Goal: Information Seeking & Learning: Learn about a topic

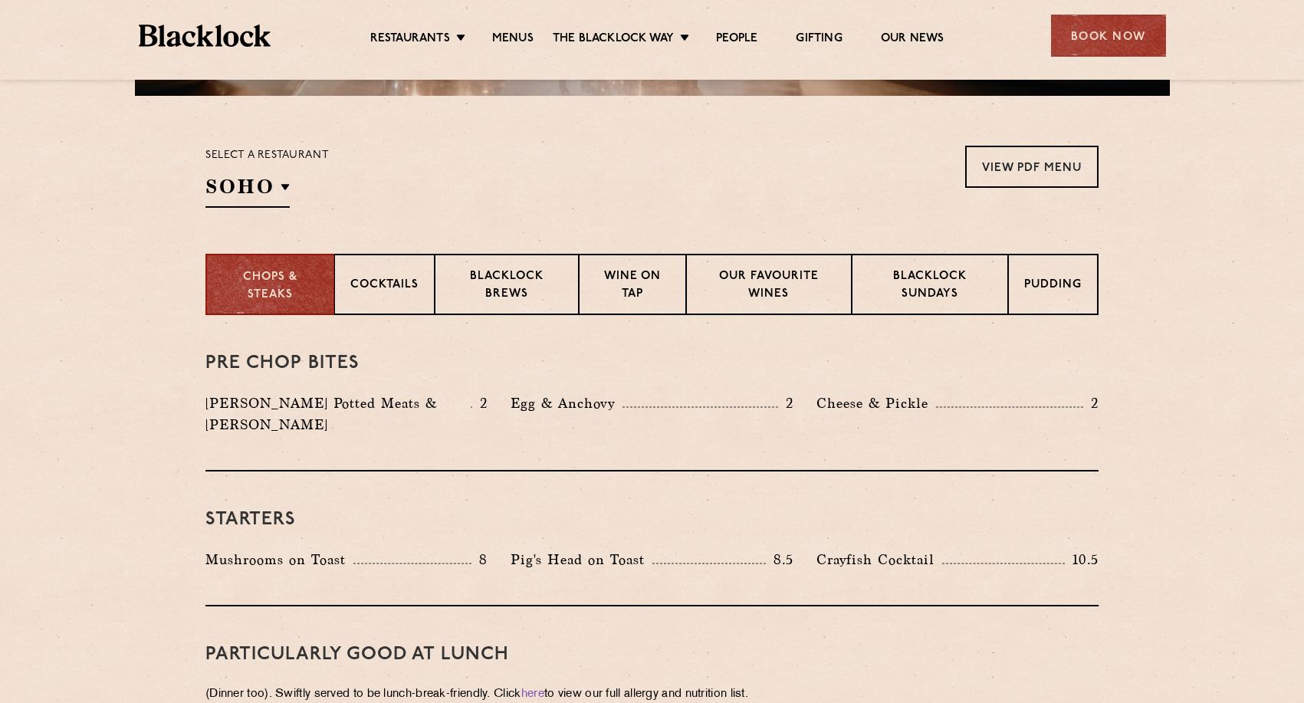
scroll to position [386, 0]
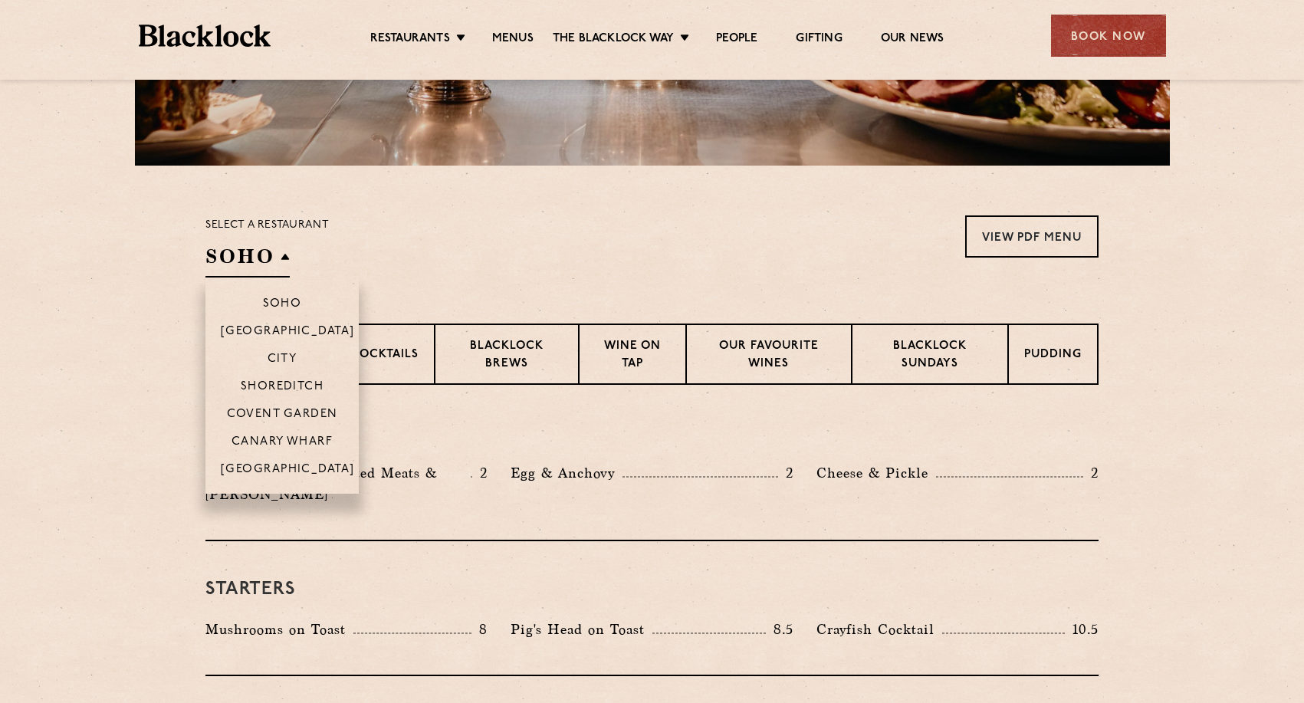
click at [261, 249] on h2 "SOHO" at bounding box center [247, 260] width 84 height 34
click at [282, 383] on p "Shoreditch" at bounding box center [283, 387] width 84 height 15
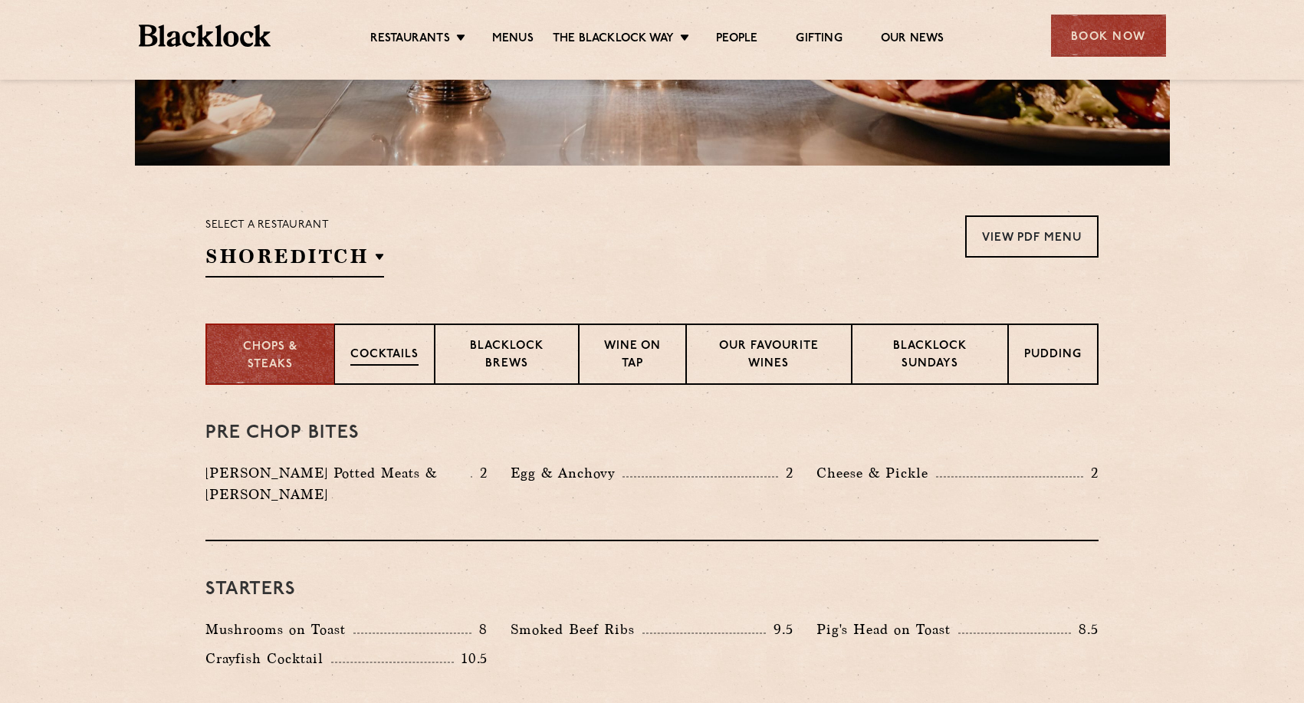
drag, startPoint x: 315, startPoint y: 387, endPoint x: 336, endPoint y: 381, distance: 21.6
click at [316, 387] on div "Pre Chop Bites [PERSON_NAME] Potted Meats & Kimchi 2 Egg & Anchovy 2 Cheese & P…" at bounding box center [651, 463] width 893 height 156
click at [396, 353] on p "Cocktails" at bounding box center [384, 355] width 68 height 19
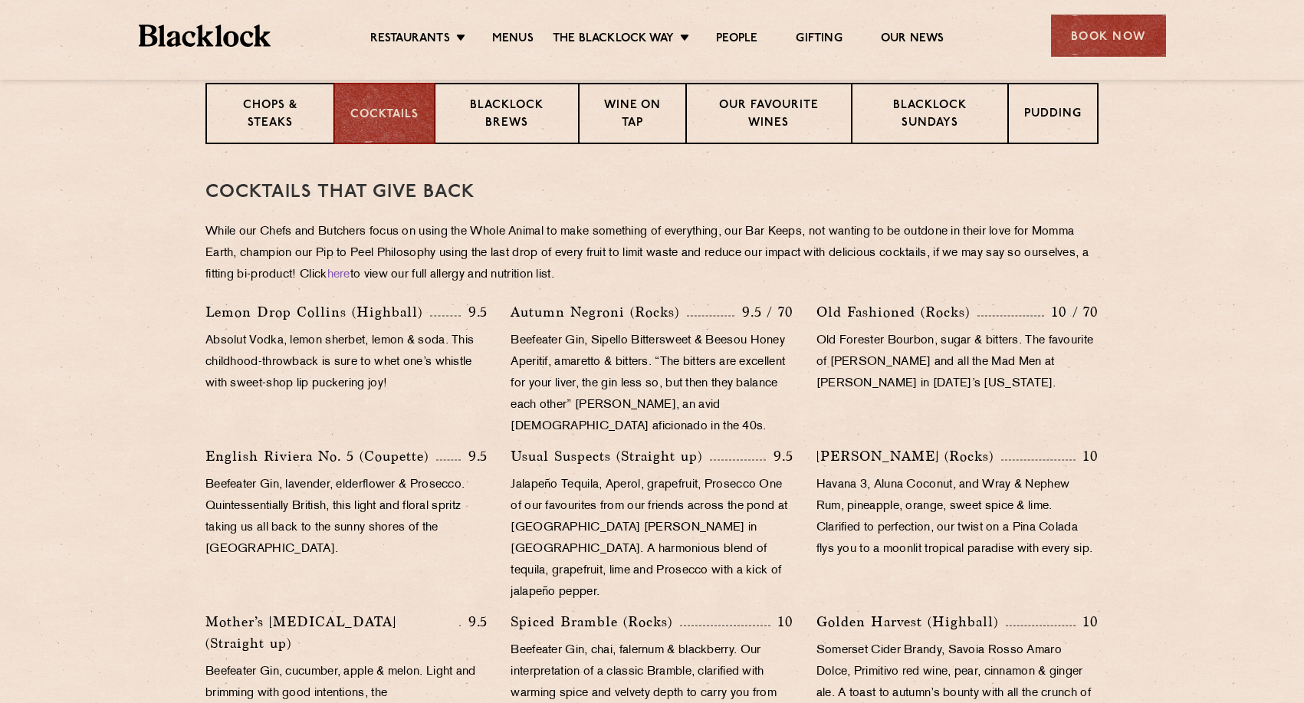
scroll to position [659, 0]
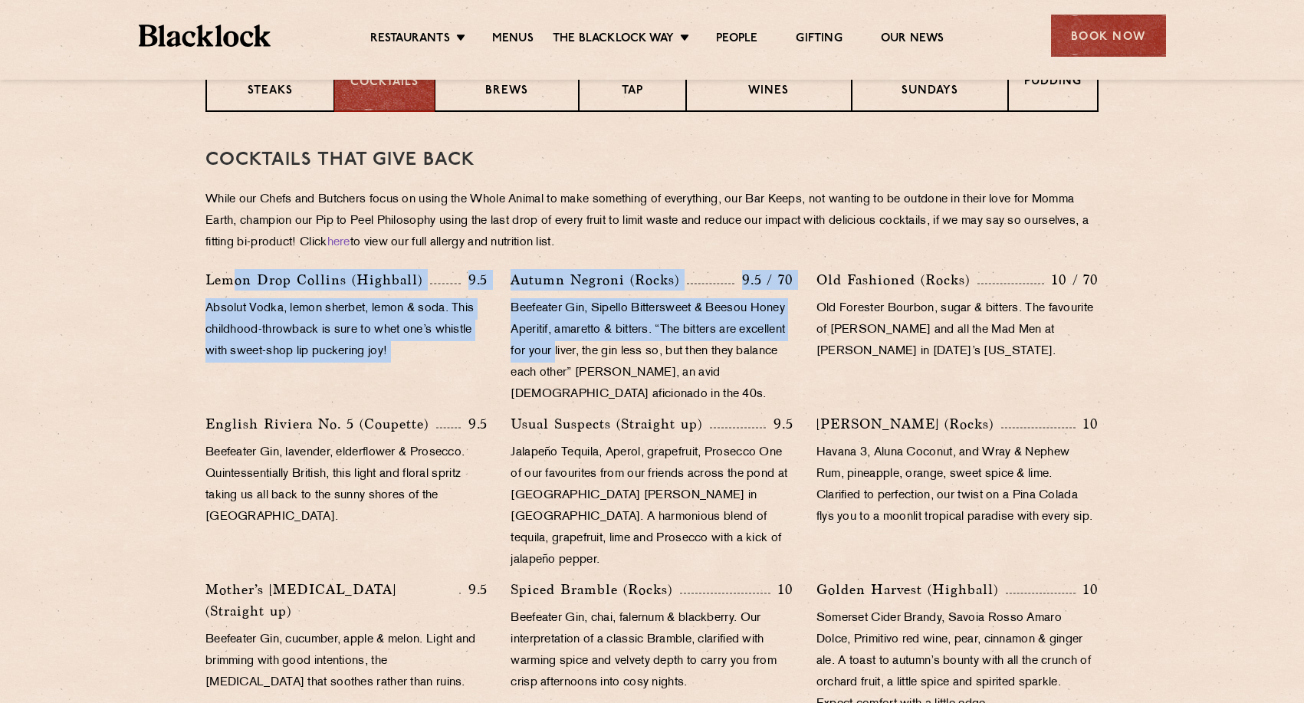
drag, startPoint x: 238, startPoint y: 274, endPoint x: 607, endPoint y: 349, distance: 376.9
click at [607, 349] on div "Lemon Drop [PERSON_NAME] (Highball) 9.5 Absolut Vodka, lemon sherbet, lemon & s…" at bounding box center [652, 589] width 916 height 641
click at [607, 349] on p "Beefeater Gin, Sipello Bittersweet & Beesou Honey Aperitif, amaretto & bitters.…" at bounding box center [651, 351] width 282 height 107
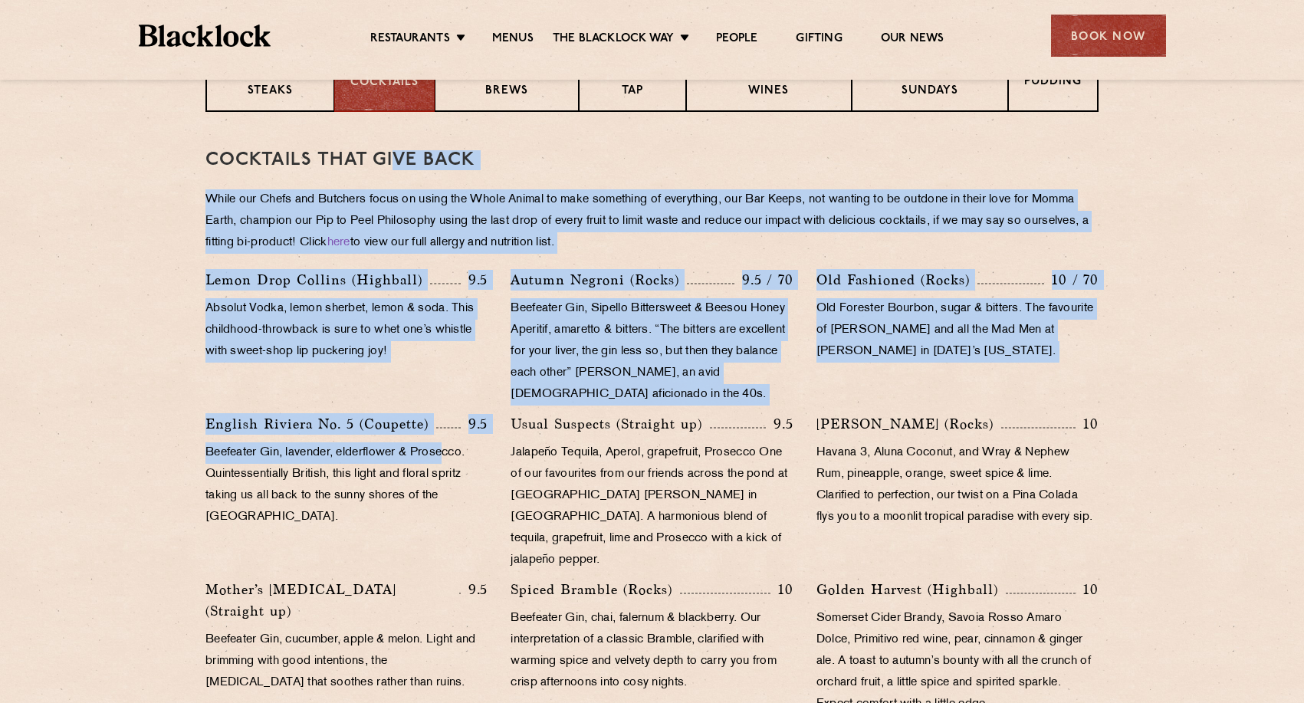
drag, startPoint x: 391, startPoint y: 162, endPoint x: 445, endPoint y: 446, distance: 288.6
click at [445, 446] on div "Cocktails That Give Back While our Chefs and Butchers focus on using the Whole …" at bounding box center [651, 525] width 893 height 826
click at [445, 446] on p "Beefeater Gin, lavender, elderflower & Prosecco. Quintessentially British, this…" at bounding box center [346, 485] width 282 height 86
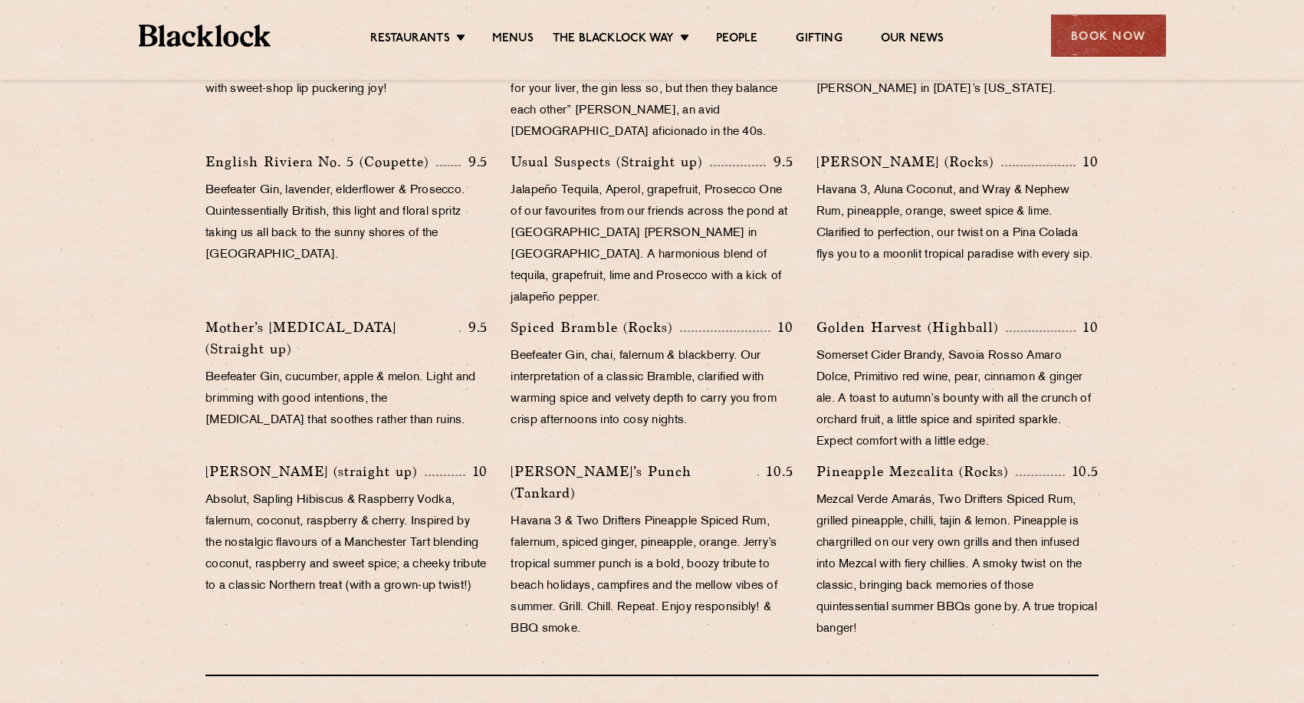
scroll to position [948, 0]
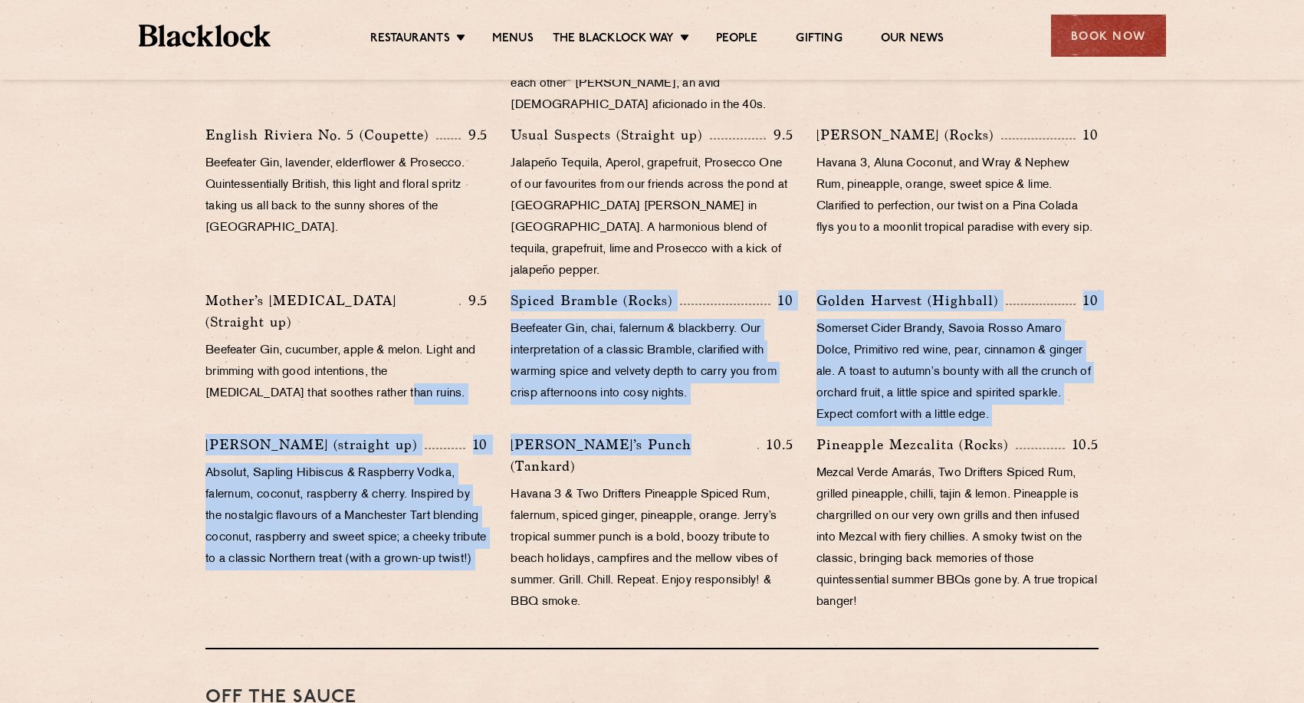
drag, startPoint x: 660, startPoint y: 414, endPoint x: 478, endPoint y: 350, distance: 192.5
click at [478, 350] on div "Lemon Drop [PERSON_NAME] (Highball) 9.5 Absolut Vodka, lemon sherbet, lemon & s…" at bounding box center [652, 300] width 916 height 641
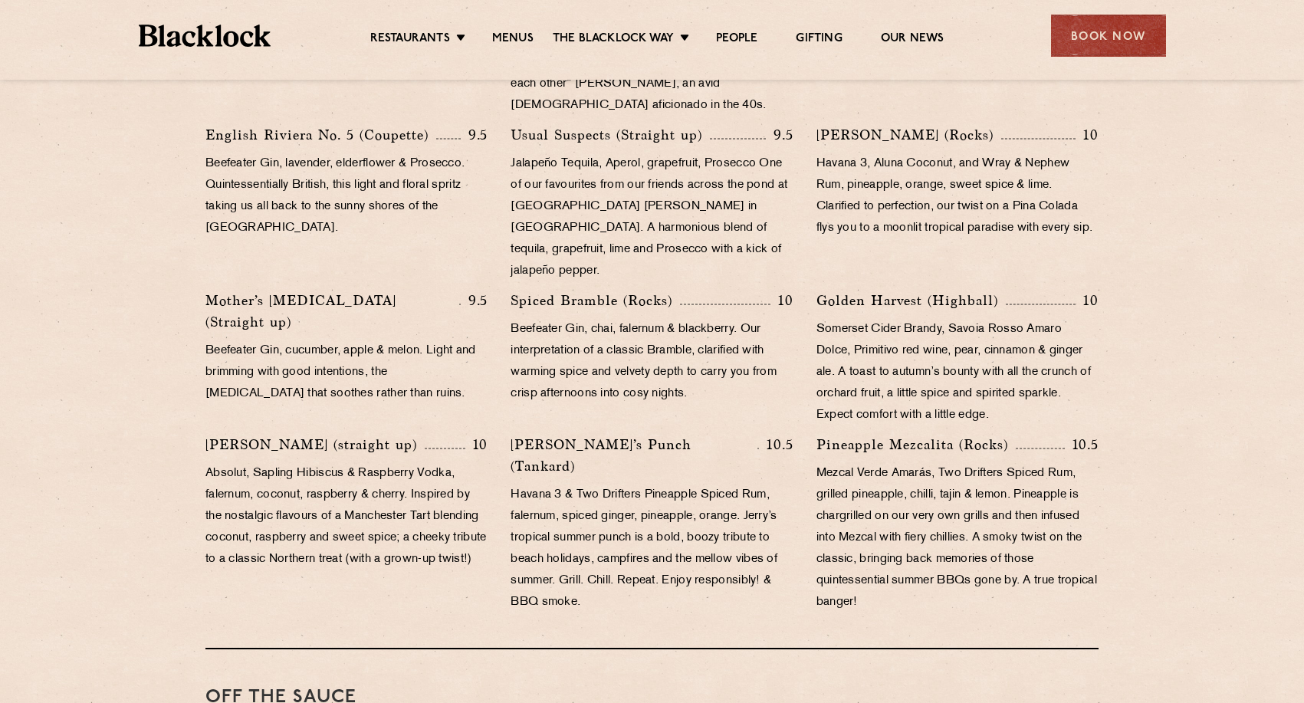
click at [277, 170] on p "Beefeater Gin, lavender, elderflower & Prosecco. Quintessentially British, this…" at bounding box center [346, 196] width 282 height 86
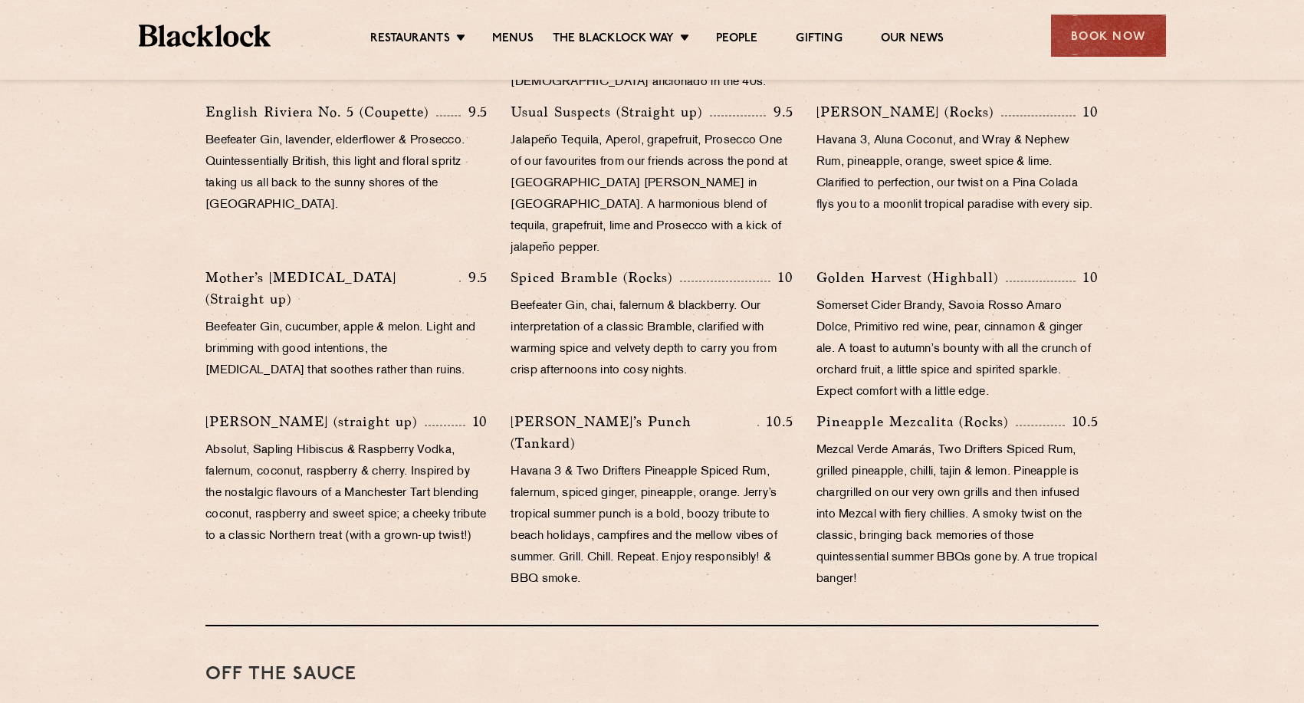
scroll to position [970, 0]
drag, startPoint x: 821, startPoint y: 396, endPoint x: 1072, endPoint y: 399, distance: 250.7
click at [1072, 412] on div "Pineapple Mezcalita (Rocks) 10.5" at bounding box center [957, 422] width 282 height 21
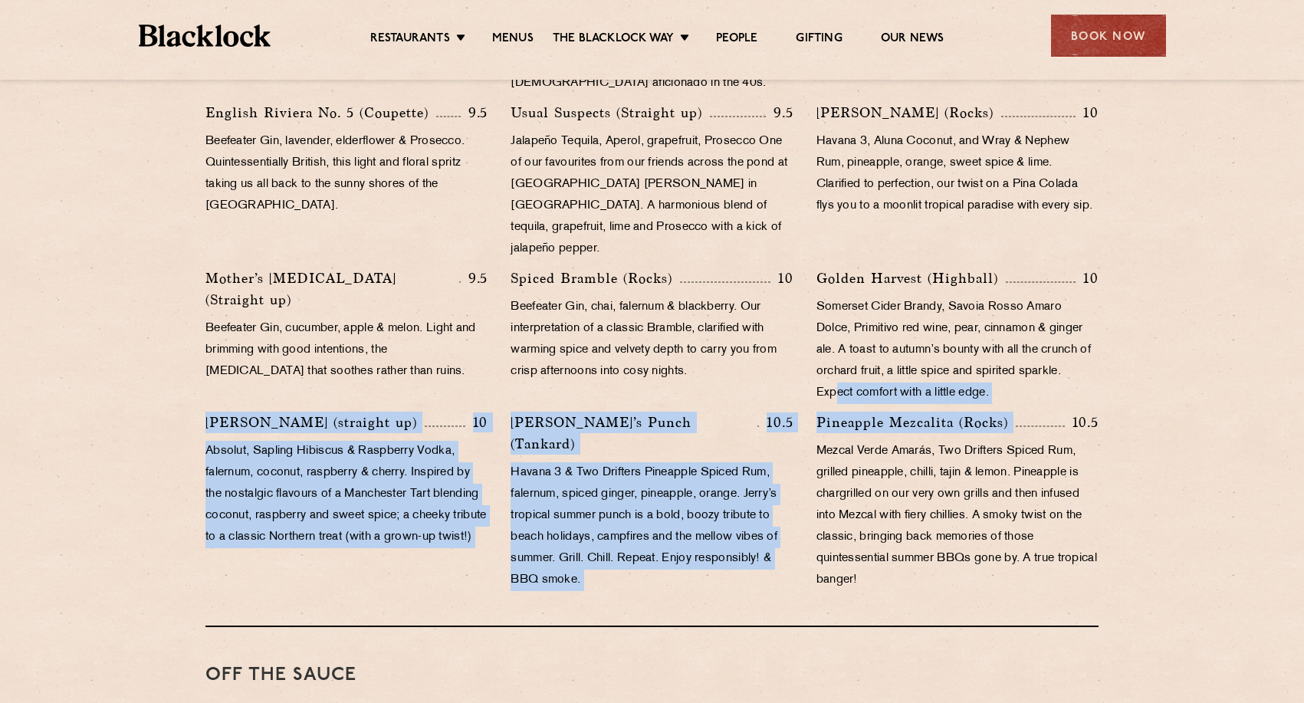
drag, startPoint x: 1072, startPoint y: 399, endPoint x: 833, endPoint y: 373, distance: 239.7
click at [833, 374] on div "Lemon Drop [PERSON_NAME] (Highball) 9.5 Absolut Vodka, lemon sherbet, lemon & s…" at bounding box center [652, 278] width 916 height 641
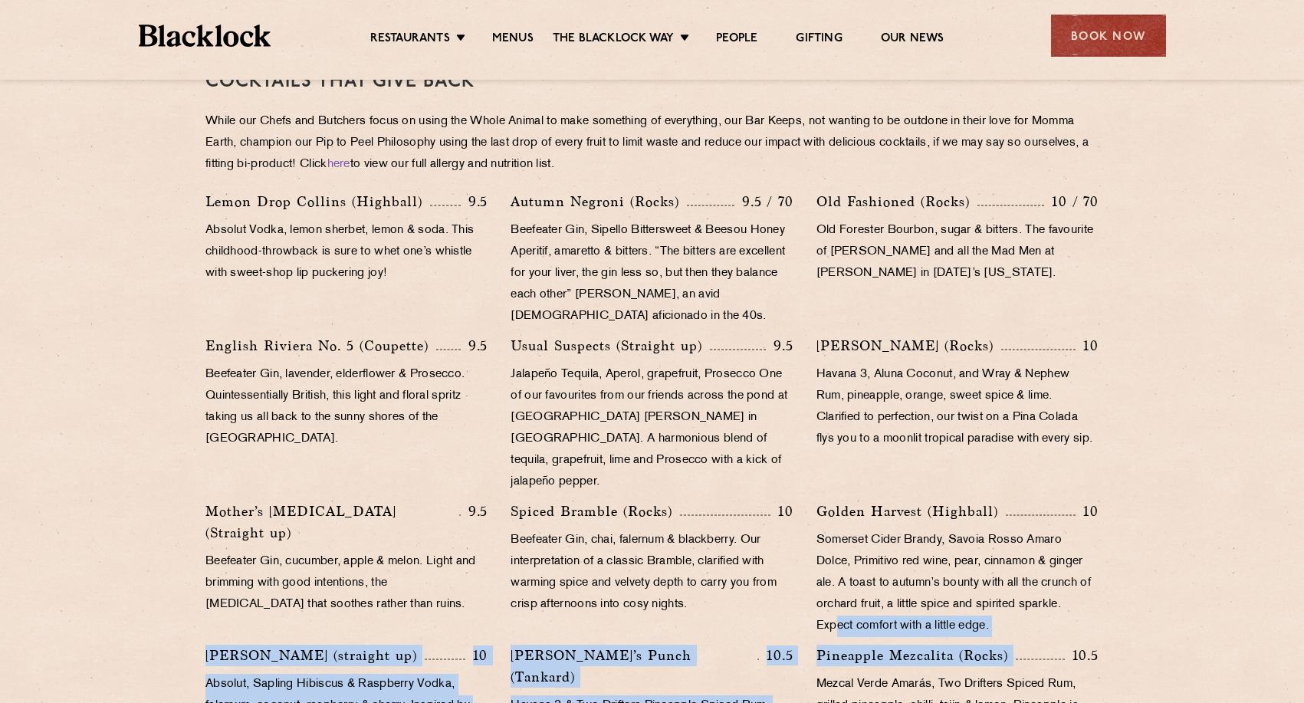
scroll to position [736, 0]
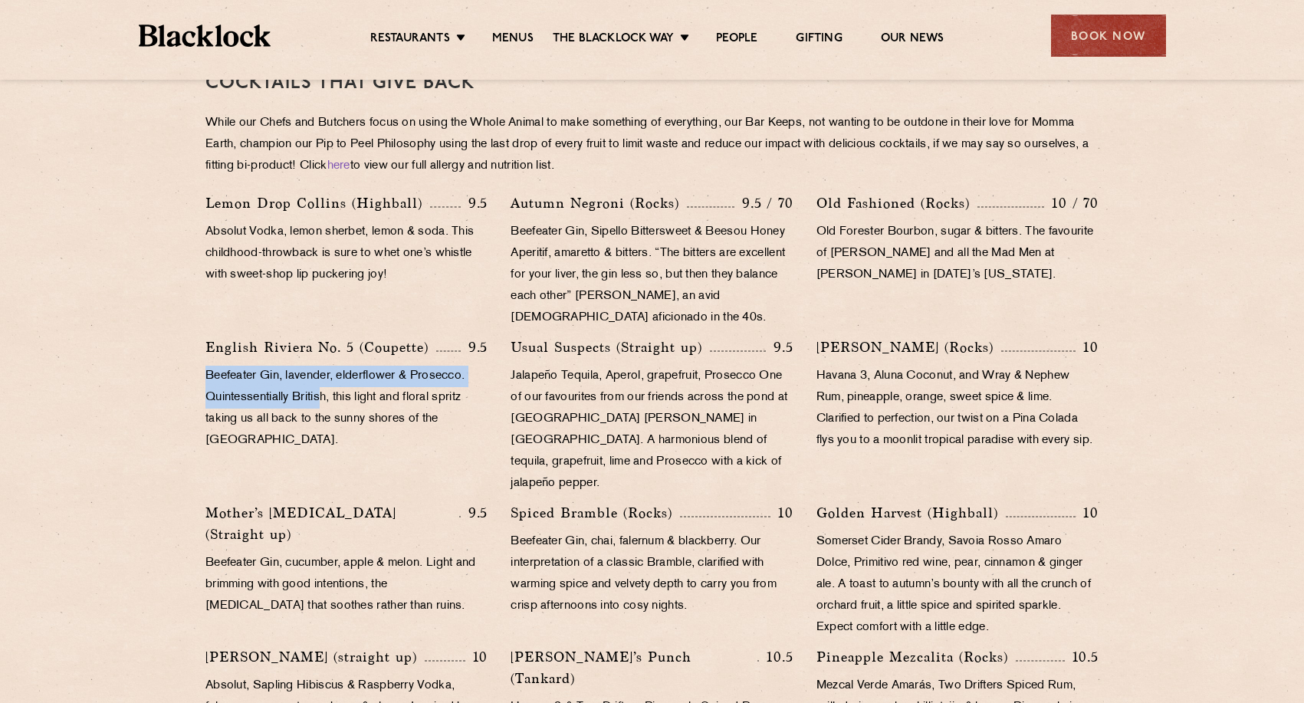
drag, startPoint x: 234, startPoint y: 363, endPoint x: 320, endPoint y: 393, distance: 91.9
click at [321, 393] on div "English Riviera No. 5 (Coupette) 9.5 Beefeater Gin, lavender, elderflower & Pro…" at bounding box center [346, 419] width 305 height 166
click at [266, 570] on p "Beefeater Gin, cucumber, apple & melon. Light and brimming with good intentions…" at bounding box center [346, 585] width 282 height 64
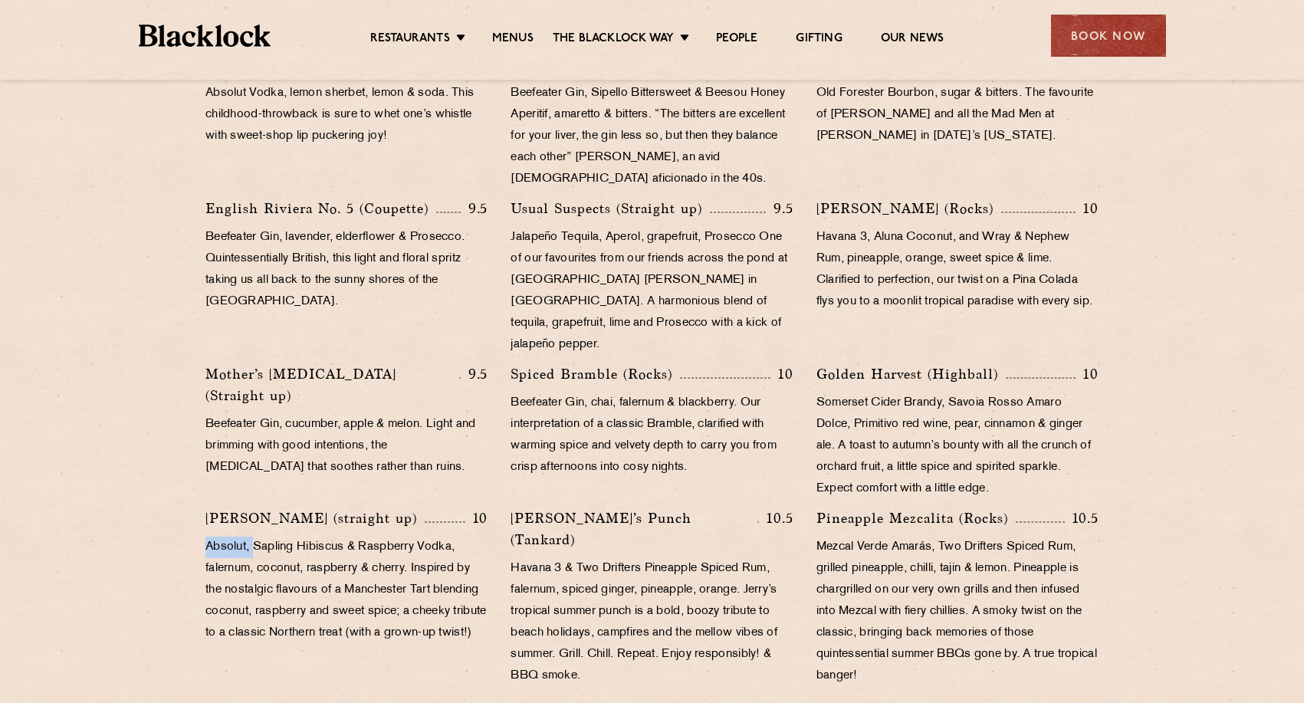
drag, startPoint x: 192, startPoint y: 518, endPoint x: 258, endPoint y: 518, distance: 65.2
click at [258, 518] on div "Cocktails That Give Back While our Chefs and Butchers focus on using the Whole …" at bounding box center [651, 511] width 931 height 1229
click at [908, 200] on p "[PERSON_NAME] (Rocks)" at bounding box center [908, 208] width 185 height 21
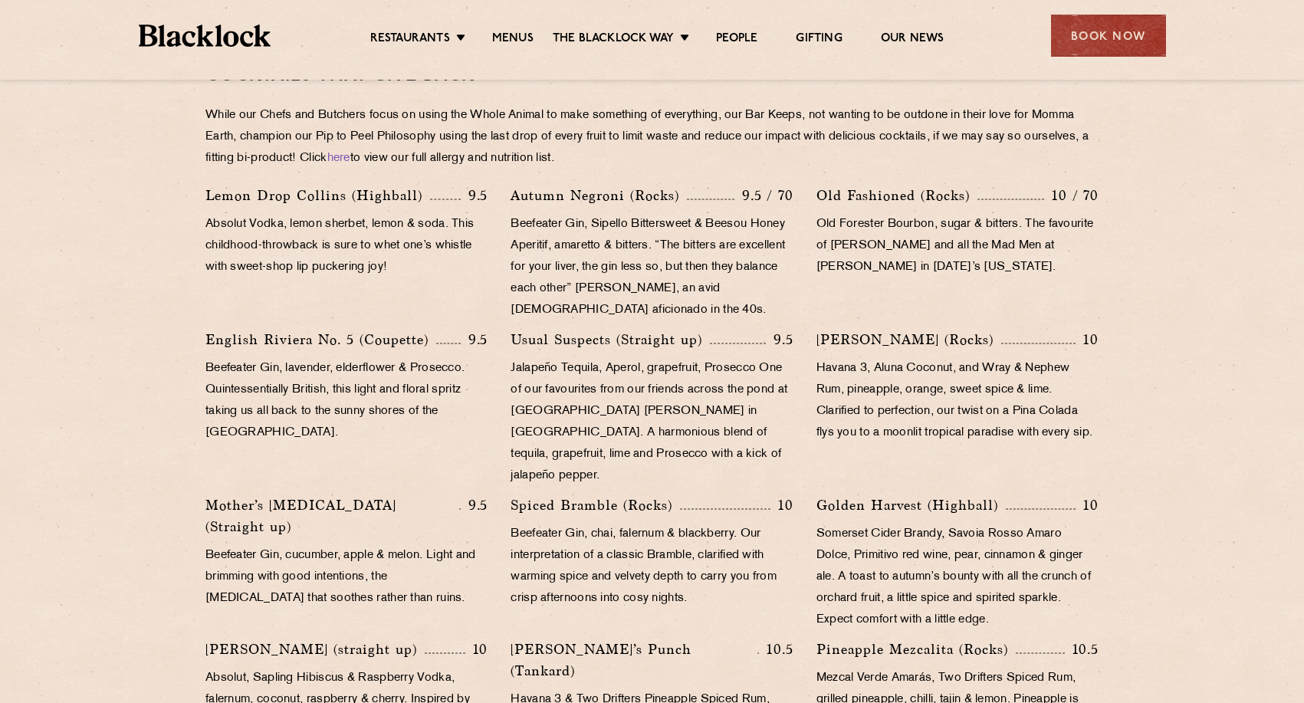
scroll to position [744, 0]
drag, startPoint x: 517, startPoint y: 185, endPoint x: 730, endPoint y: 184, distance: 212.3
click at [730, 184] on div "[PERSON_NAME] (Rocks) 9.5 / 70" at bounding box center [651, 194] width 282 height 21
drag, startPoint x: 844, startPoint y: 197, endPoint x: 835, endPoint y: 199, distance: 9.3
click at [839, 199] on p "Old Fashioned (Rocks)" at bounding box center [896, 194] width 161 height 21
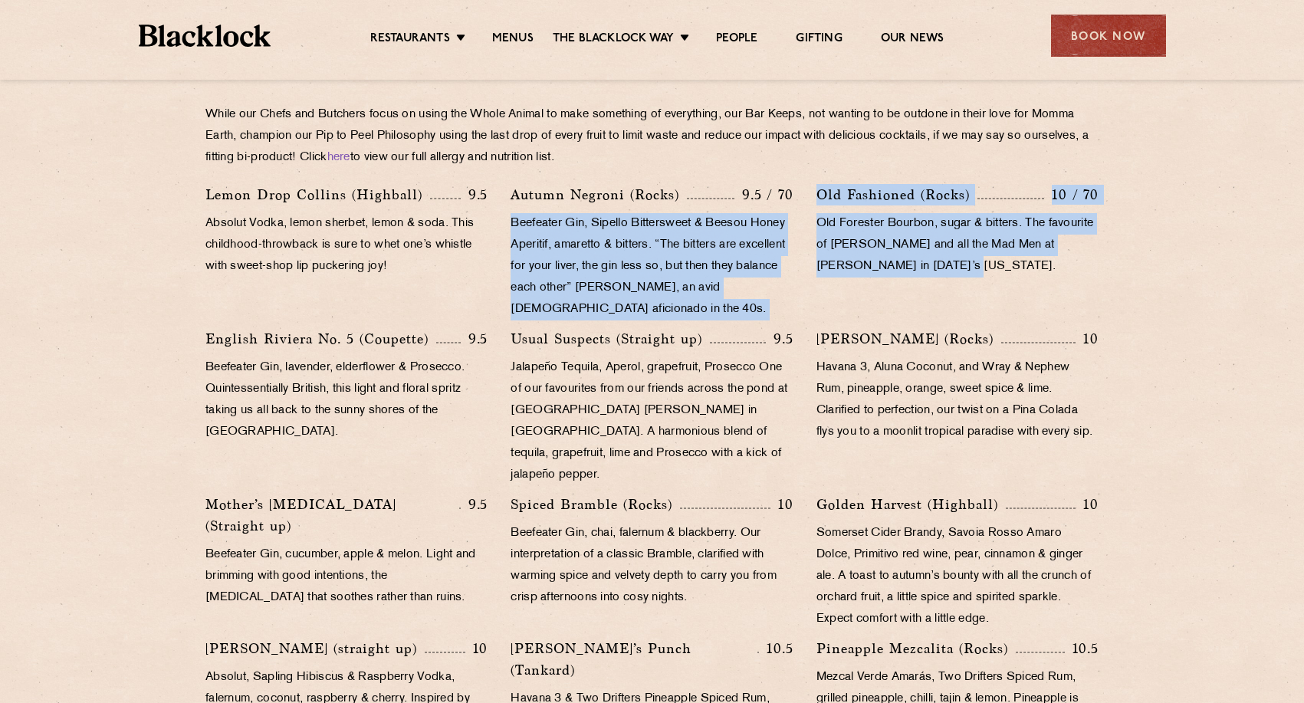
drag, startPoint x: 789, startPoint y: 198, endPoint x: 981, endPoint y: 276, distance: 207.0
click at [985, 271] on div "Lemon Drop [PERSON_NAME] (Highball) 9.5 Absolut Vodka, lemon sherbet, lemon & s…" at bounding box center [652, 504] width 916 height 641
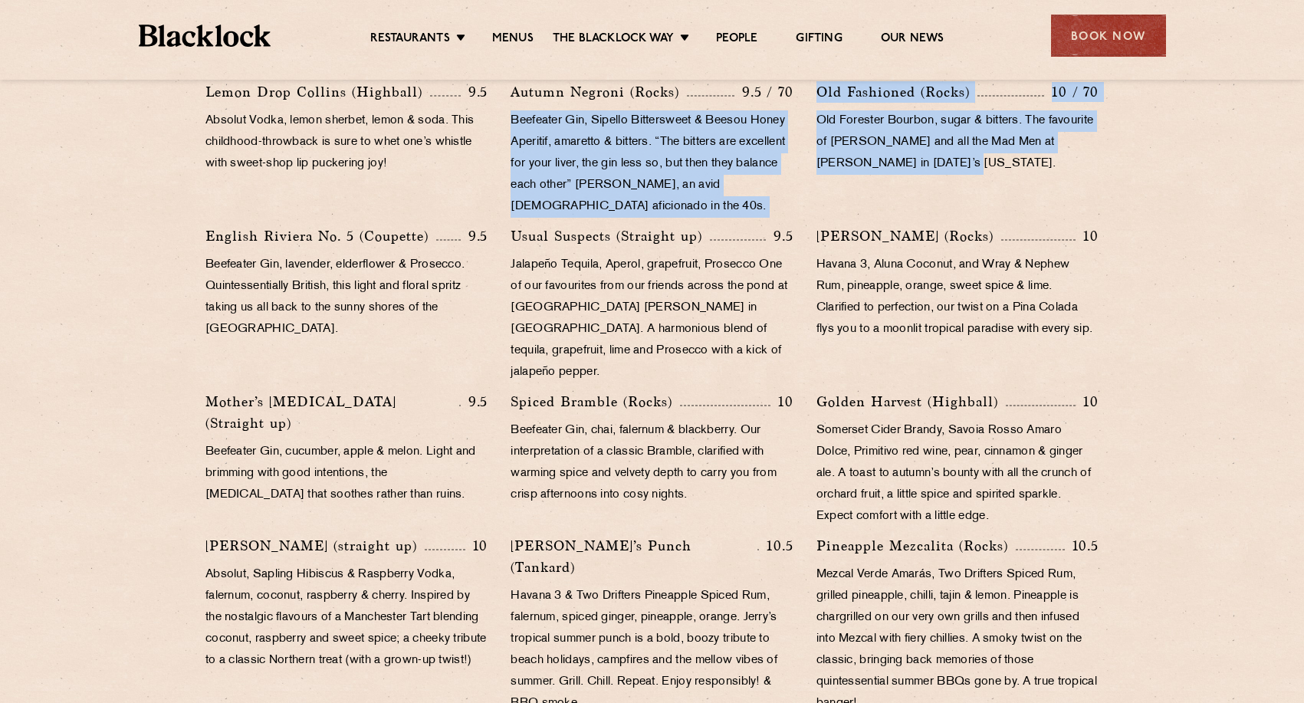
scroll to position [852, 0]
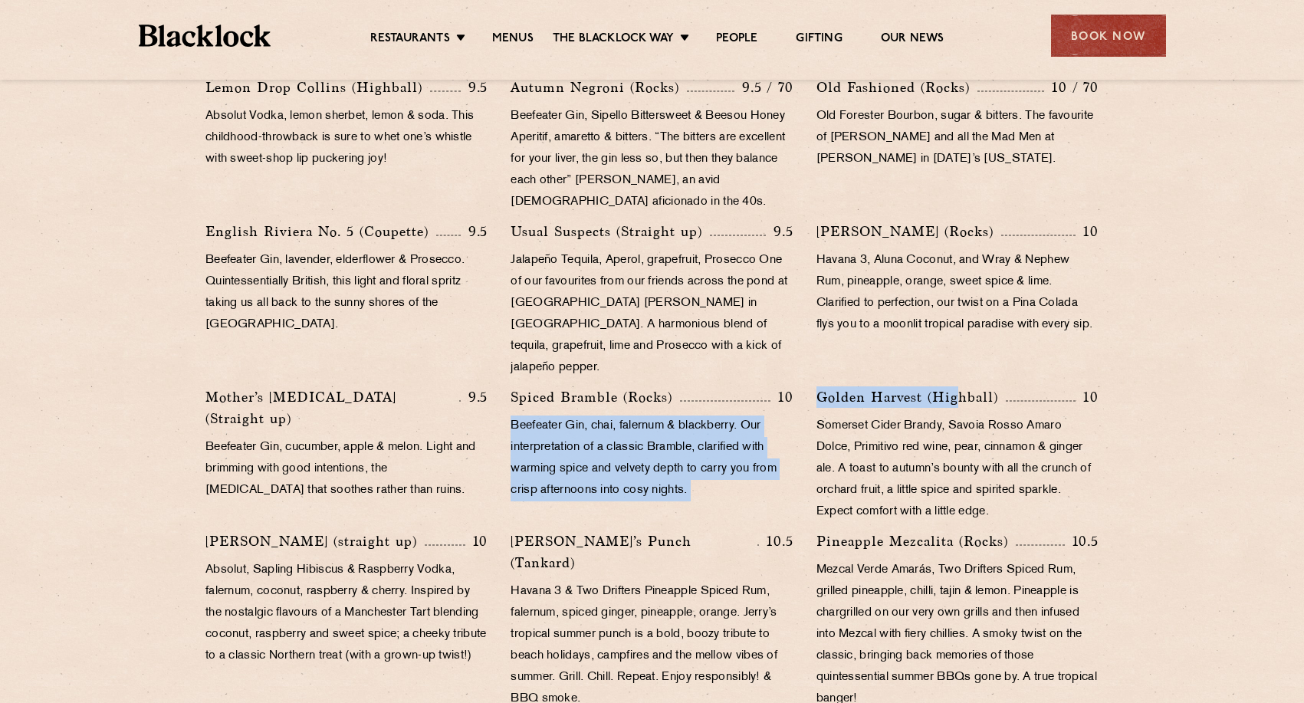
drag, startPoint x: 794, startPoint y: 383, endPoint x: 960, endPoint y: 385, distance: 165.6
click at [960, 385] on div "Lemon Drop [PERSON_NAME] (Highball) 9.5 Absolut Vodka, lemon sherbet, lemon & s…" at bounding box center [652, 397] width 916 height 641
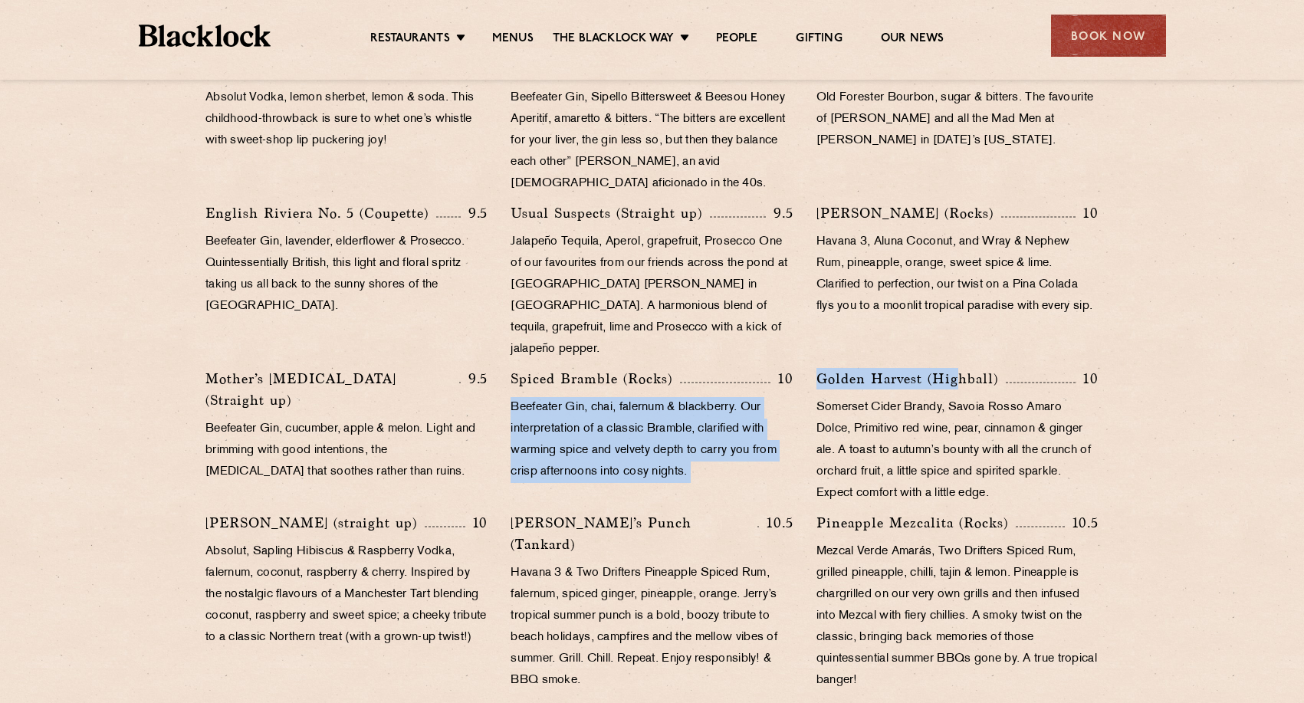
scroll to position [871, 0]
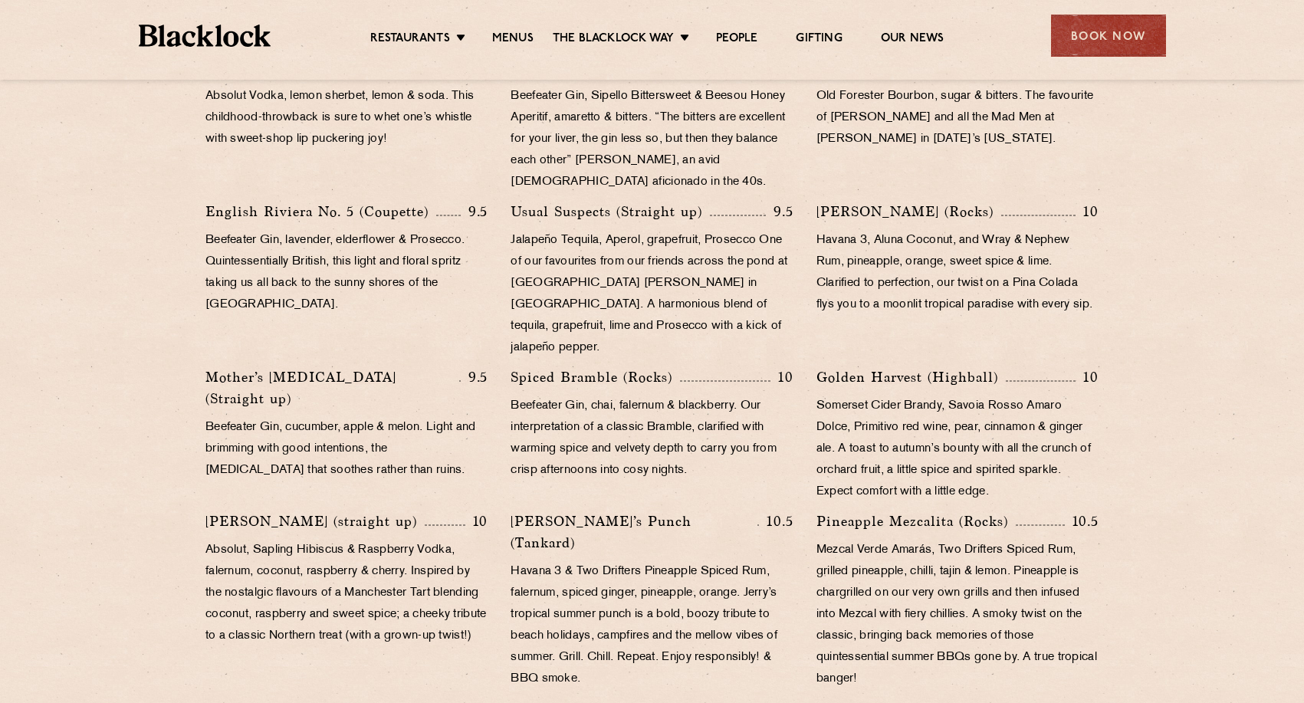
click at [622, 233] on p "Jalapeño Tequila, Aperol, grapefruit, Prosecco One of our favourites from our f…" at bounding box center [651, 294] width 282 height 129
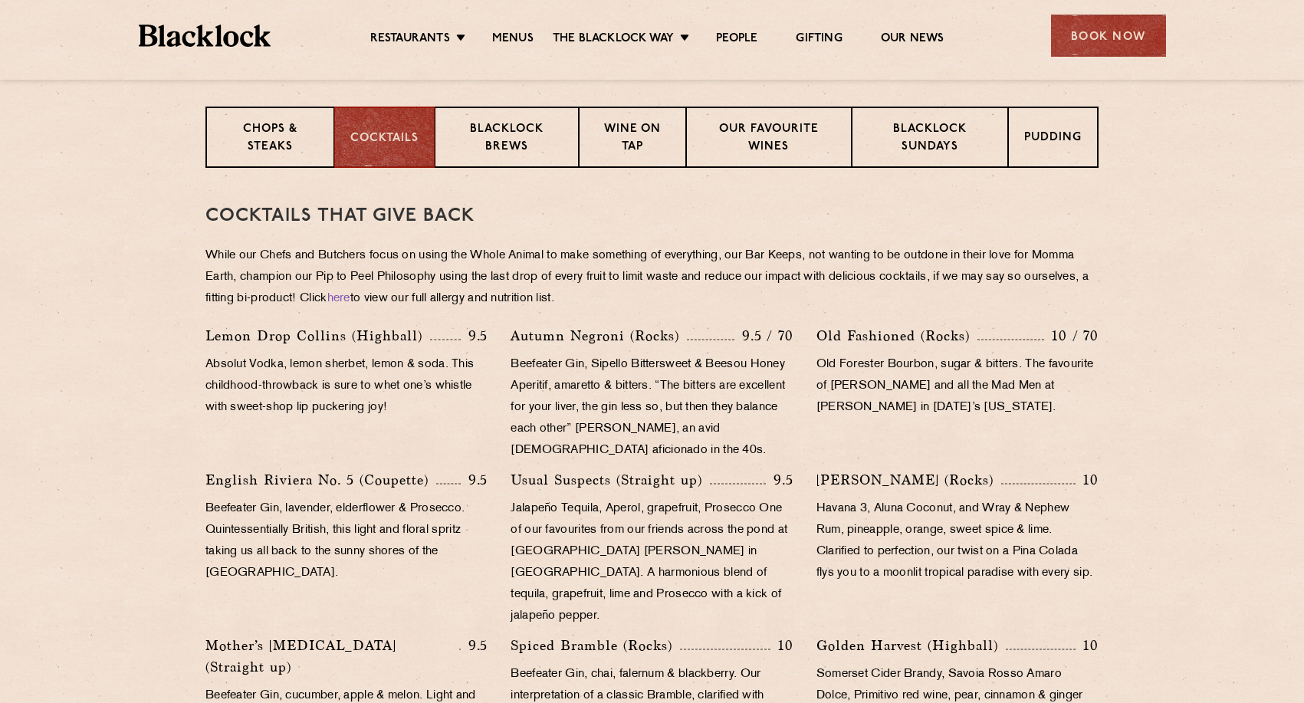
scroll to position [602, 0]
click at [535, 281] on p "While our Chefs and Butchers focus on using the Whole Animal to make something …" at bounding box center [651, 279] width 893 height 64
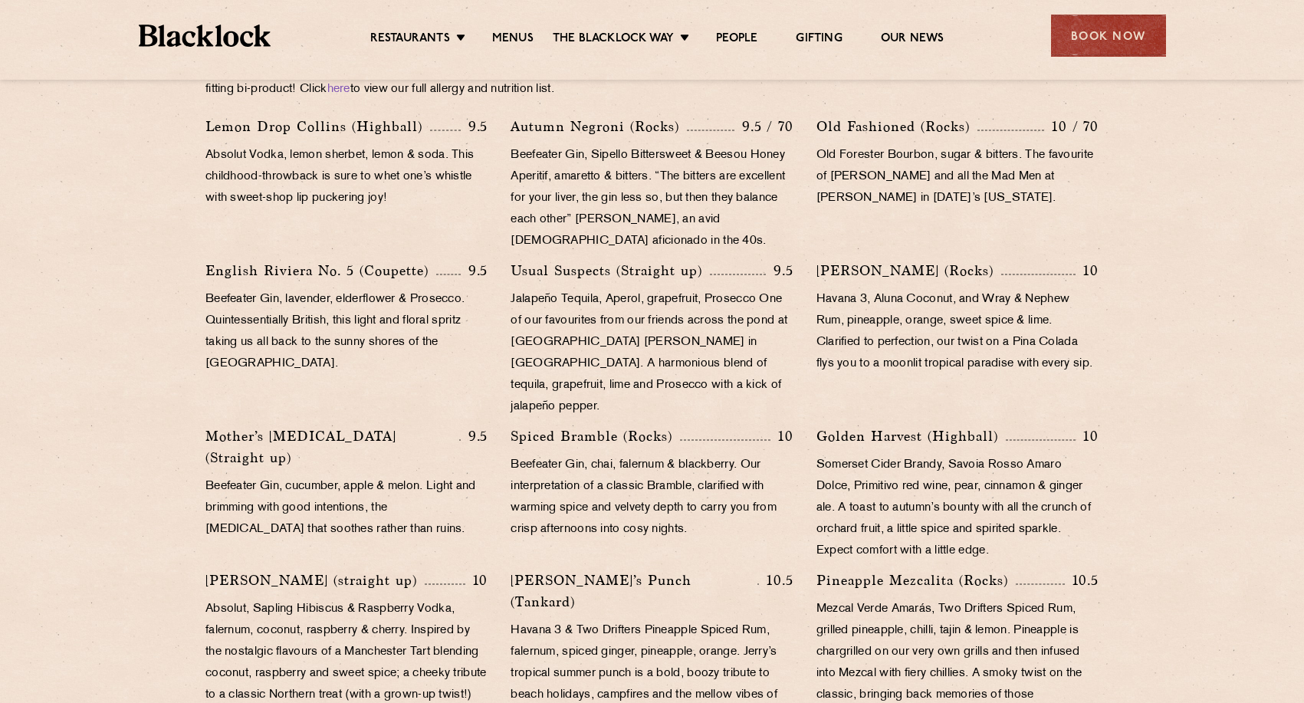
scroll to position [1052, 0]
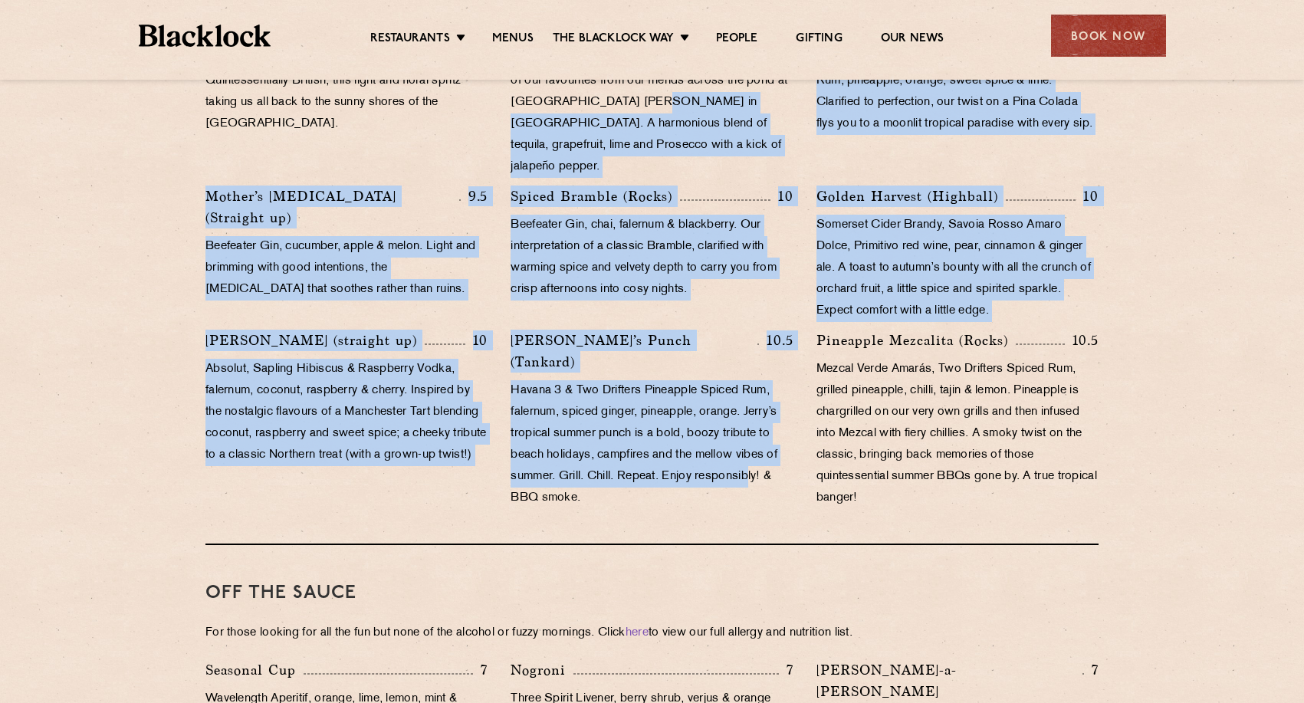
drag, startPoint x: 717, startPoint y: 393, endPoint x: 646, endPoint y: 99, distance: 302.8
click at [646, 98] on div "Lemon Drop [PERSON_NAME] (Highball) 9.5 Absolut Vodka, lemon sherbet, lemon & s…" at bounding box center [652, 196] width 916 height 641
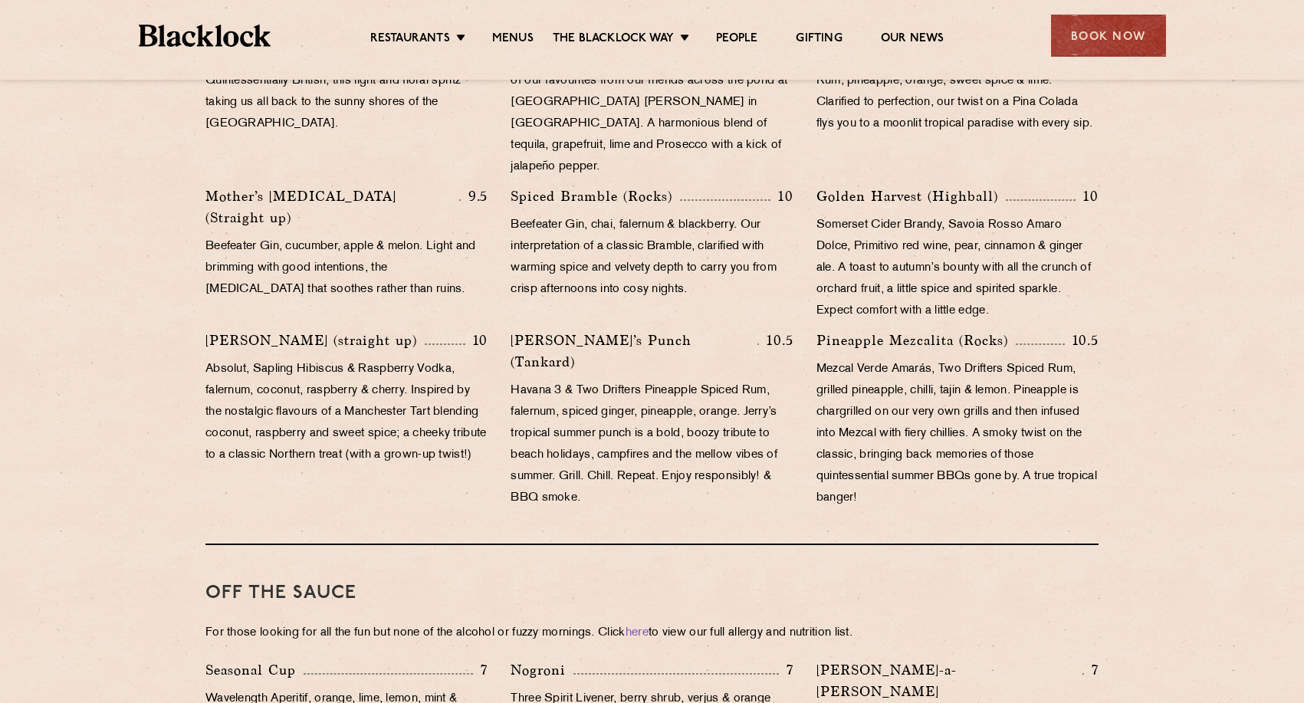
click at [631, 224] on p "Beefeater Gin, chai, falernum & blackberry. Our interpretation of a classic Bra…" at bounding box center [651, 258] width 282 height 86
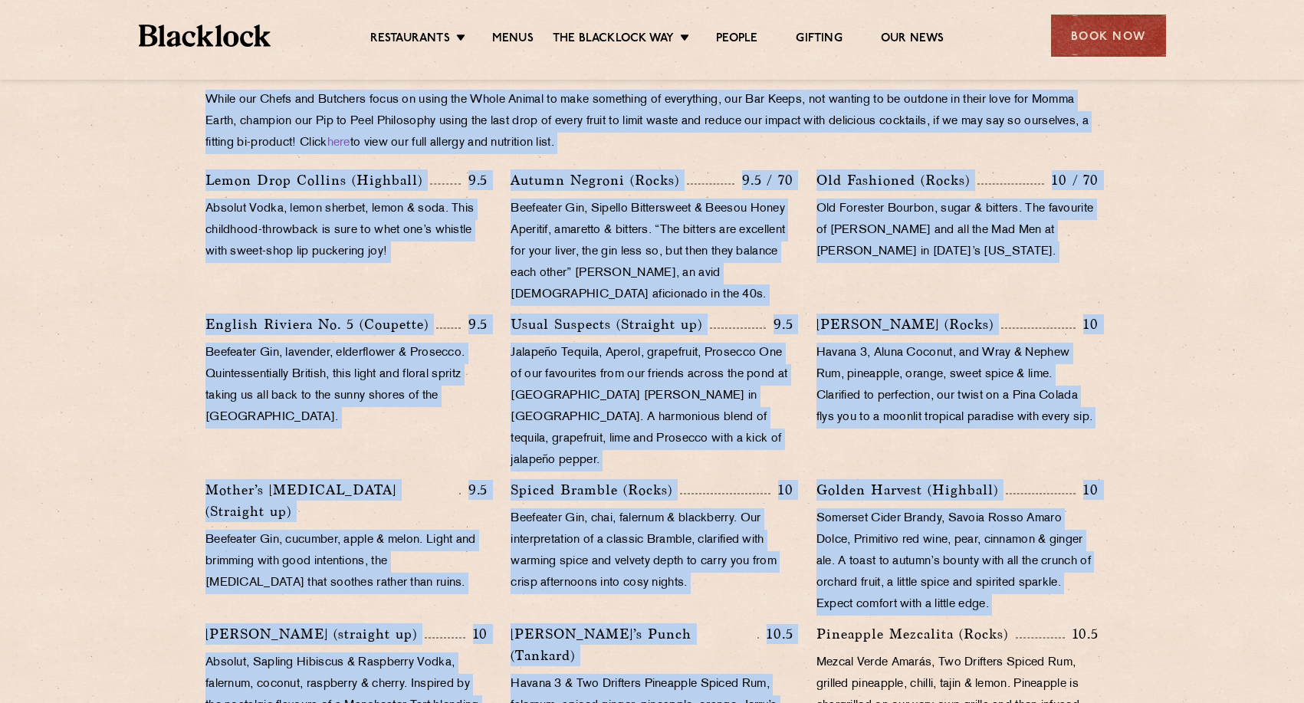
scroll to position [675, 0]
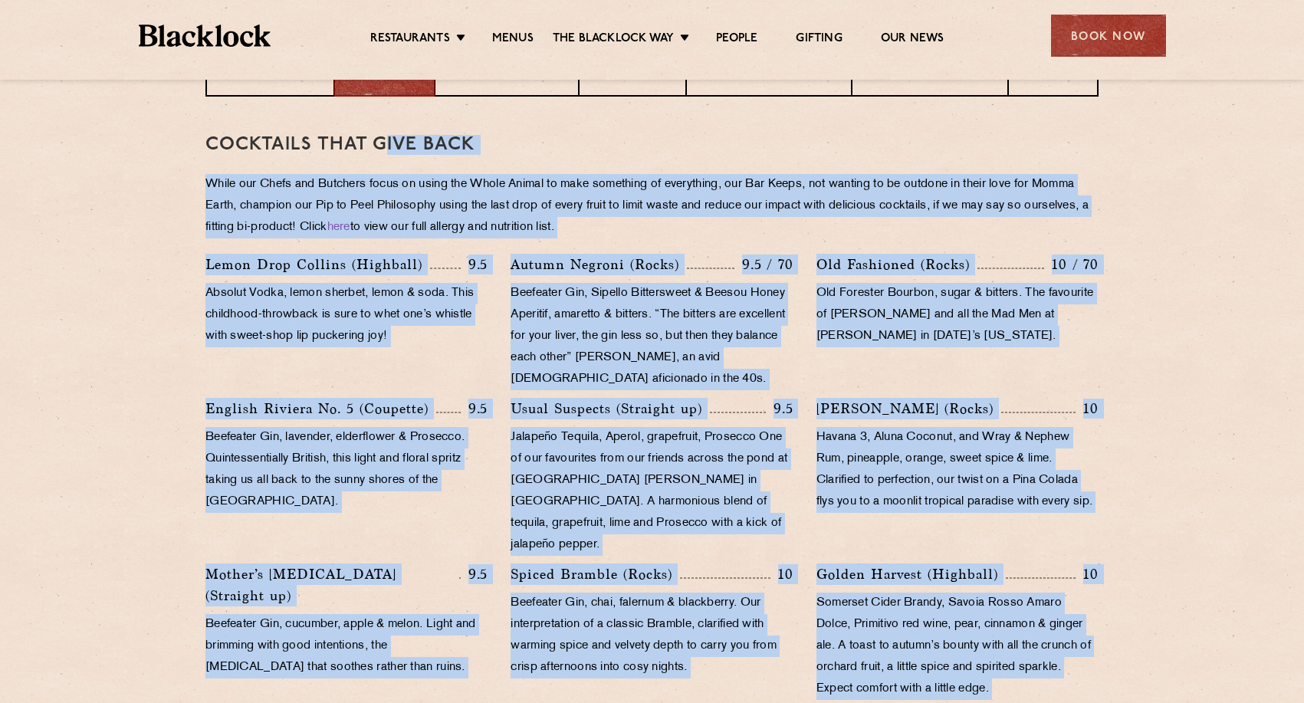
drag, startPoint x: 503, startPoint y: 442, endPoint x: 379, endPoint y: 149, distance: 318.7
click at [379, 149] on div "Cocktails That Give Back While our Chefs and Butchers focus on using the Whole …" at bounding box center [651, 510] width 893 height 826
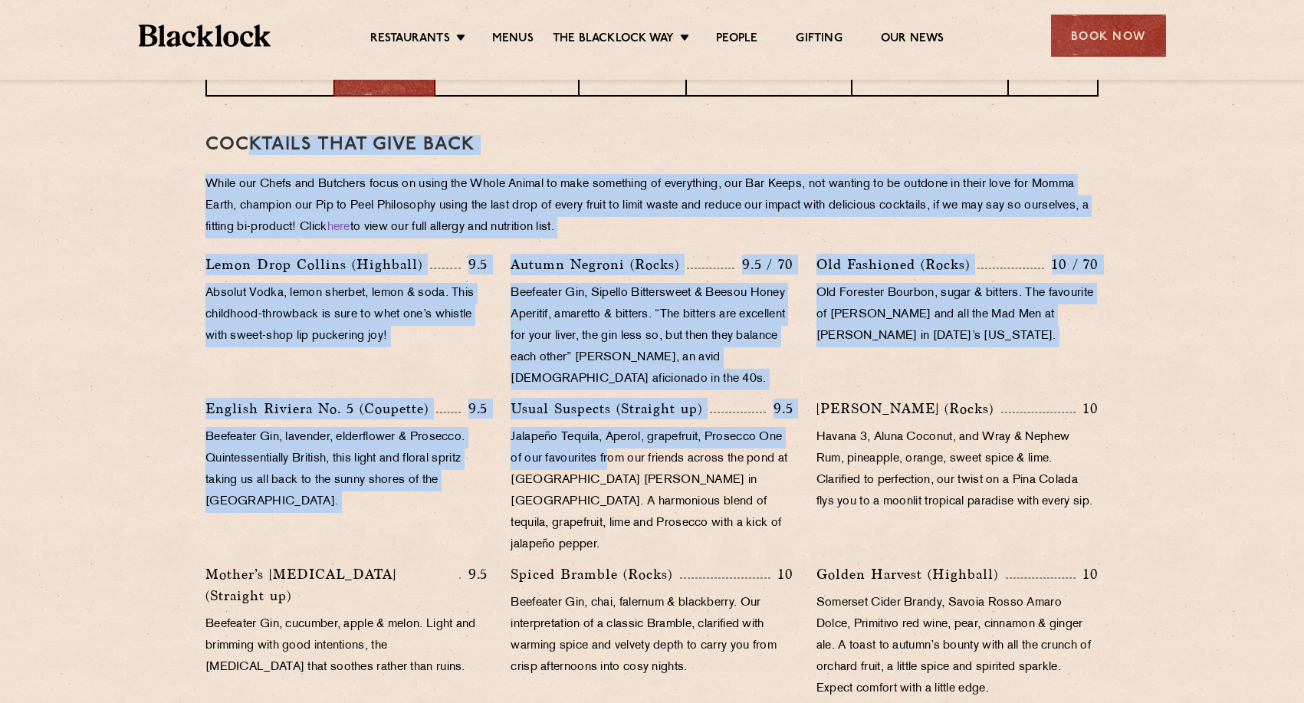
drag, startPoint x: 243, startPoint y: 140, endPoint x: 614, endPoint y: 447, distance: 481.3
click at [613, 451] on div "Cocktails That Give Back While our Chefs and Butchers focus on using the Whole …" at bounding box center [651, 510] width 893 height 826
click at [614, 447] on p "Jalapeño Tequila, Aperol, grapefruit, Prosecco One of our favourites from our f…" at bounding box center [651, 491] width 282 height 129
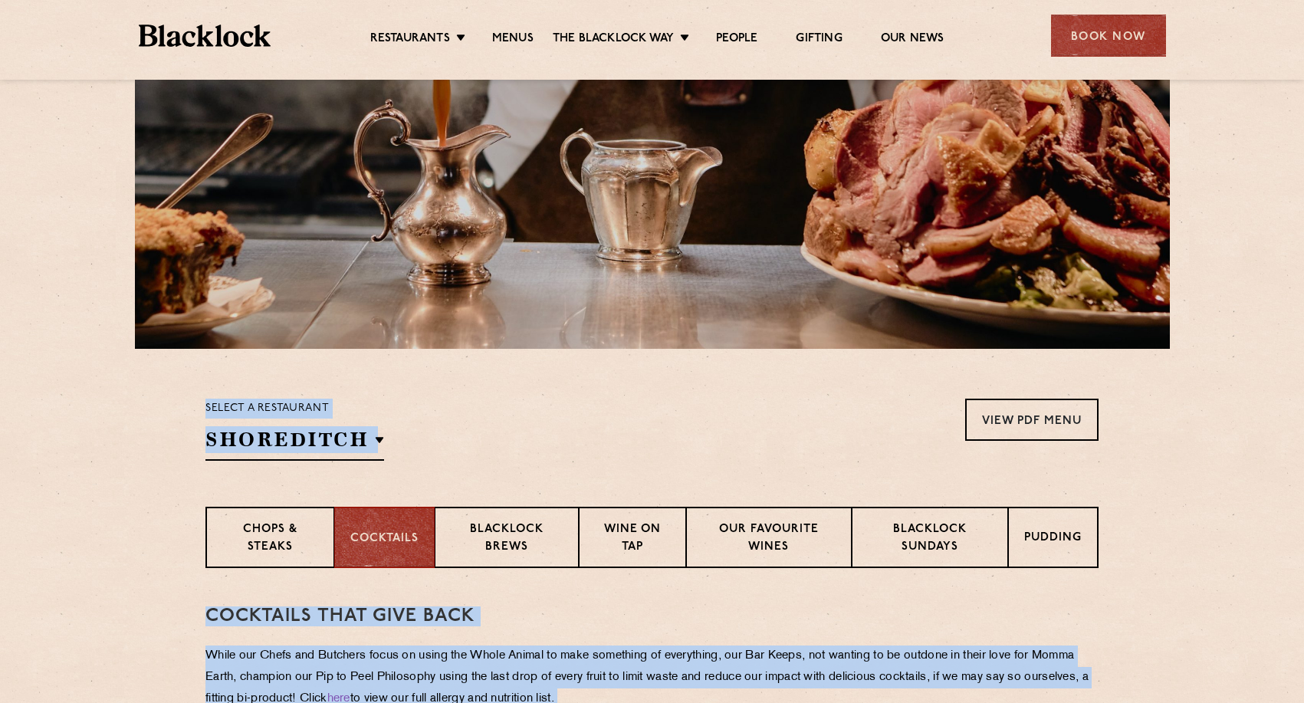
scroll to position [199, 0]
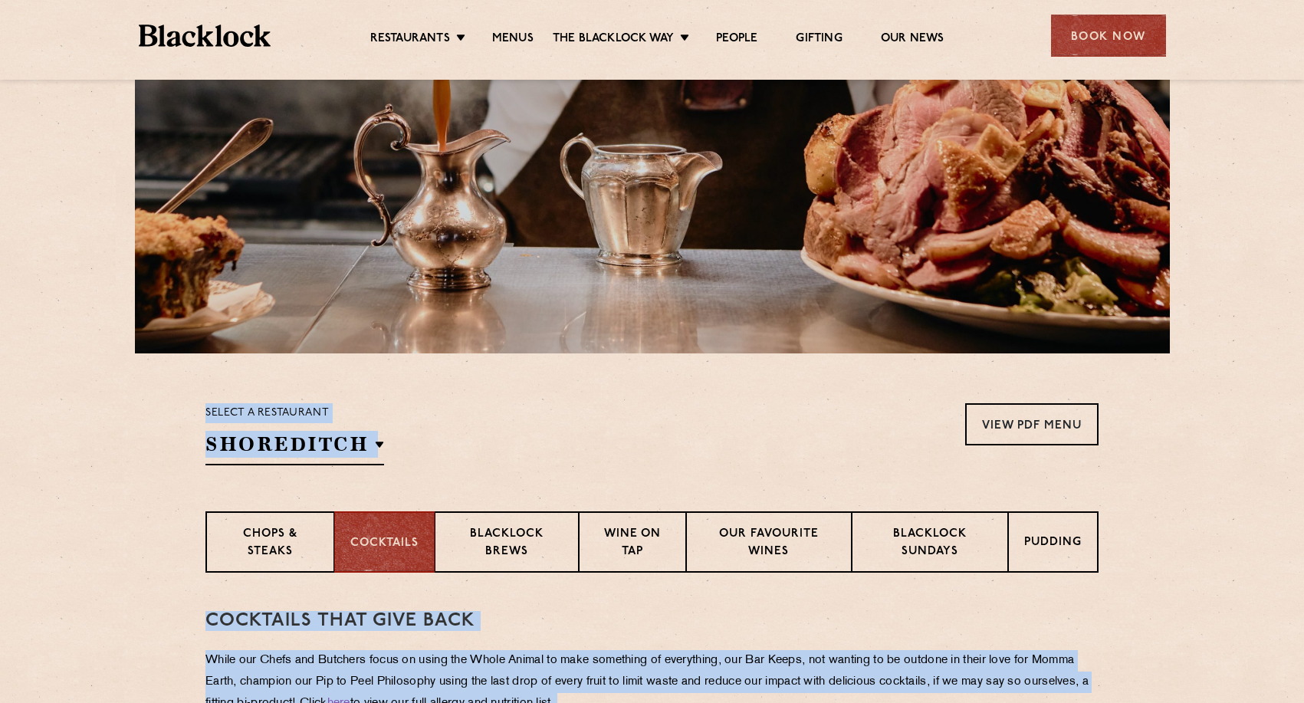
drag, startPoint x: 927, startPoint y: 519, endPoint x: 89, endPoint y: 350, distance: 854.7
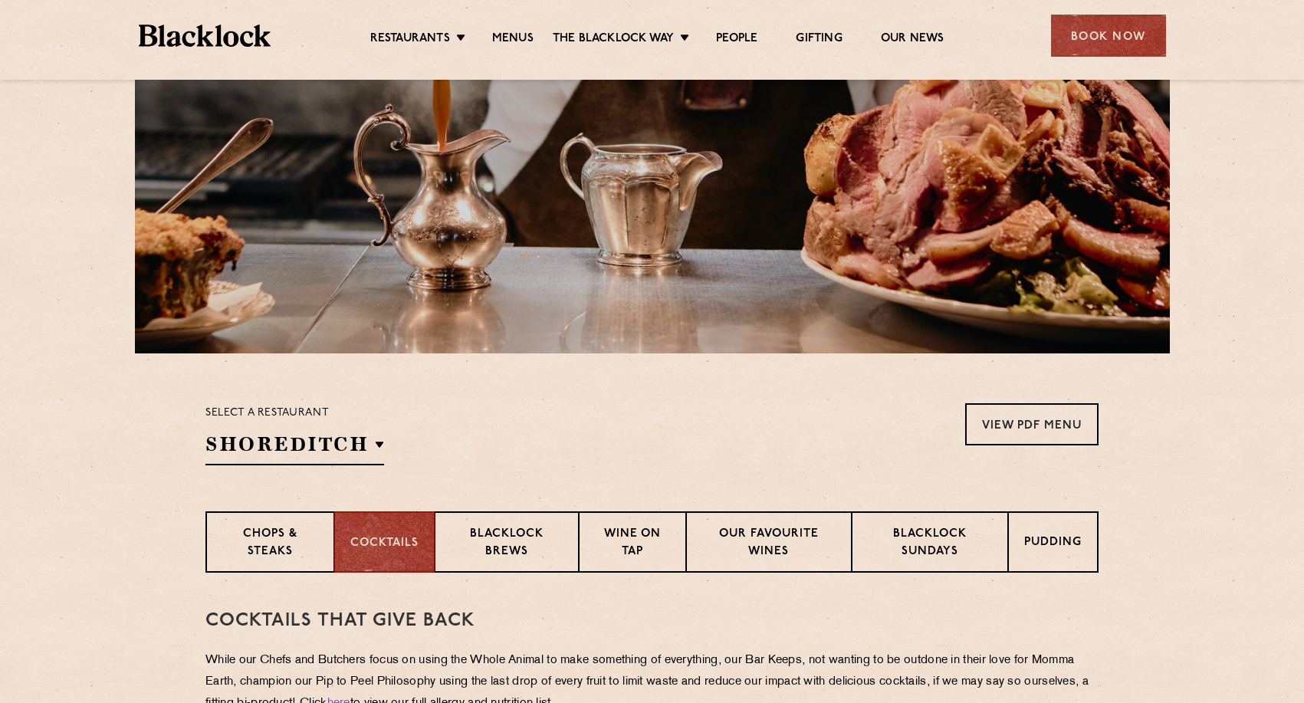
click at [119, 389] on section "Select a restaurant [GEOGRAPHIC_DATA] [GEOGRAPHIC_DATA] [GEOGRAPHIC_DATA] [GEOG…" at bounding box center [652, 432] width 1304 height 158
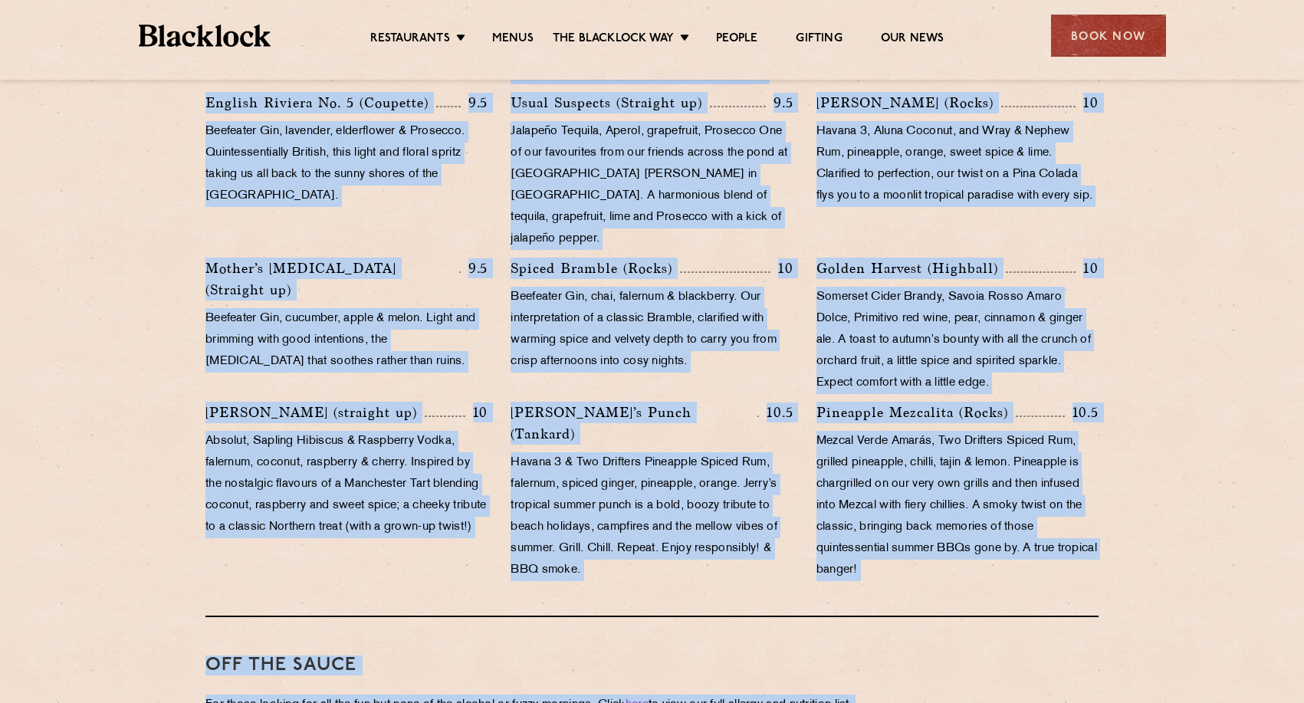
scroll to position [1007, 0]
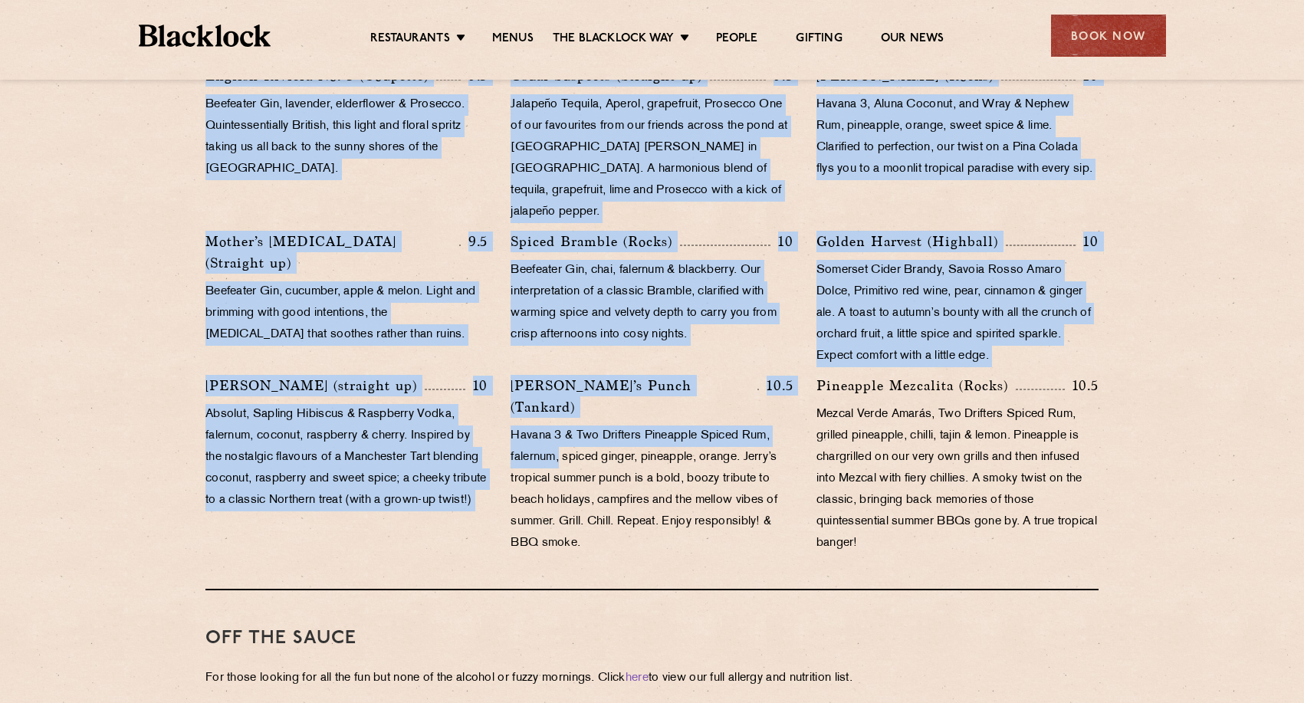
drag, startPoint x: 119, startPoint y: 389, endPoint x: 558, endPoint y: 422, distance: 440.5
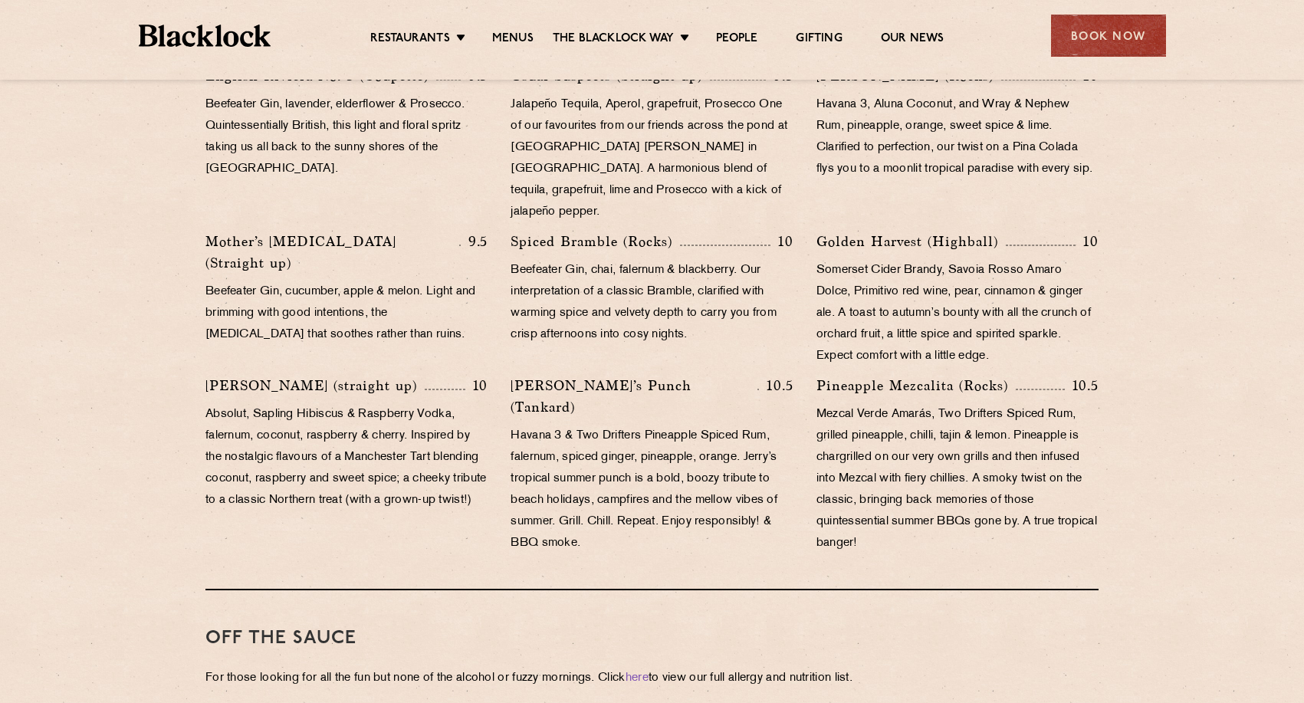
click at [717, 502] on p "Havana 3 & Two Drifters Pineapple Spiced Rum, falernum, spiced ginger, pineappl…" at bounding box center [651, 489] width 282 height 129
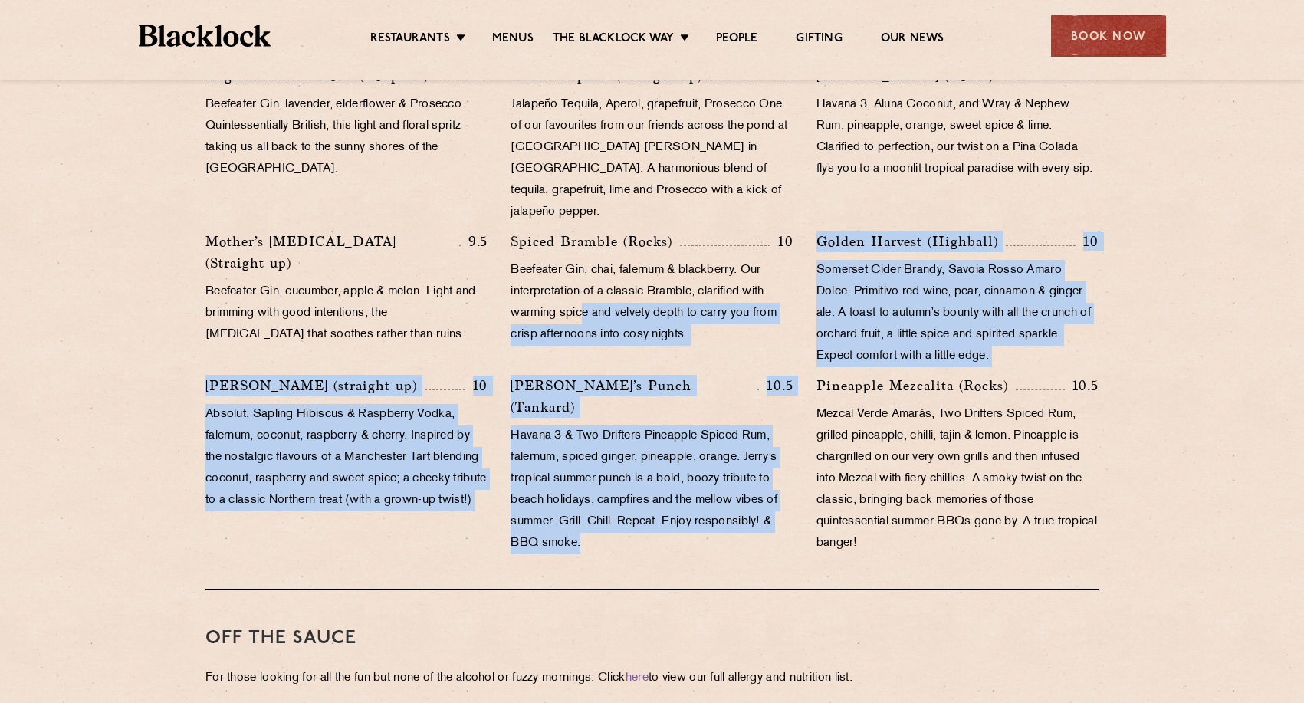
drag, startPoint x: 652, startPoint y: 504, endPoint x: 584, endPoint y: 296, distance: 218.6
click at [584, 296] on div "Lemon Drop [PERSON_NAME] (Highball) 9.5 Absolut Vodka, lemon sherbet, lemon & s…" at bounding box center [652, 241] width 916 height 641
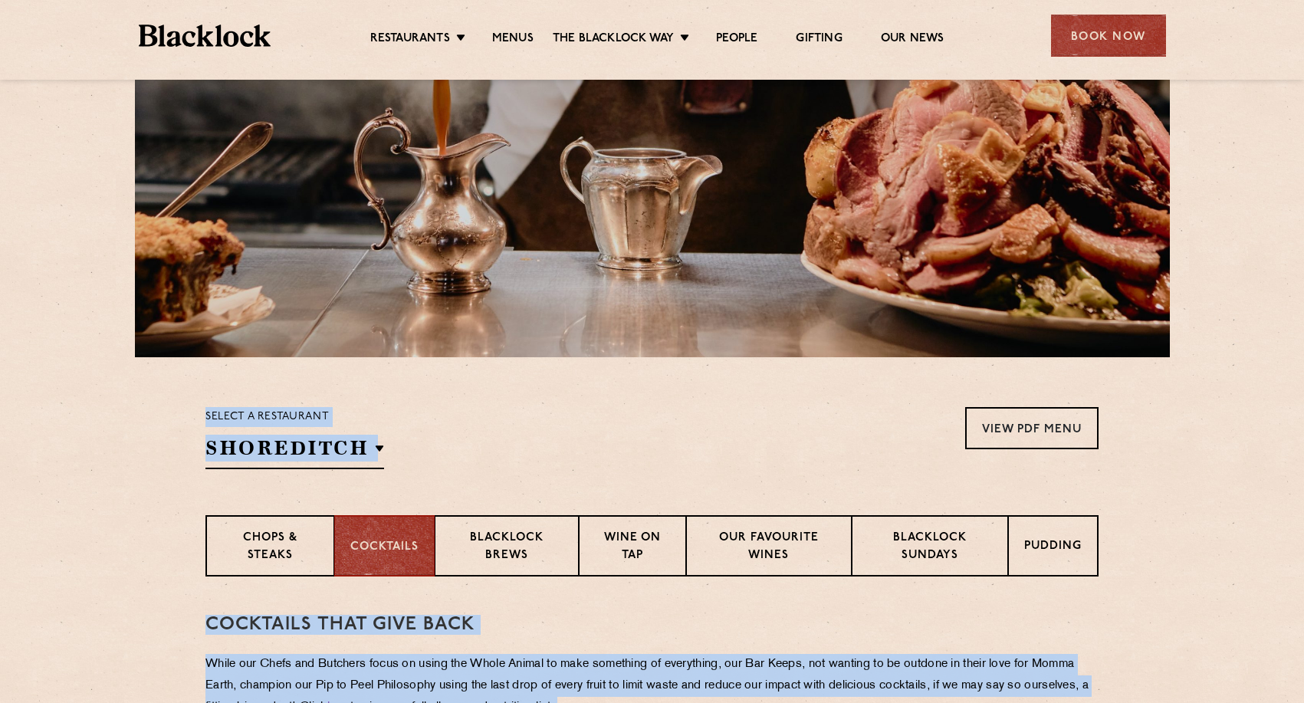
scroll to position [0, 0]
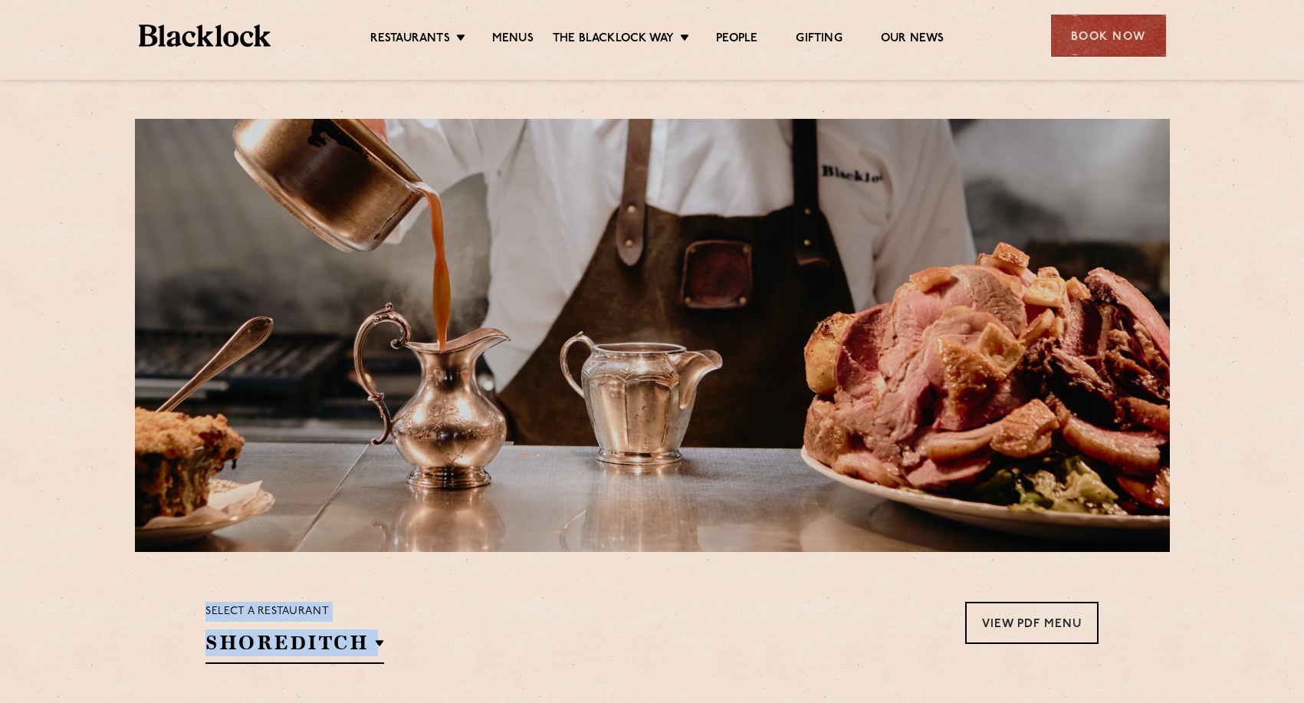
drag, startPoint x: 977, startPoint y: 562, endPoint x: 154, endPoint y: 176, distance: 908.6
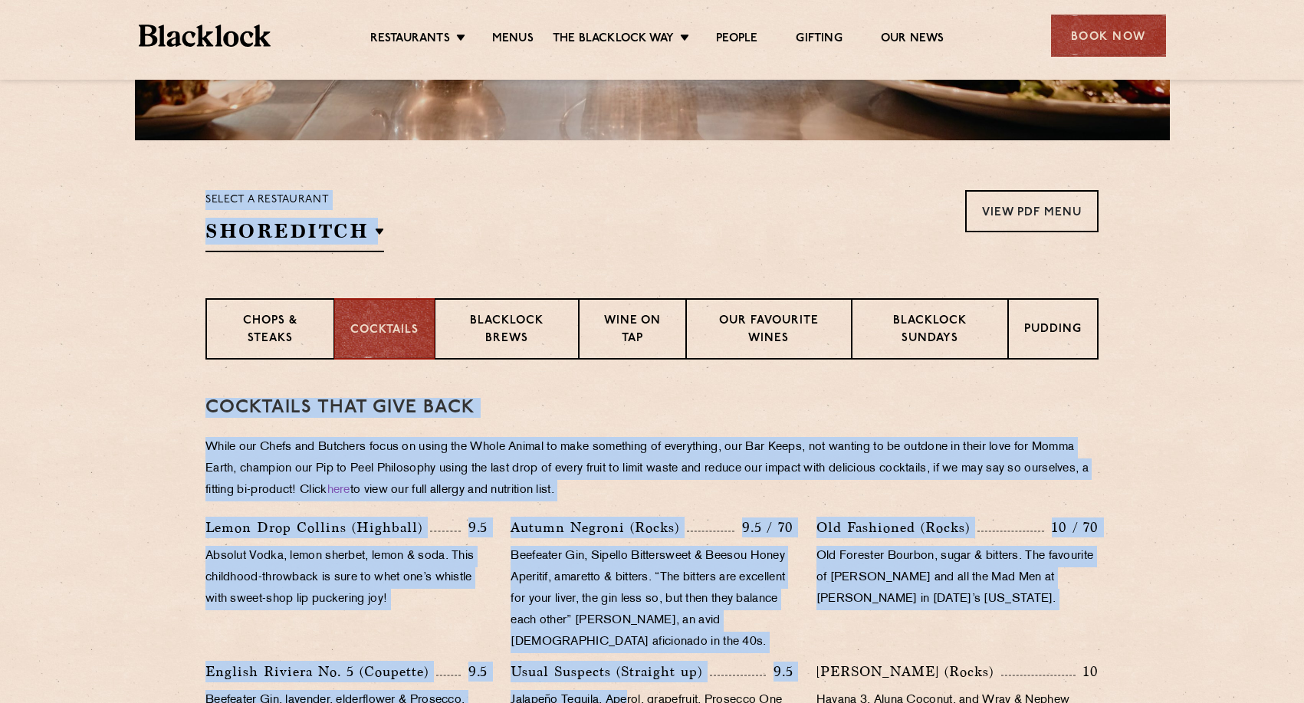
scroll to position [421, 0]
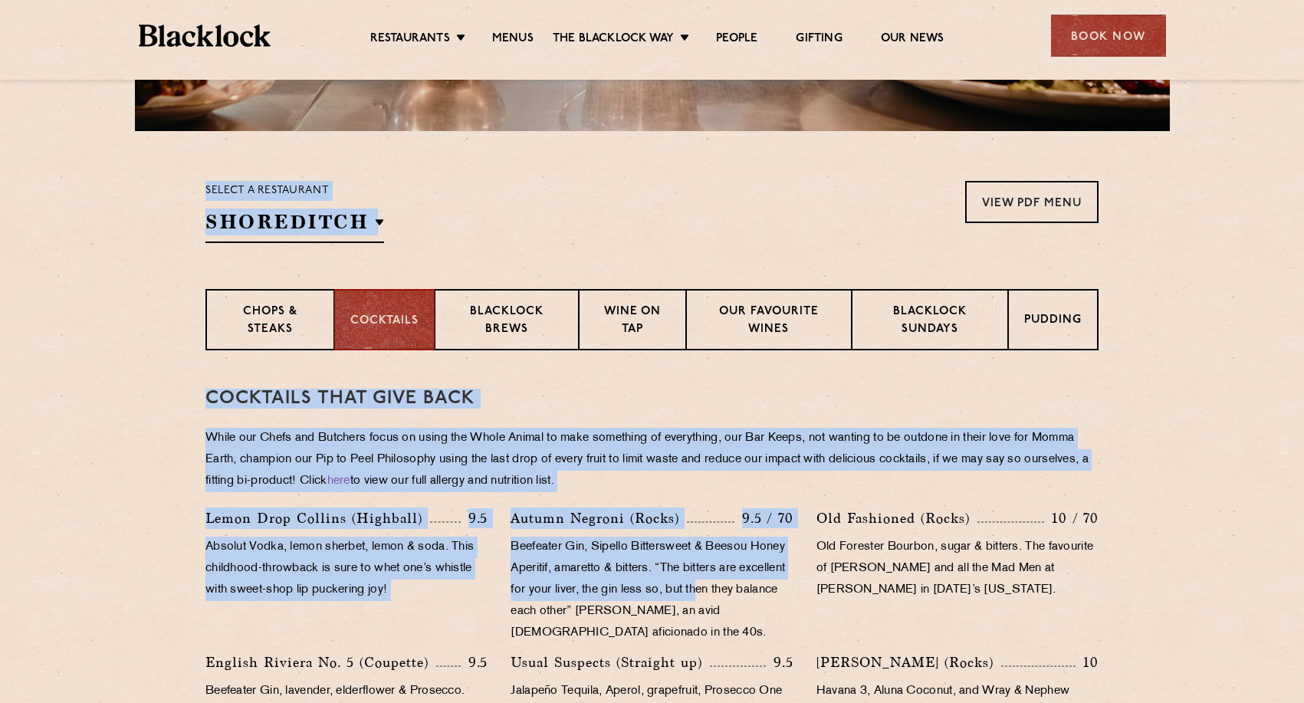
drag, startPoint x: 133, startPoint y: 97, endPoint x: 754, endPoint y: 579, distance: 786.5
click at [754, 579] on div "Select a restaurant [GEOGRAPHIC_DATA] [GEOGRAPHIC_DATA] [GEOGRAPHIC_DATA] [GEOG…" at bounding box center [652, 579] width 1304 height 2001
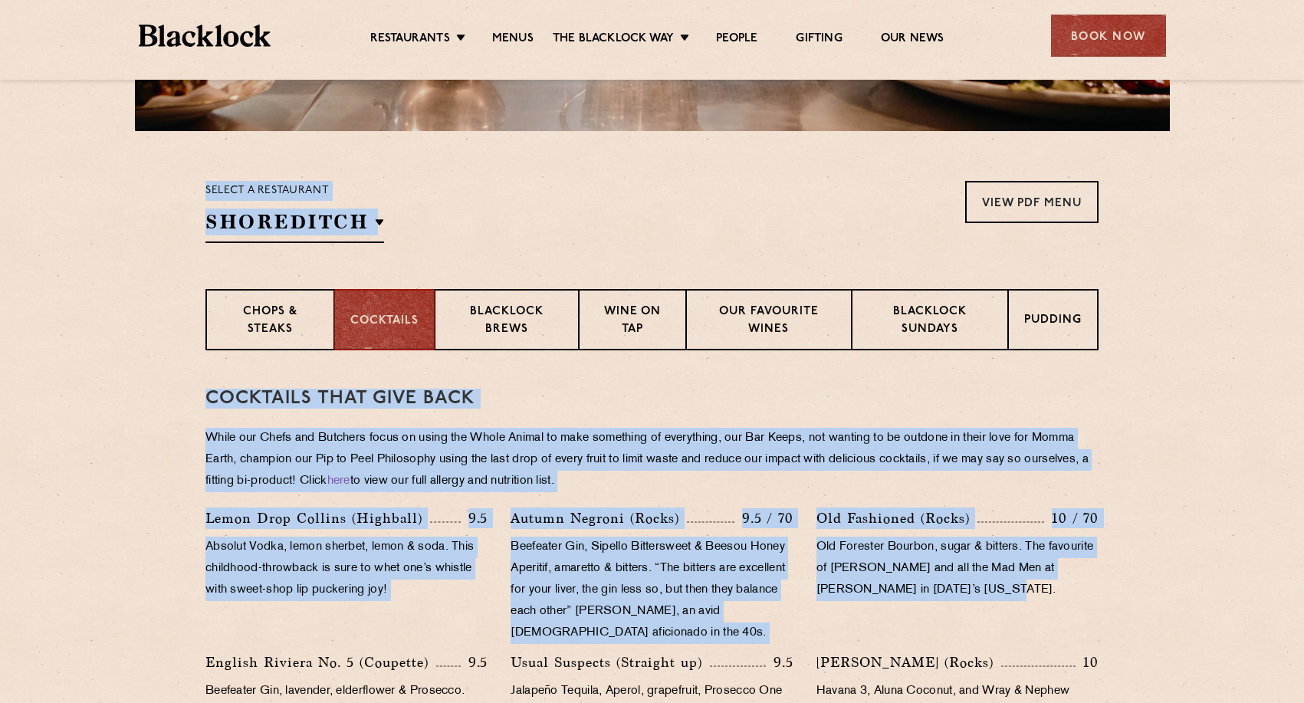
drag, startPoint x: 1029, startPoint y: 586, endPoint x: -3, endPoint y: 147, distance: 1122.0
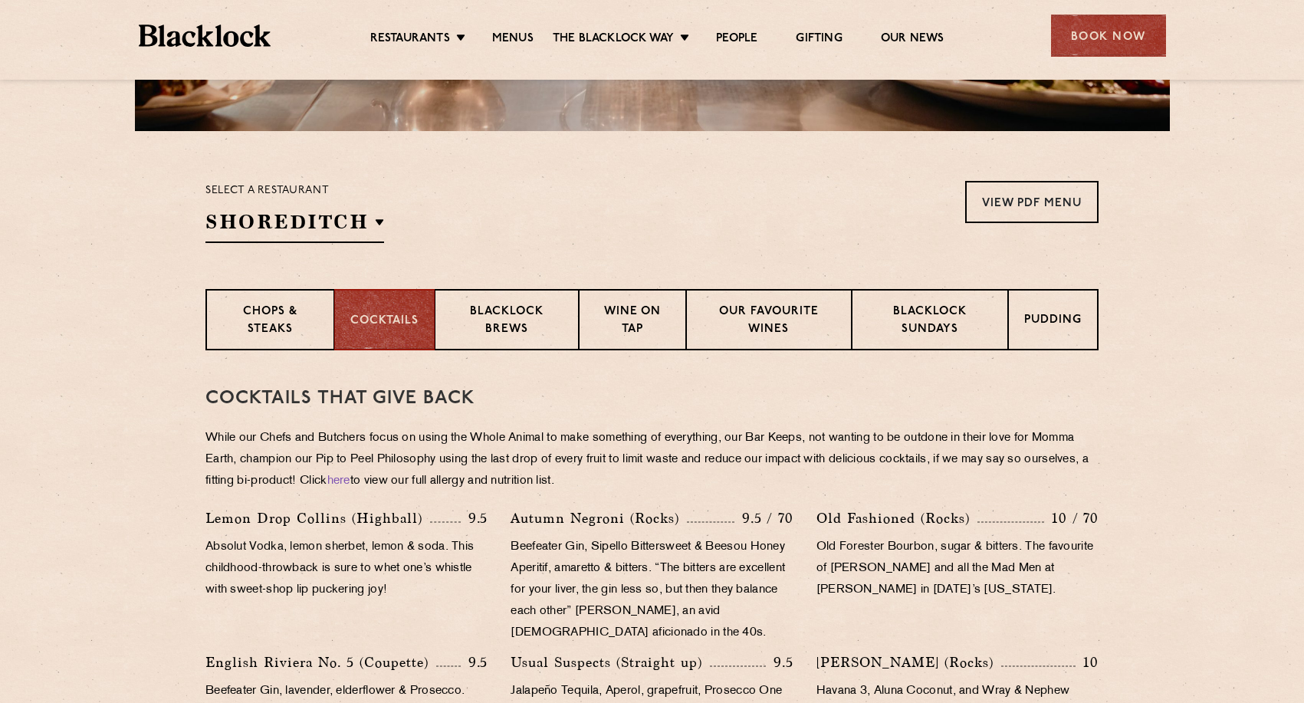
click at [72, 199] on section "Select a restaurant [GEOGRAPHIC_DATA] [GEOGRAPHIC_DATA] [GEOGRAPHIC_DATA] [GEOG…" at bounding box center [652, 210] width 1304 height 158
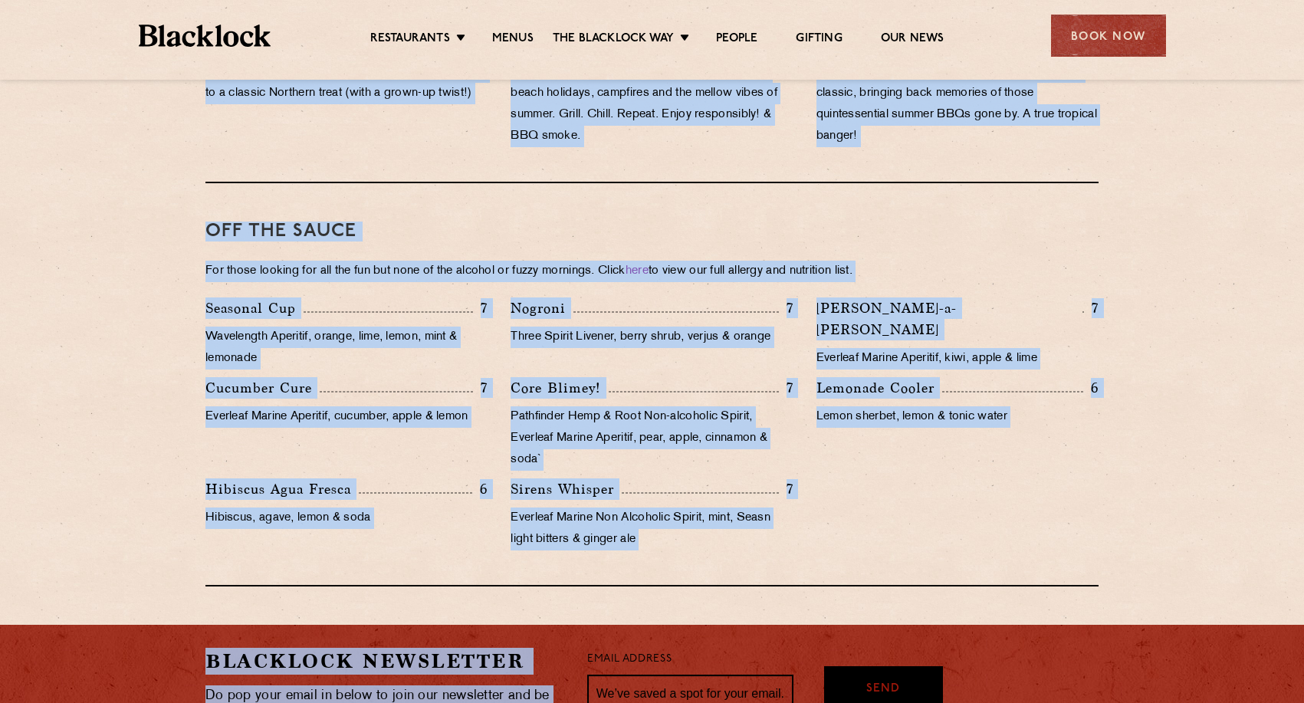
drag, startPoint x: 72, startPoint y: 199, endPoint x: 534, endPoint y: 724, distance: 698.9
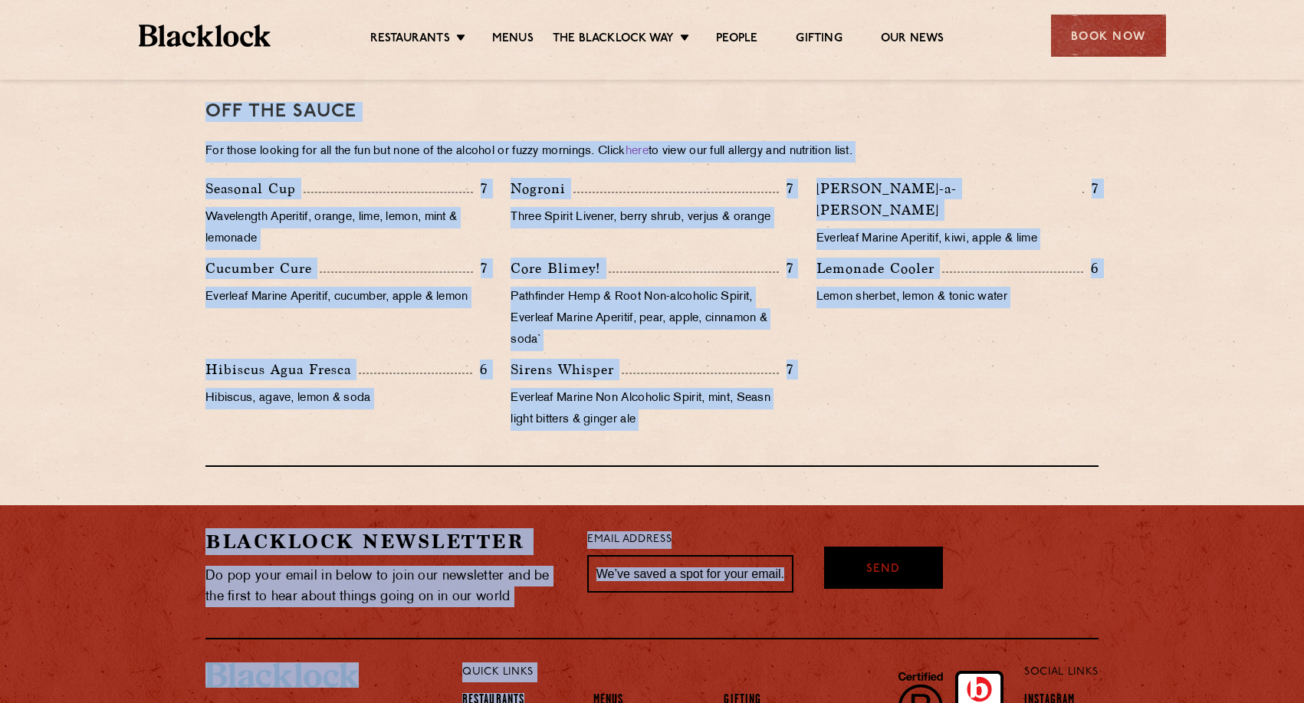
click at [680, 404] on p "Everleaf Marine Non Alcoholic Spirit, mint, Seasn light bitters & ginger ale" at bounding box center [651, 409] width 282 height 43
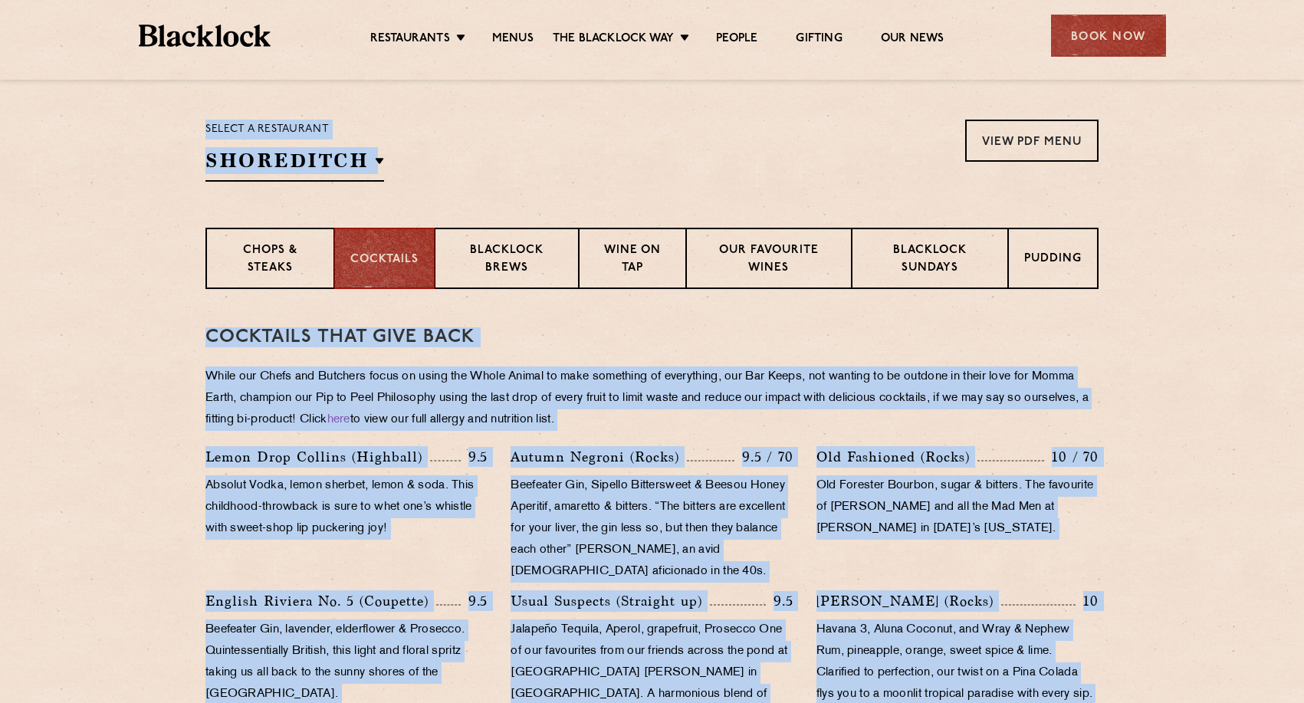
scroll to position [0, 0]
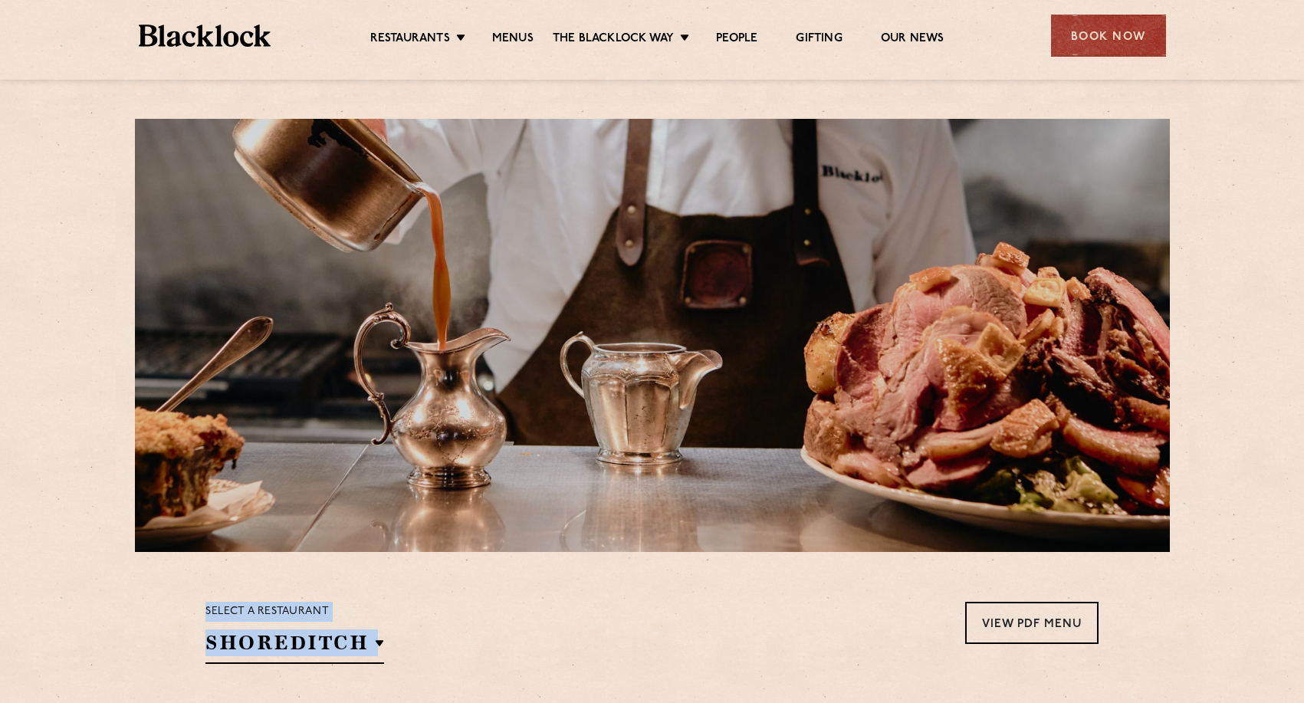
drag, startPoint x: 680, startPoint y: 404, endPoint x: 236, endPoint y: 182, distance: 496.0
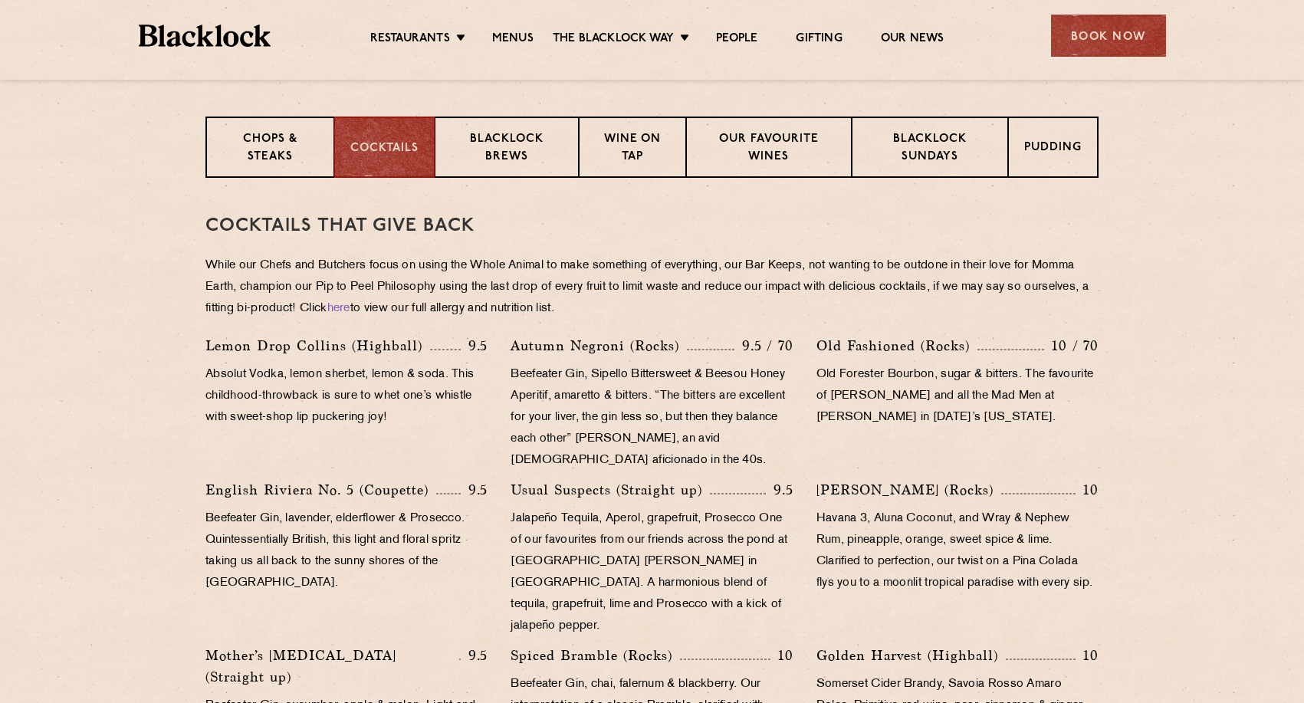
scroll to position [580, 0]
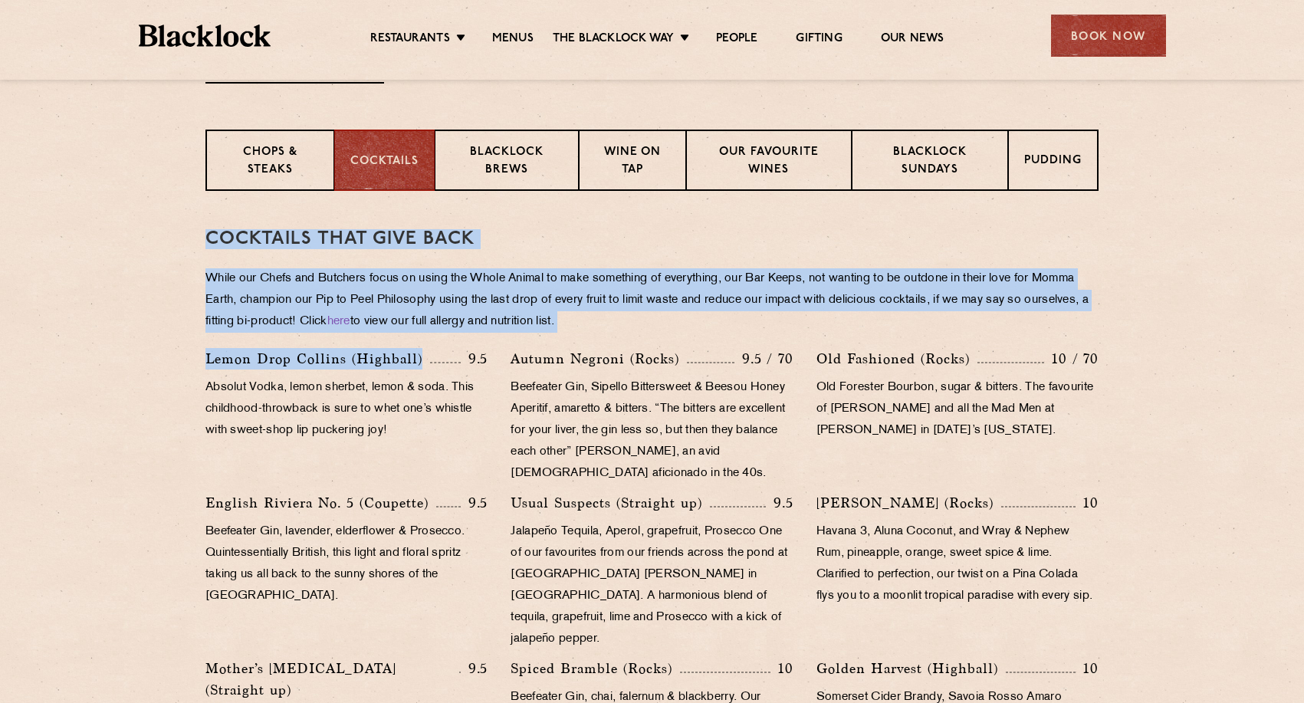
drag, startPoint x: 150, startPoint y: 133, endPoint x: 416, endPoint y: 354, distance: 345.6
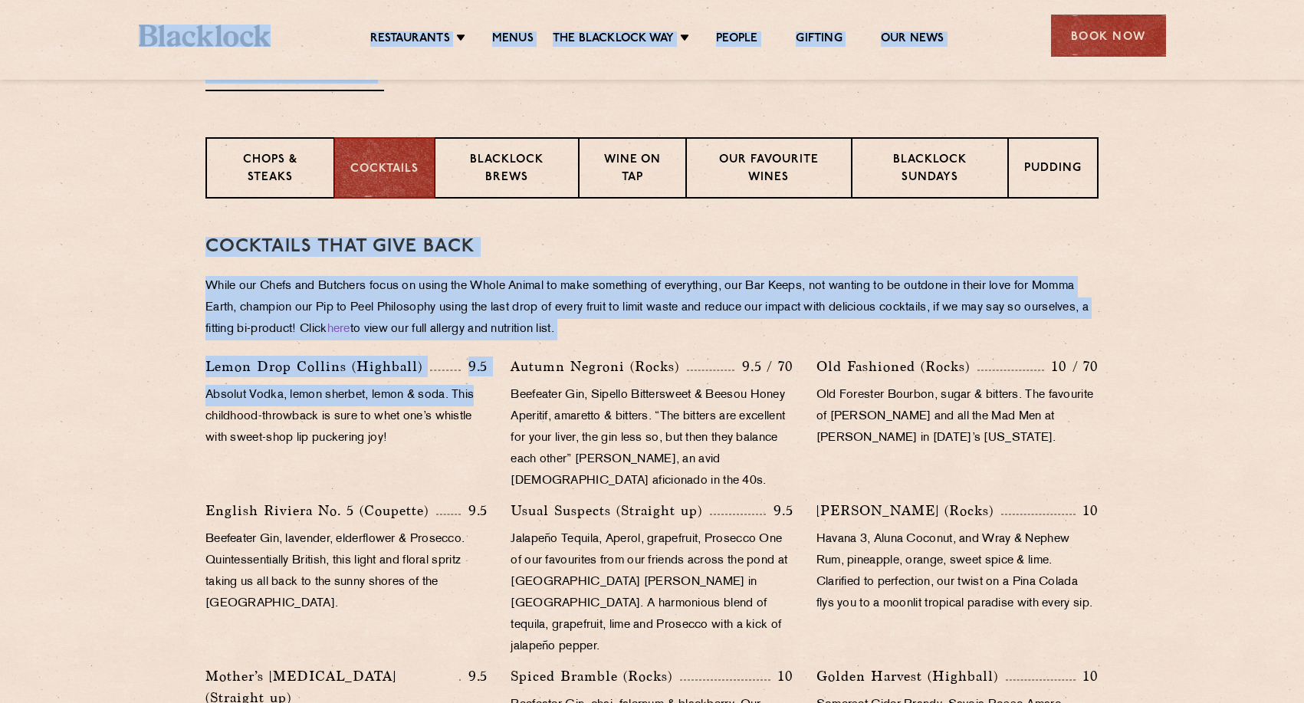
drag, startPoint x: 486, startPoint y: 392, endPoint x: 261, endPoint y: 2, distance: 450.5
click at [261, 2] on div "Restaurants [GEOGRAPHIC_DATA] [GEOGRAPHIC_DATA] [GEOGRAPHIC_DATA] [GEOGRAPHIC_D…" at bounding box center [652, 427] width 1304 height 2001
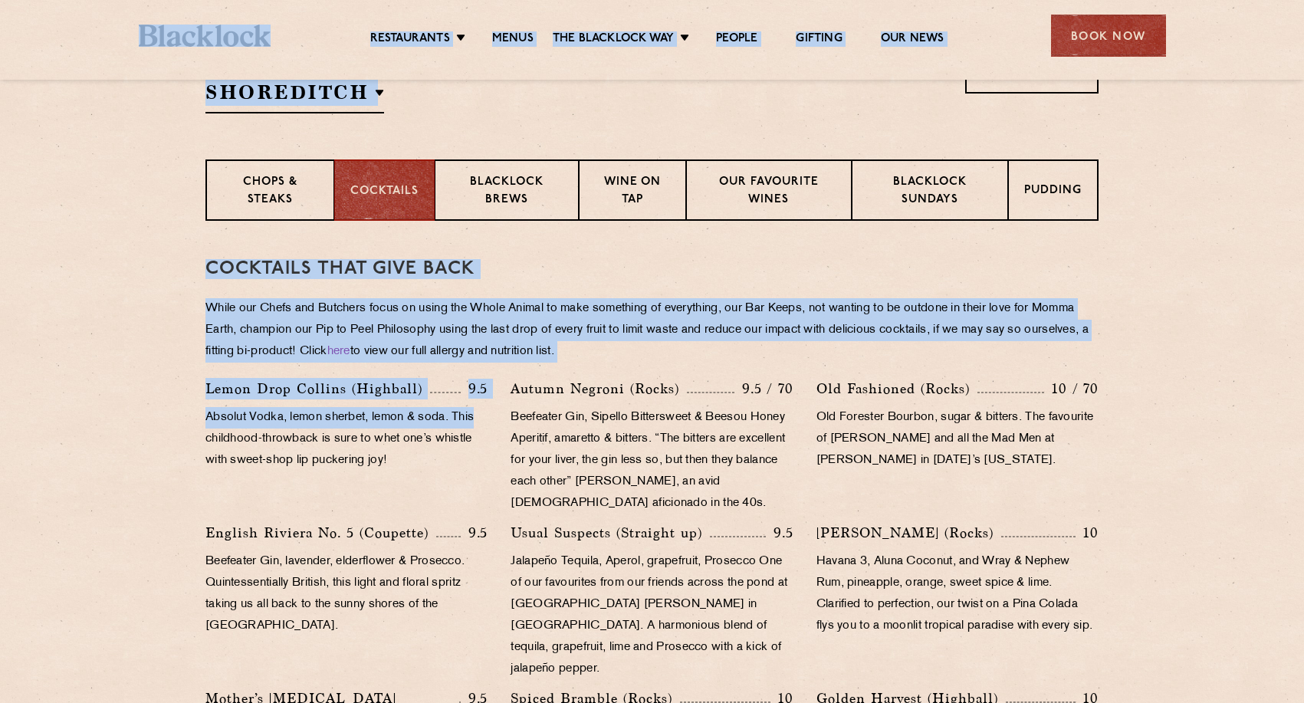
click at [162, 169] on section "Chops & Steaks Cocktails Blacklock Brews Wine on Tap Our favourite wines Blackl…" at bounding box center [652, 189] width 1304 height 61
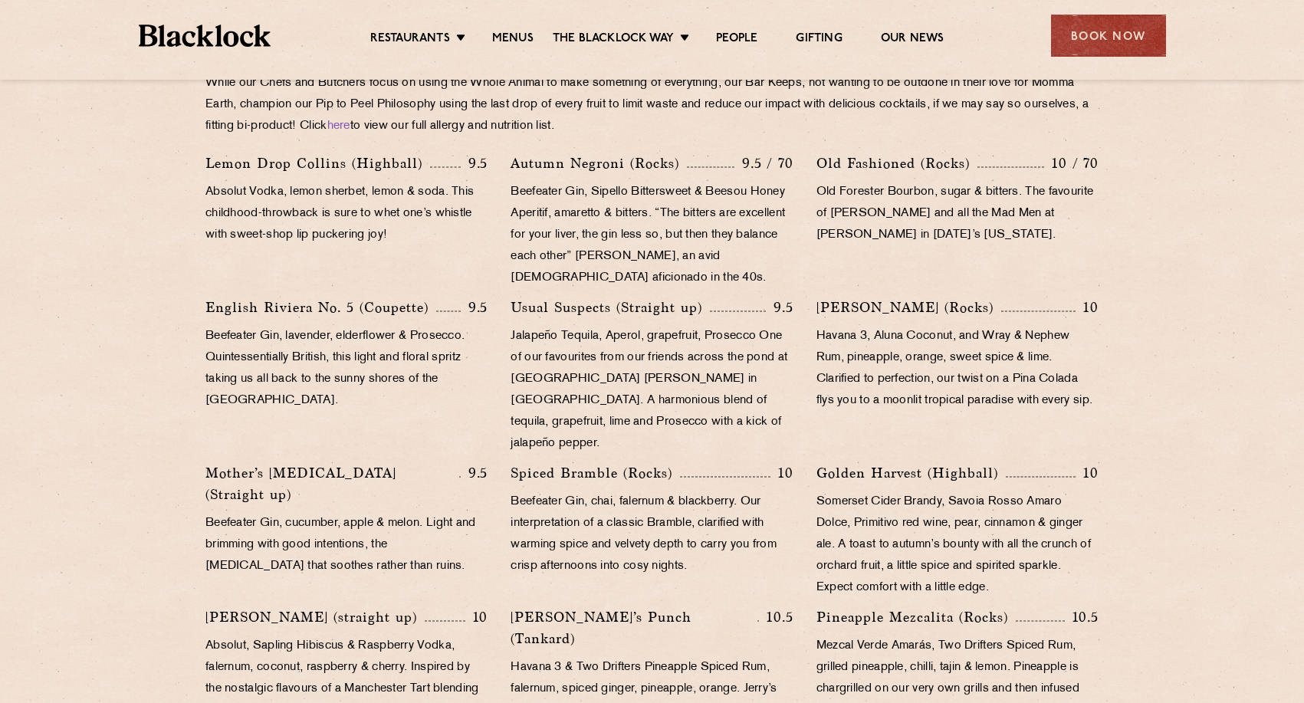
scroll to position [826, 0]
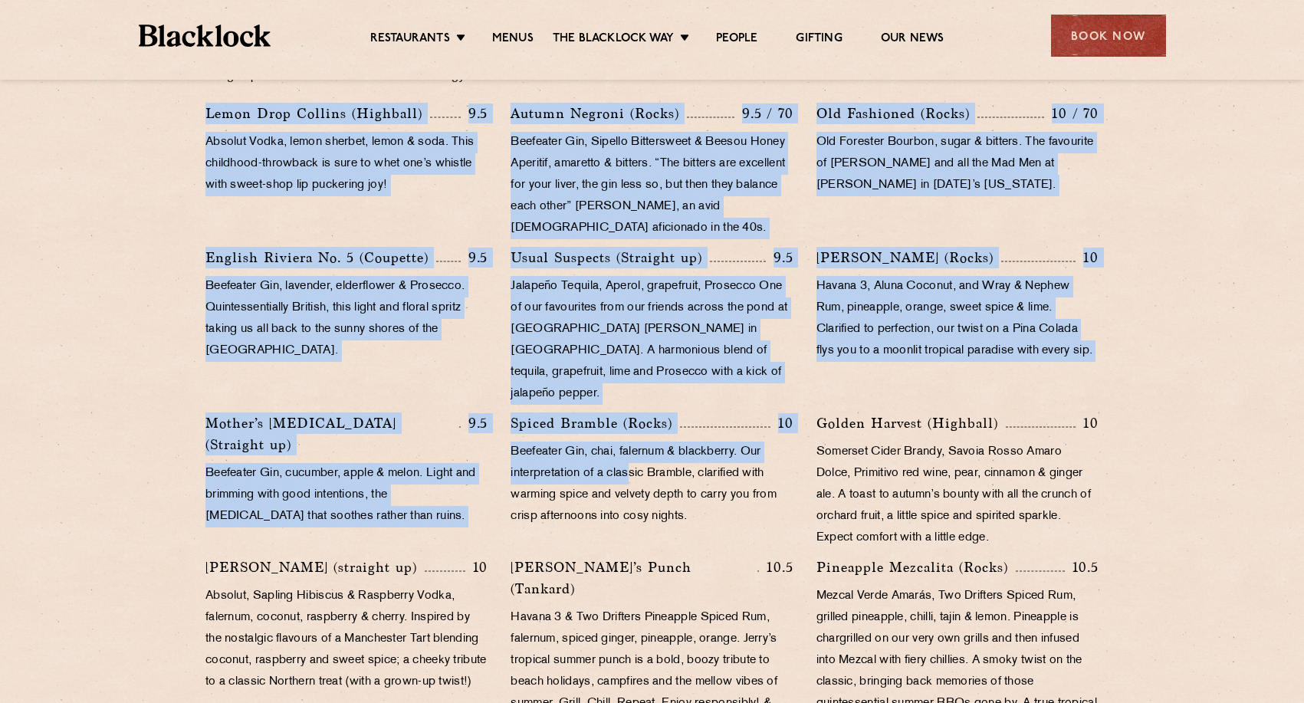
drag, startPoint x: 206, startPoint y: 122, endPoint x: 632, endPoint y: 441, distance: 532.1
click at [632, 441] on div "Lemon Drop [PERSON_NAME] (Highball) 9.5 Absolut Vodka, lemon sherbet, lemon & s…" at bounding box center [652, 423] width 916 height 641
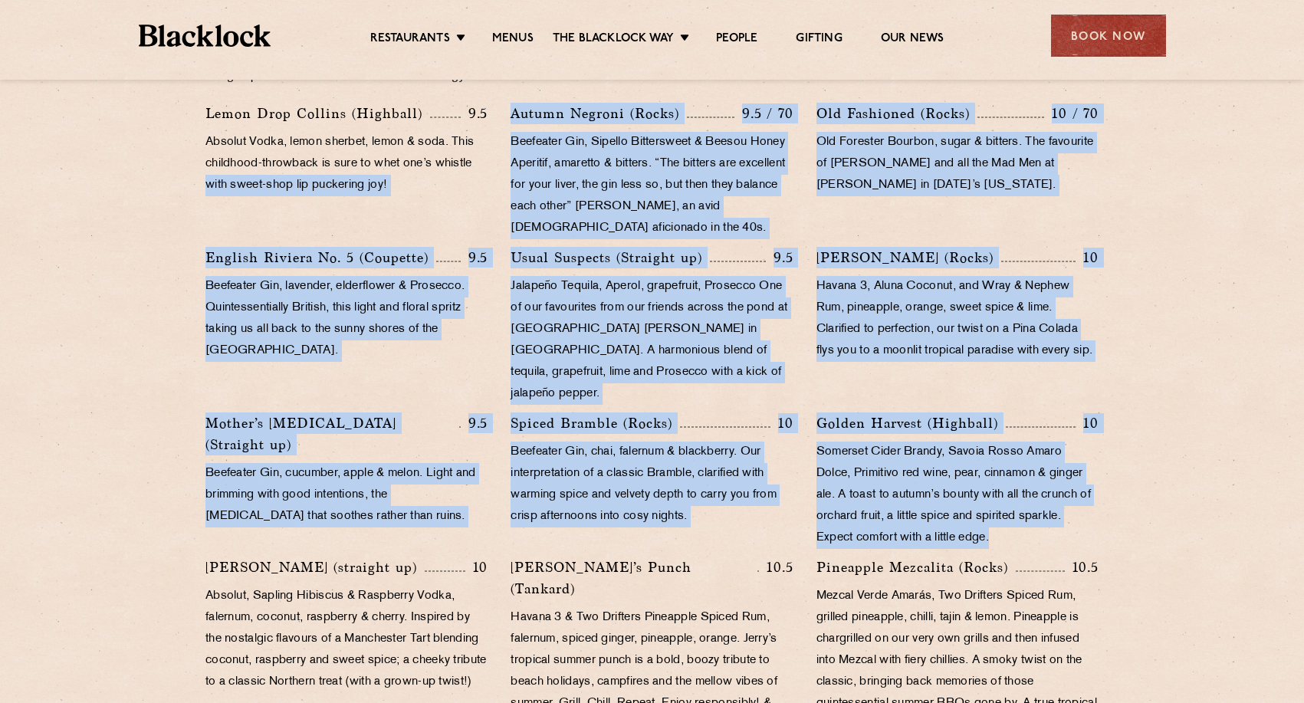
drag, startPoint x: 1061, startPoint y: 534, endPoint x: 206, endPoint y: 183, distance: 923.9
click at [206, 183] on div "Lemon Drop [PERSON_NAME] (Highball) 9.5 Absolut Vodka, lemon sherbet, lemon & s…" at bounding box center [652, 423] width 916 height 641
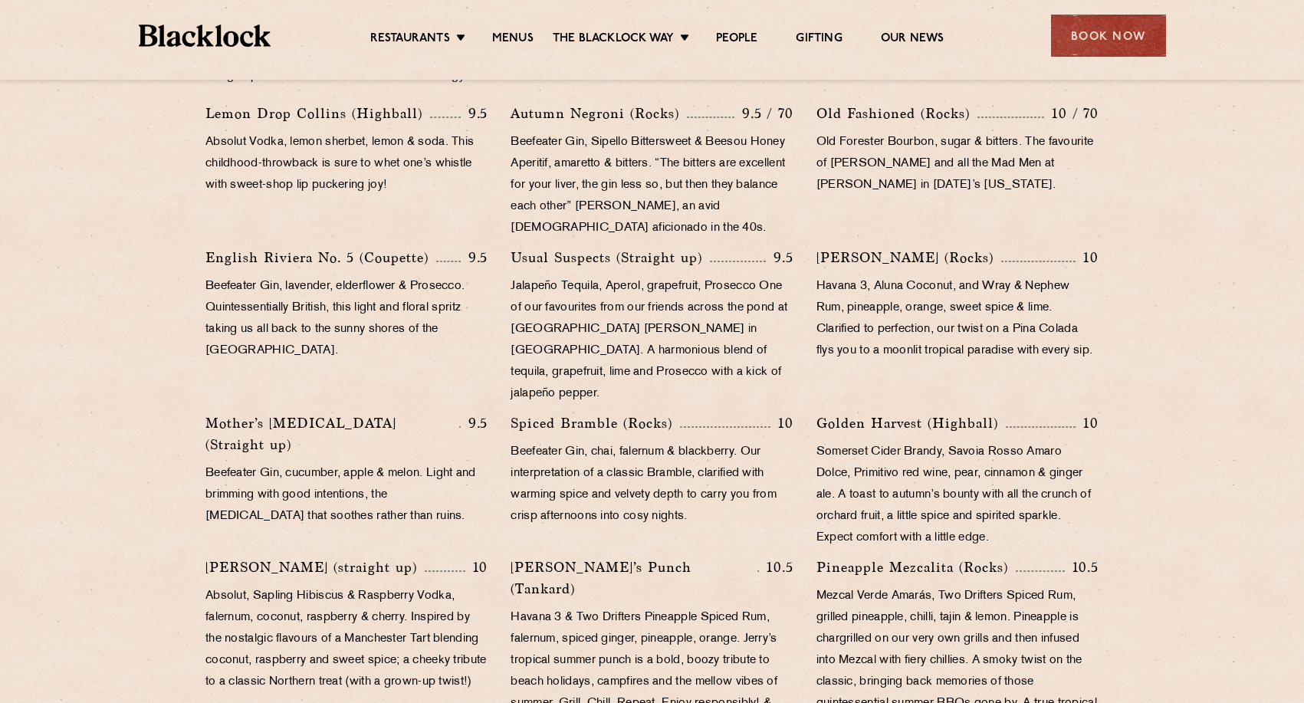
click at [362, 159] on p "Absolut Vodka, lemon sherbet, lemon & soda. This childhood-throwback is sure to…" at bounding box center [346, 164] width 282 height 64
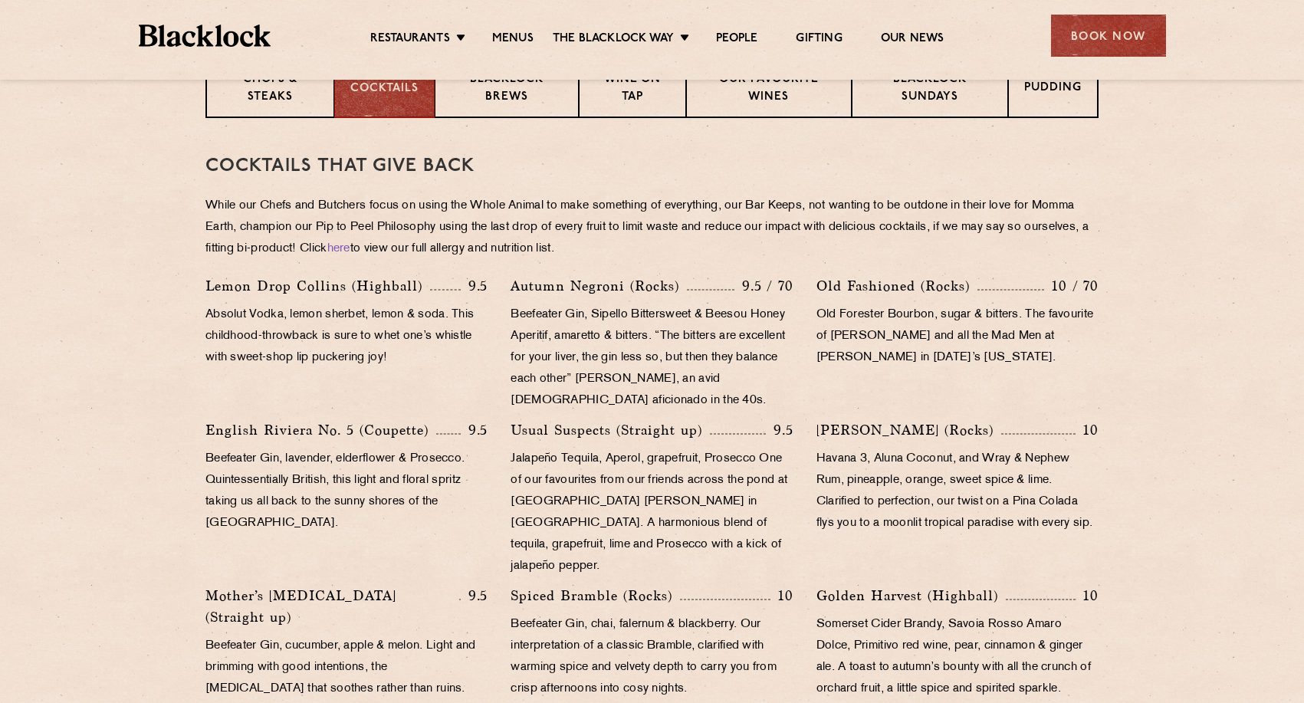
scroll to position [652, 0]
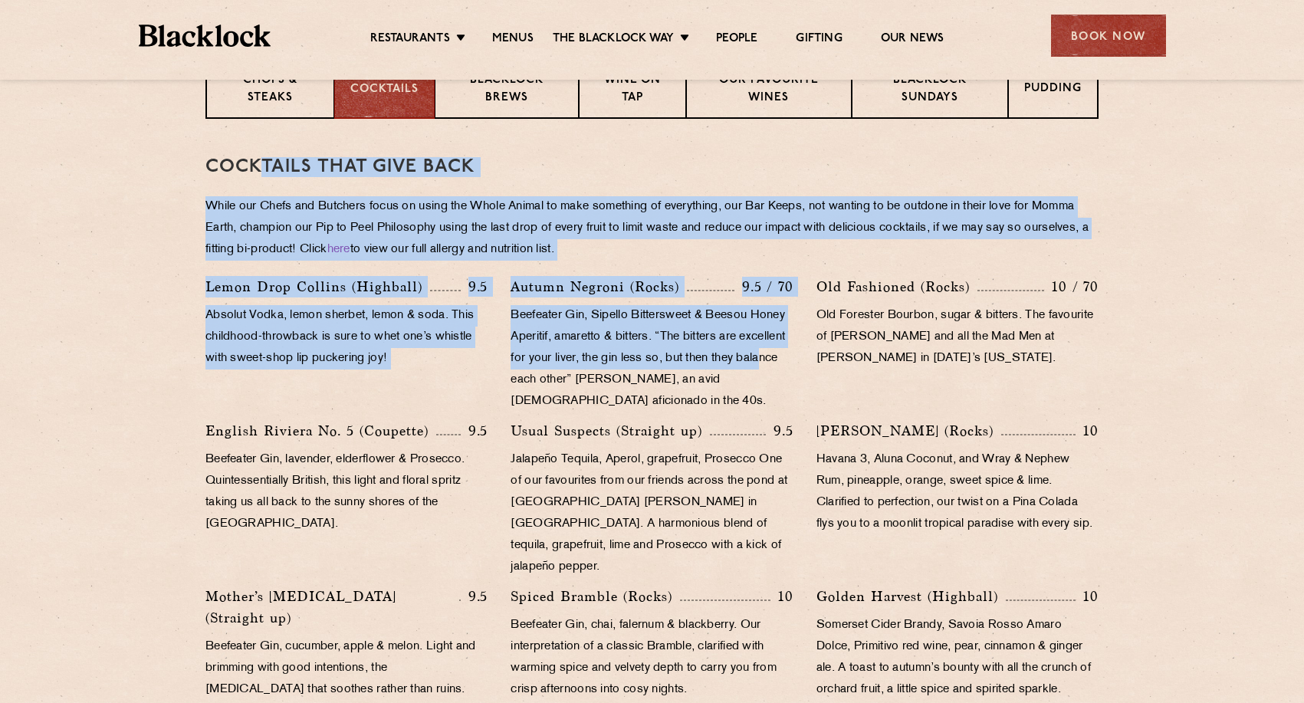
drag, startPoint x: 265, startPoint y: 158, endPoint x: 530, endPoint y: 381, distance: 346.5
click at [530, 381] on div "Cocktails That Give Back While our Chefs and Butchers focus on using the Whole …" at bounding box center [651, 532] width 893 height 826
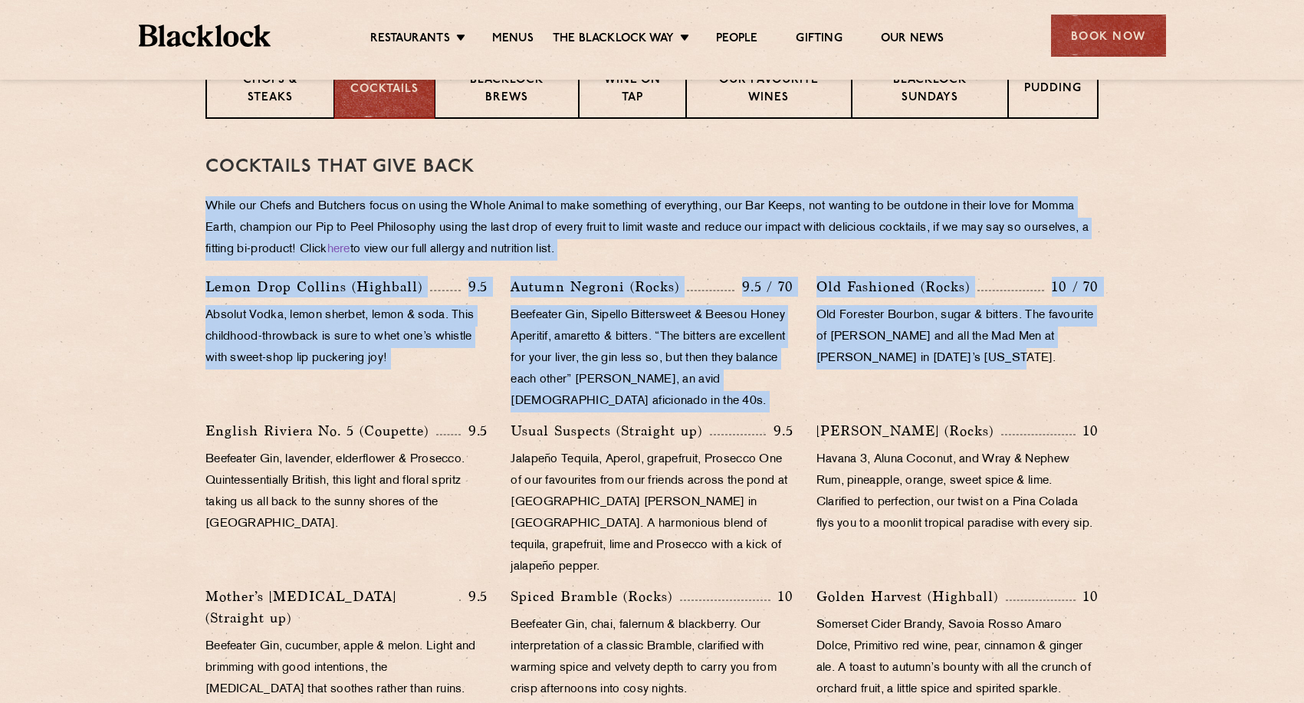
drag, startPoint x: 840, startPoint y: 402, endPoint x: 553, endPoint y: 167, distance: 370.9
click at [553, 167] on div "Cocktails That Give Back While our Chefs and Butchers focus on using the Whole …" at bounding box center [651, 532] width 893 height 826
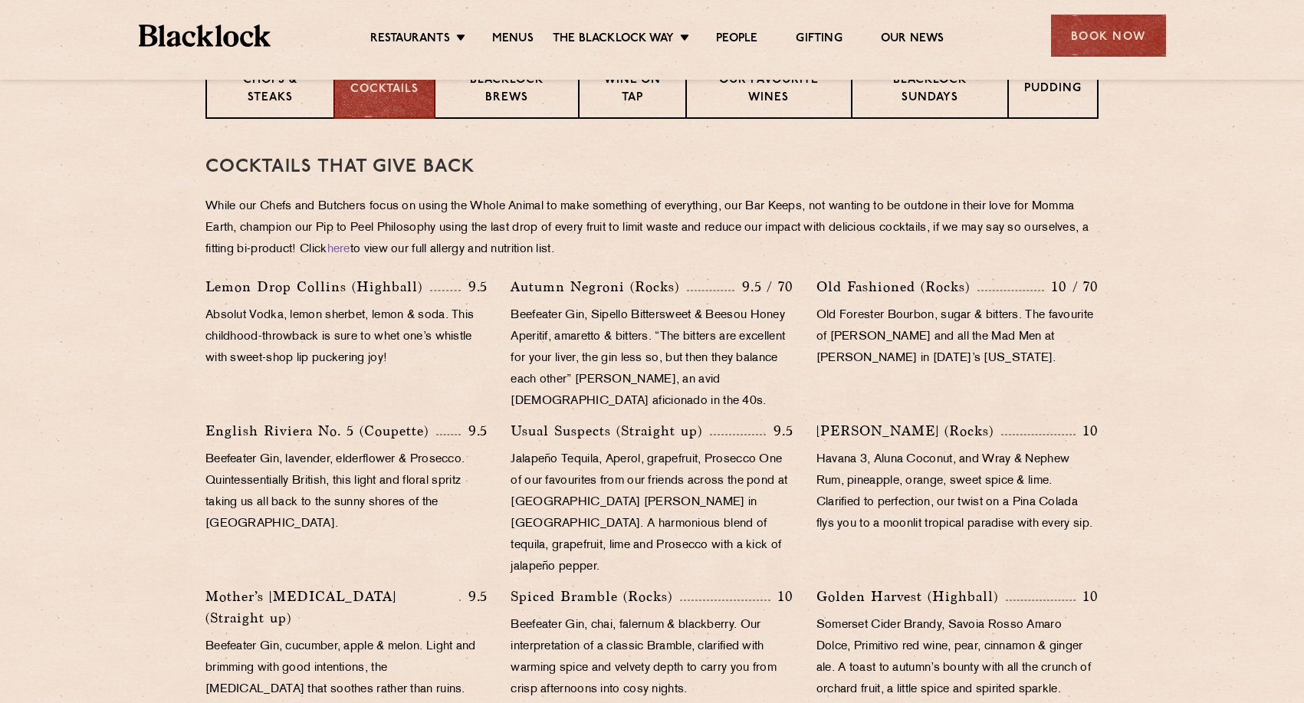
drag, startPoint x: 304, startPoint y: 192, endPoint x: 274, endPoint y: 192, distance: 29.9
click at [297, 192] on div "Cocktails That Give Back While our Chefs and Butchers focus on using the Whole …" at bounding box center [651, 532] width 893 height 826
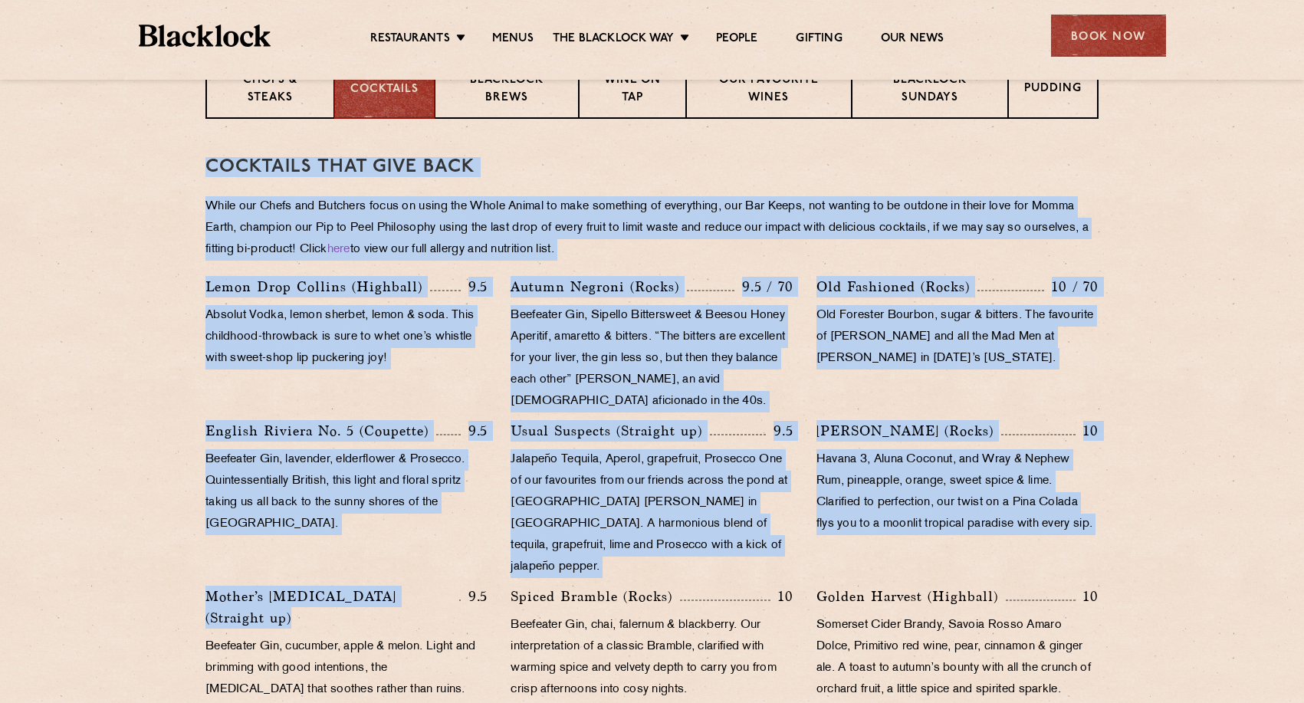
drag, startPoint x: 193, startPoint y: 104, endPoint x: 436, endPoint y: 584, distance: 537.8
click at [436, 584] on section "Chops & Steaks Cocktails [PERSON_NAME] Brews Wine on Tap Our favourite wines [P…" at bounding box center [652, 702] width 1304 height 1291
click at [299, 315] on p "Absolut Vodka, lemon sherbet, lemon & soda. This childhood-throwback is sure to…" at bounding box center [346, 337] width 282 height 64
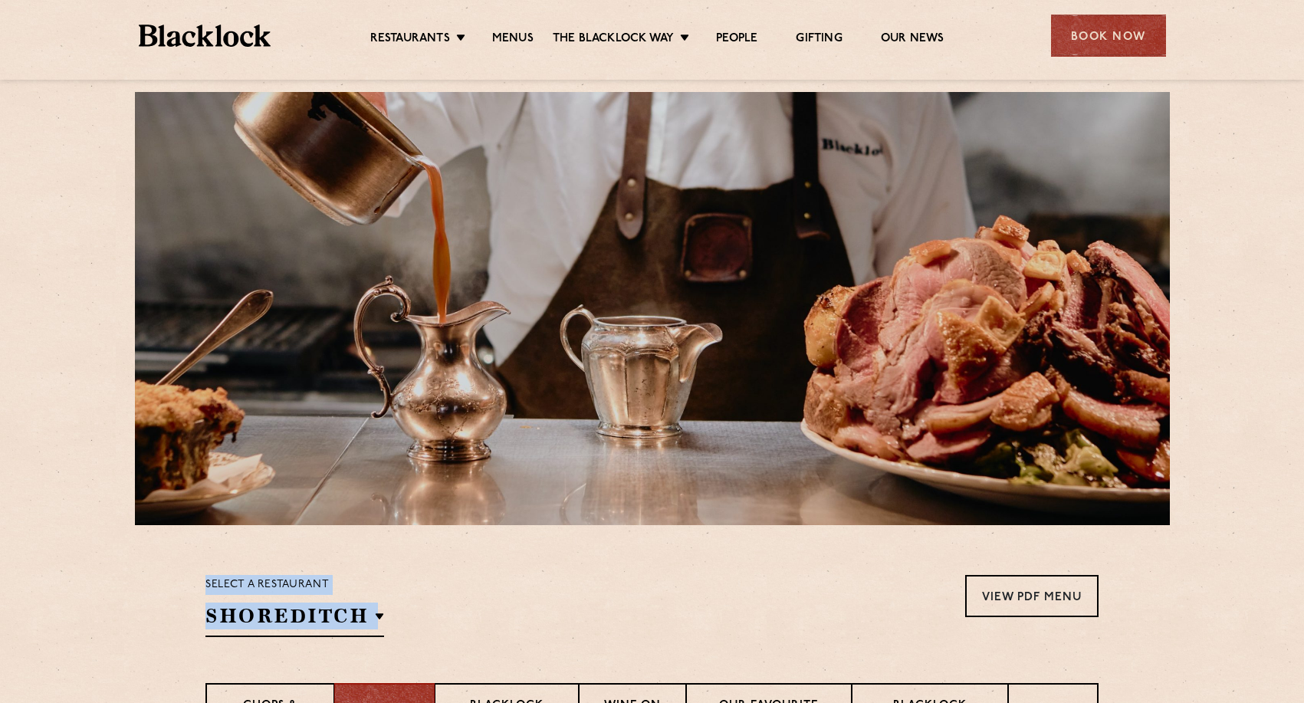
scroll to position [0, 0]
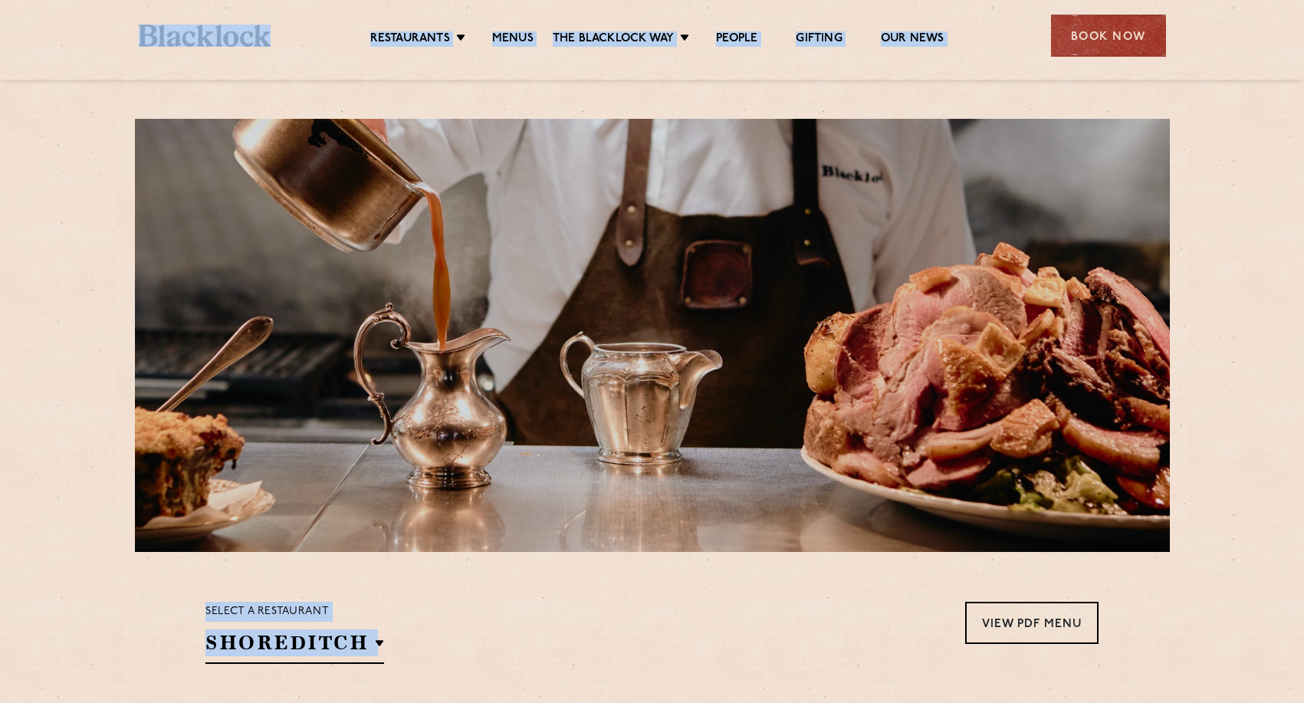
drag, startPoint x: 1069, startPoint y: 261, endPoint x: 247, endPoint y: 23, distance: 856.1
drag, startPoint x: 47, startPoint y: 44, endPoint x: 411, endPoint y: 657, distance: 712.5
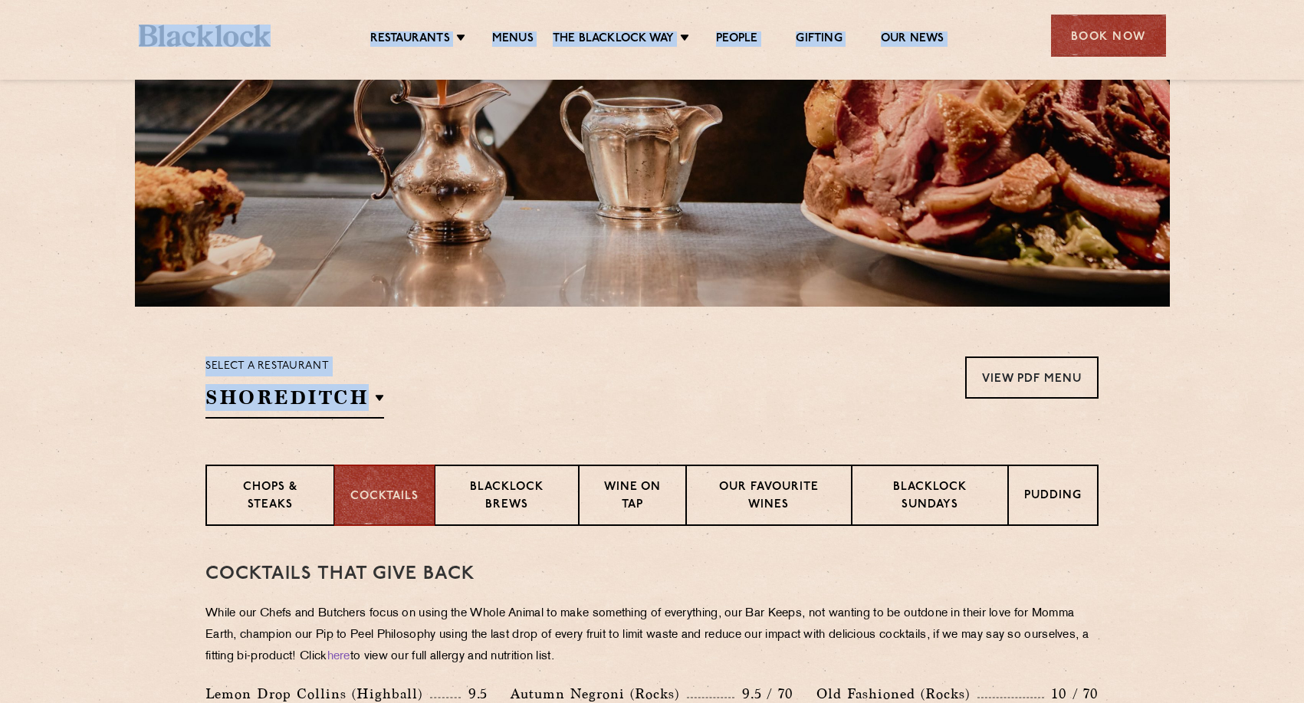
scroll to position [243, 0]
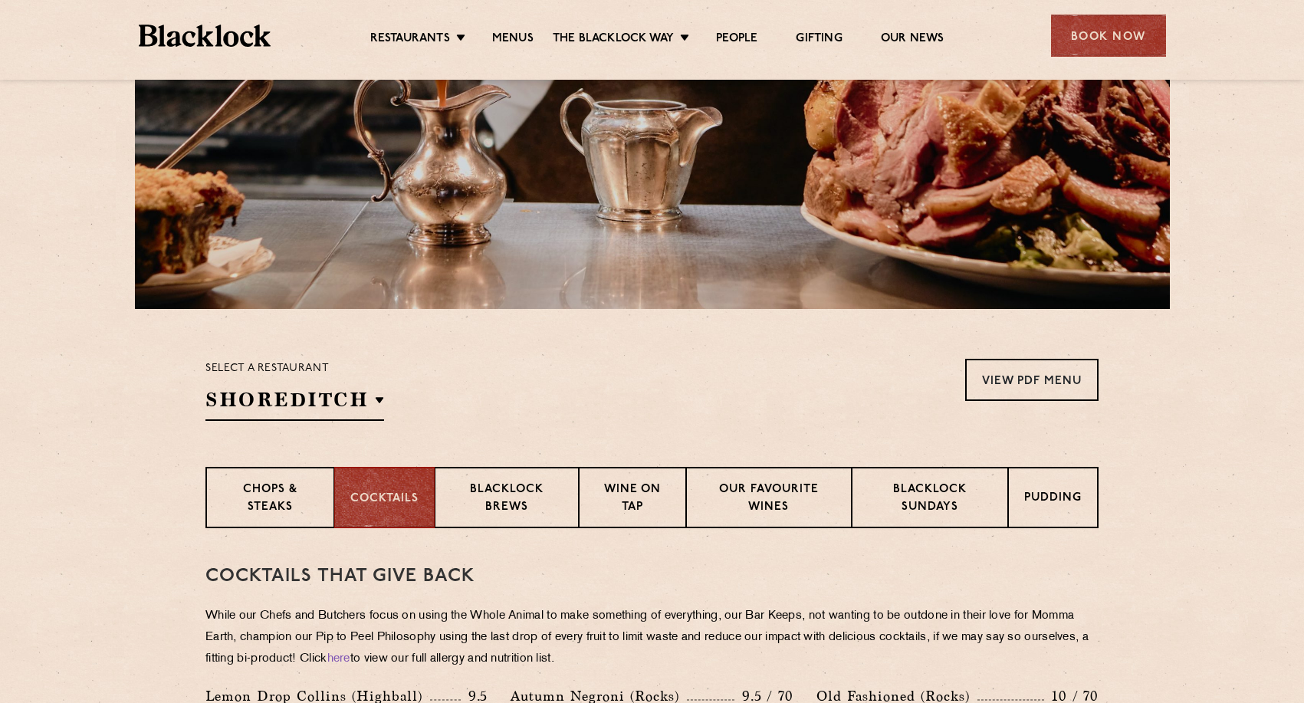
click at [369, 582] on h3 "Cocktails That Give Back" at bounding box center [651, 576] width 893 height 20
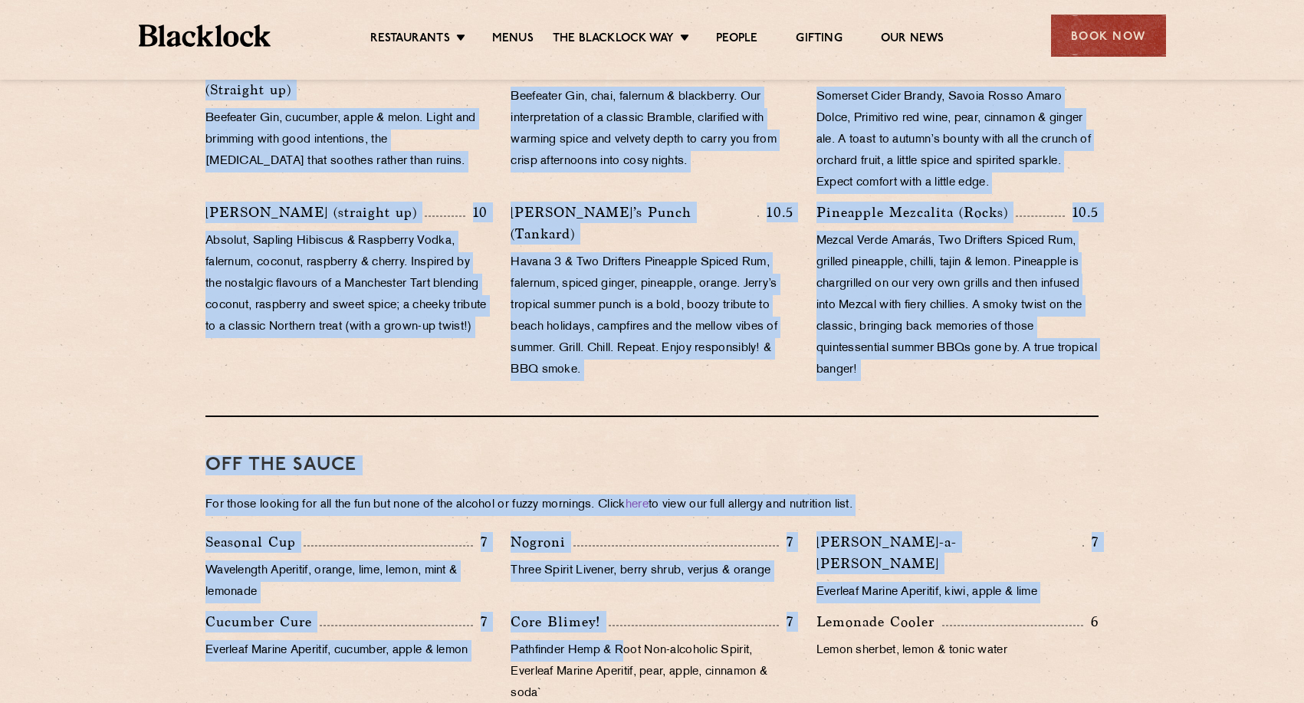
scroll to position [1246, 0]
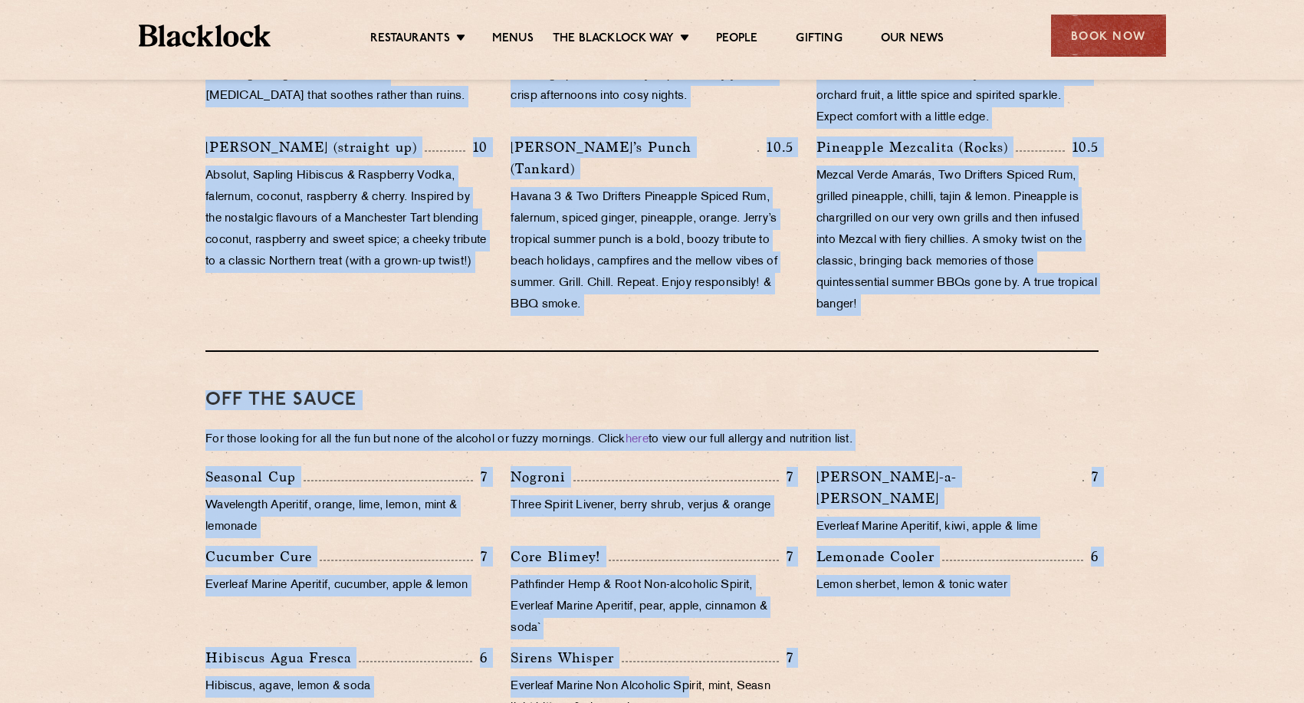
drag, startPoint x: 200, startPoint y: 578, endPoint x: 691, endPoint y: 658, distance: 497.9
click at [691, 658] on div "Cocktails That Give Back While our Chefs and Butchers focus on using the Whole …" at bounding box center [651, 140] width 931 height 1229
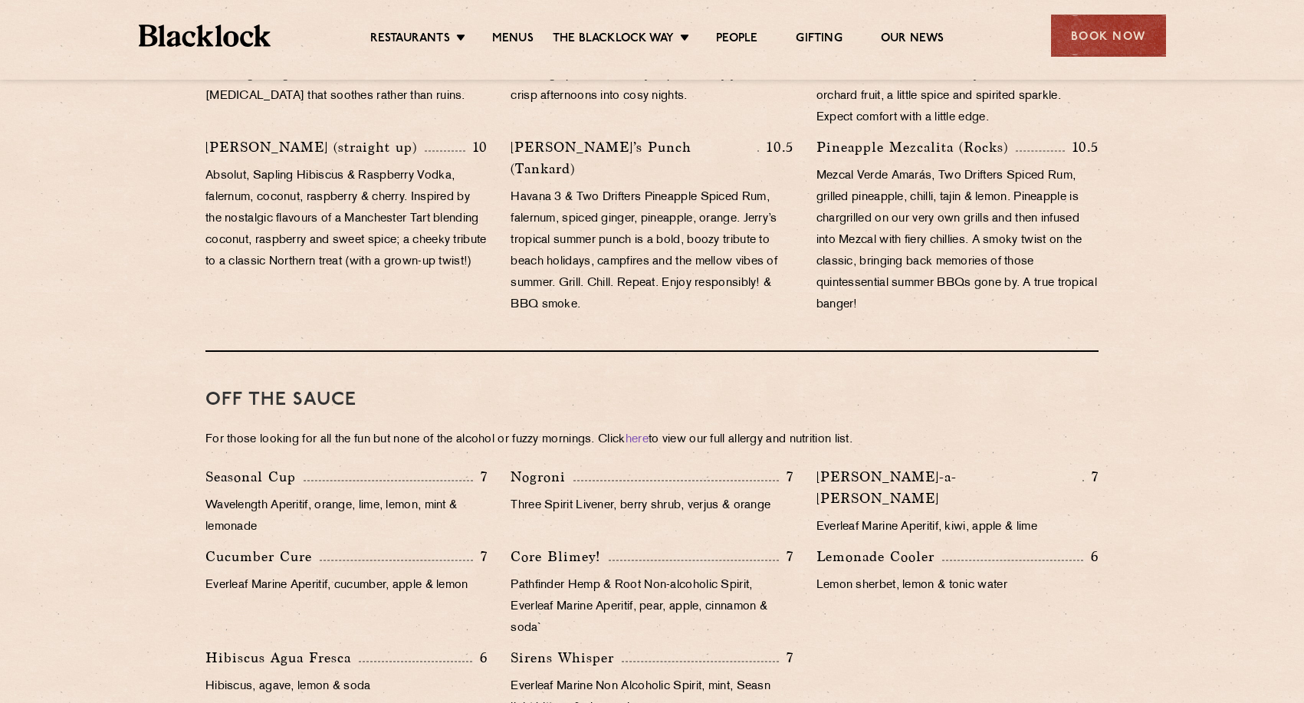
click at [789, 648] on p "7" at bounding box center [786, 658] width 15 height 20
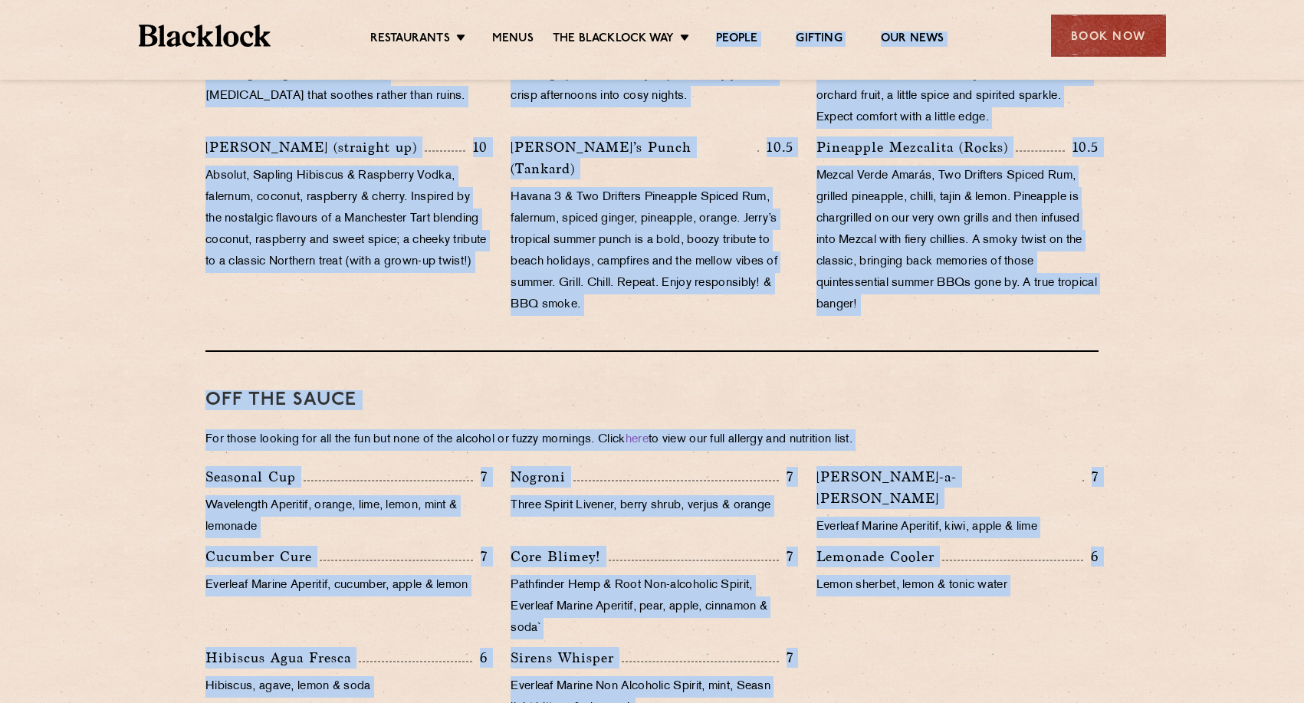
drag, startPoint x: 705, startPoint y: 687, endPoint x: 543, endPoint y: 41, distance: 666.3
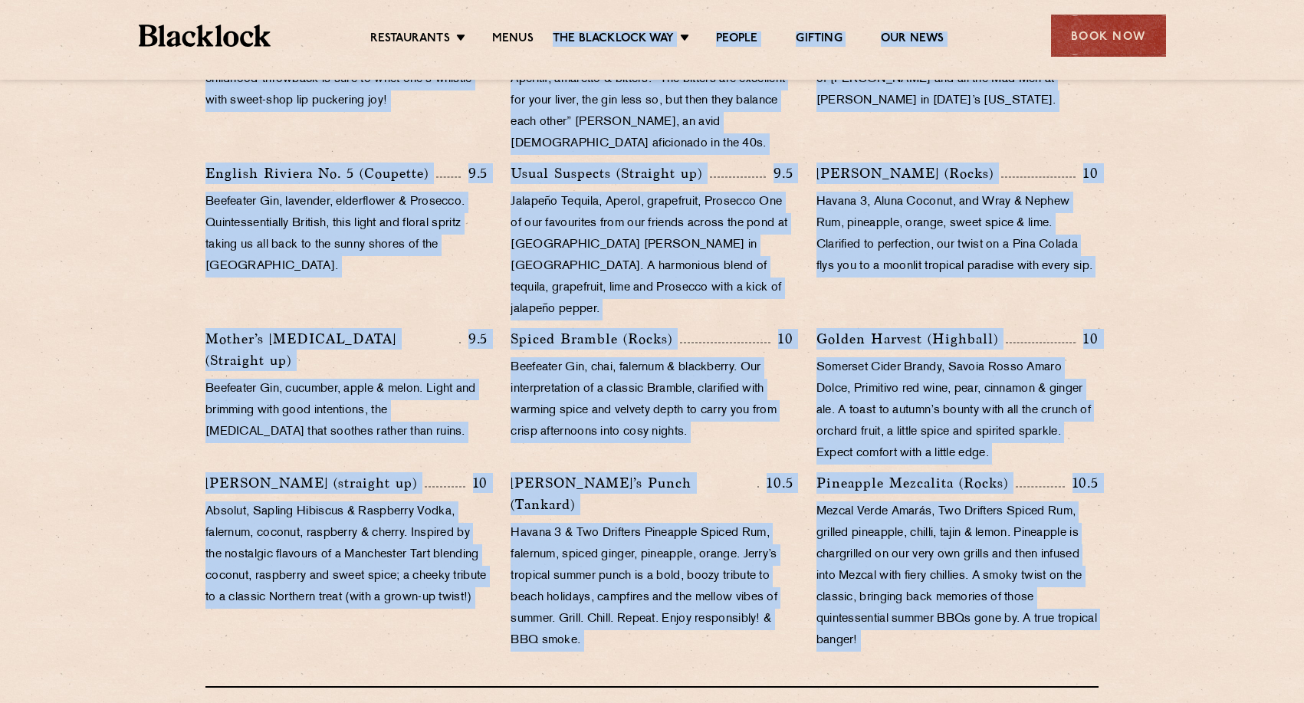
scroll to position [0, 0]
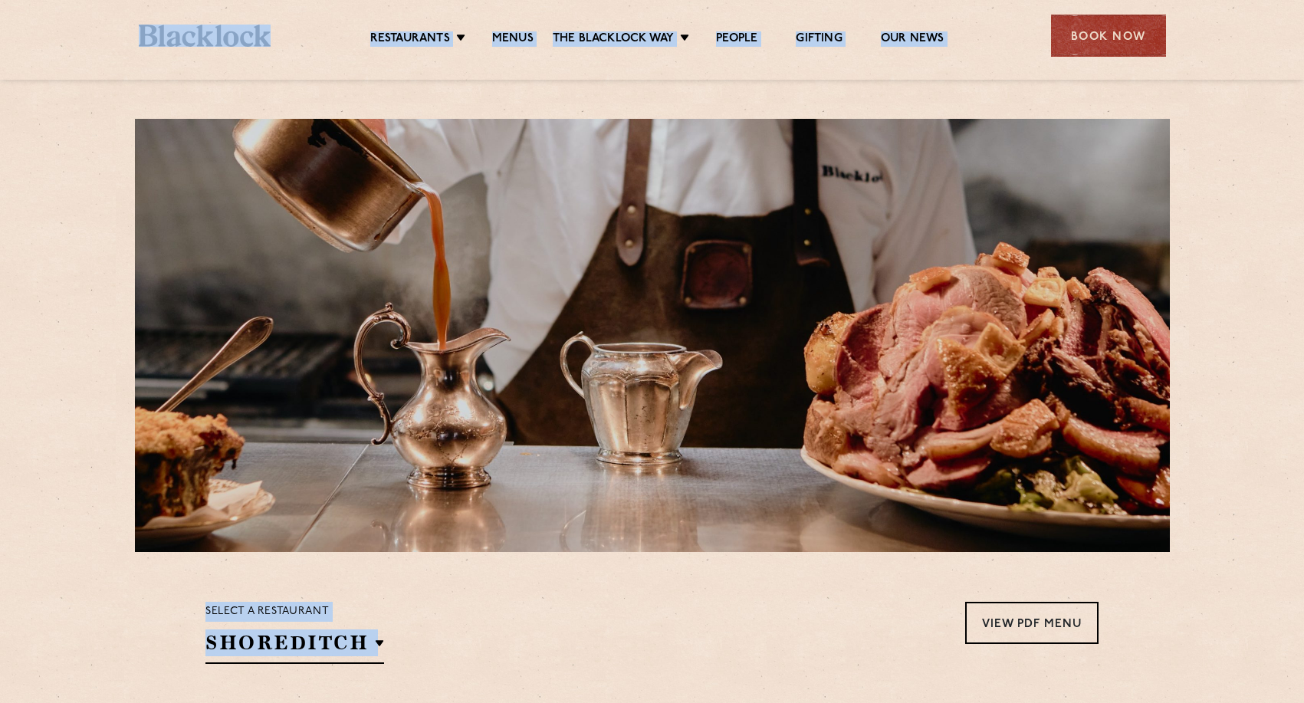
drag, startPoint x: 80, startPoint y: 64, endPoint x: 644, endPoint y: 738, distance: 878.7
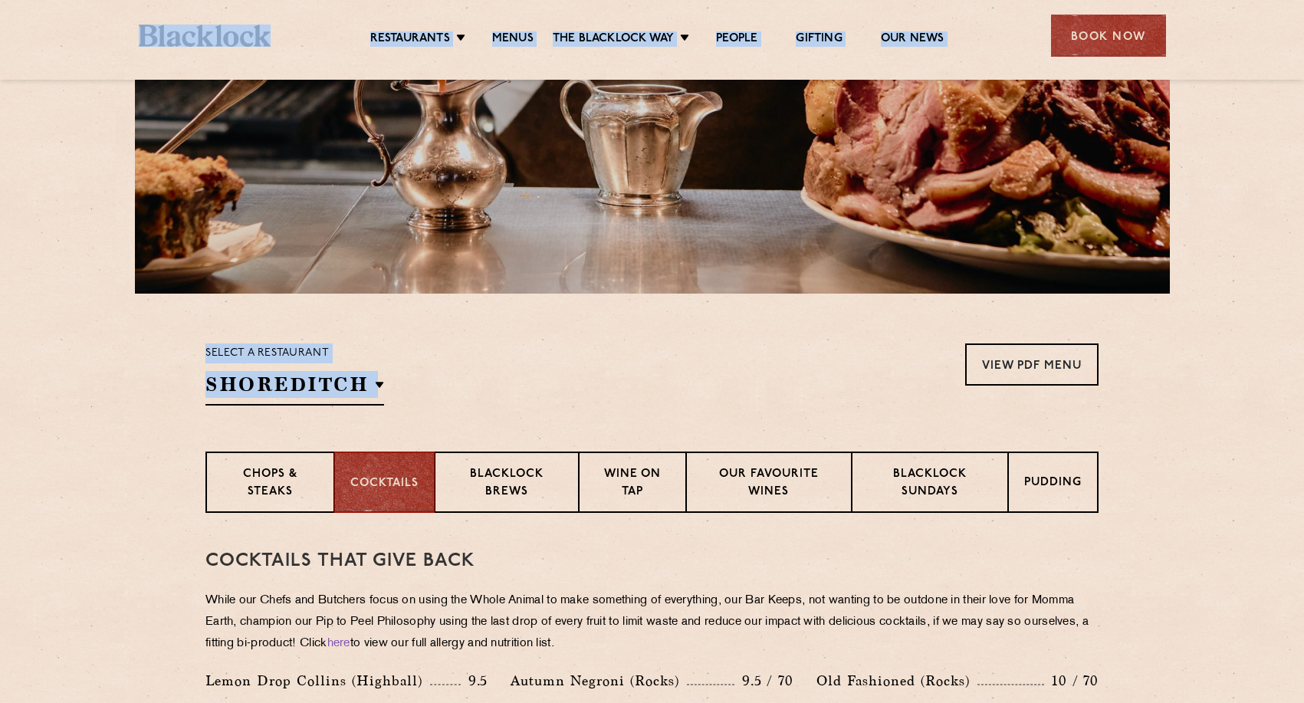
scroll to position [277, 0]
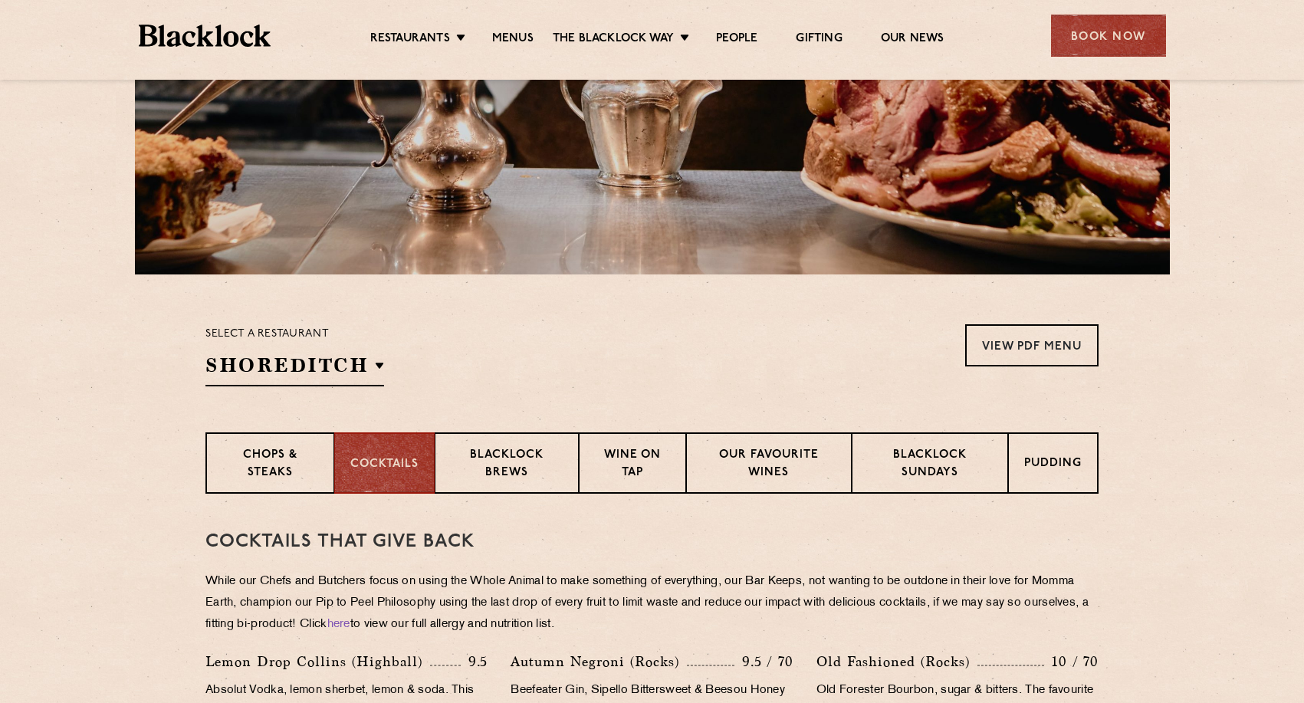
click at [586, 594] on p "While our Chefs and Butchers focus on using the Whole Animal to make something …" at bounding box center [651, 603] width 893 height 64
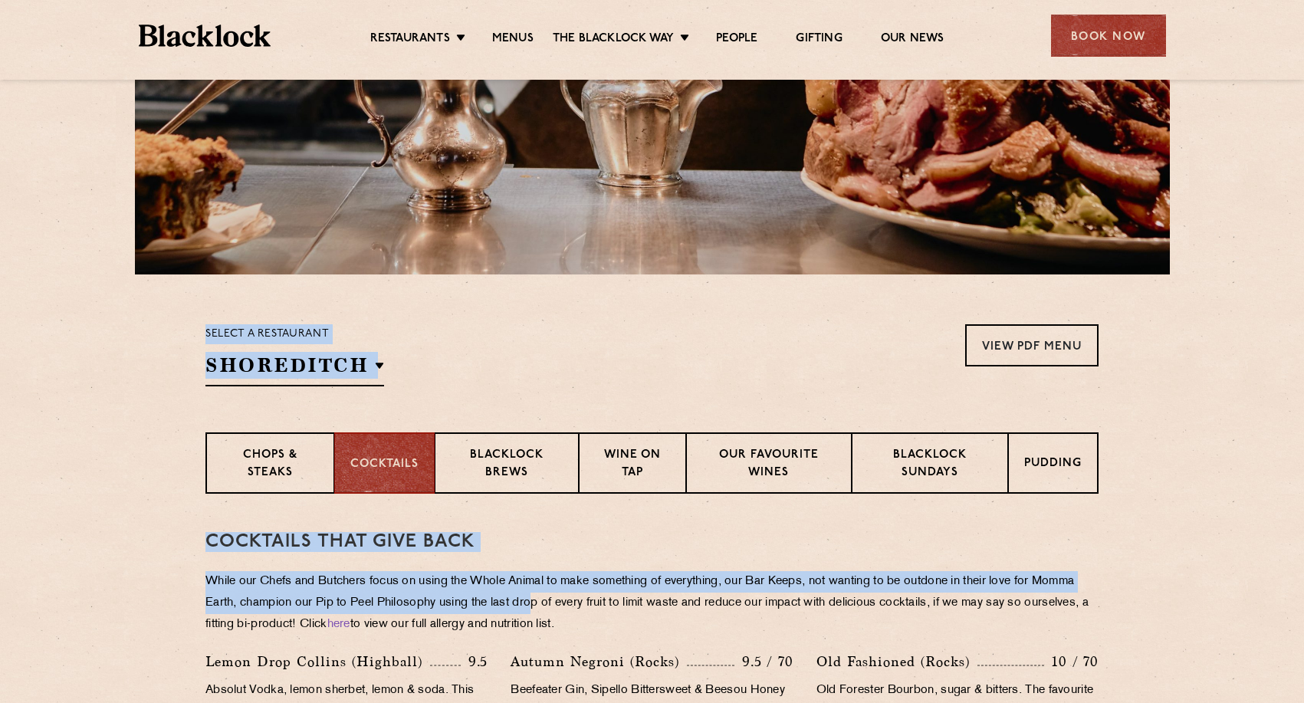
drag, startPoint x: 582, startPoint y: 594, endPoint x: 320, endPoint y: 261, distance: 423.1
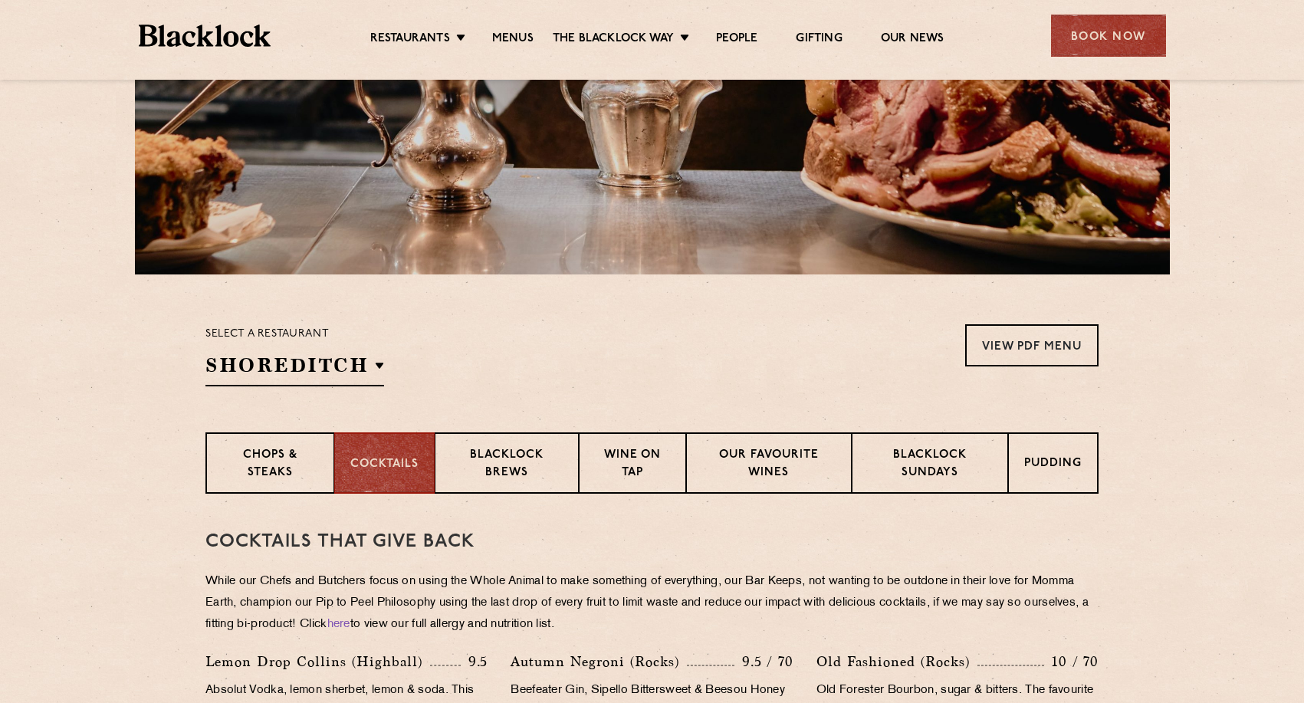
click at [432, 300] on section "Select a restaurant [GEOGRAPHIC_DATA] [GEOGRAPHIC_DATA] [GEOGRAPHIC_DATA] [GEOG…" at bounding box center [652, 353] width 1304 height 158
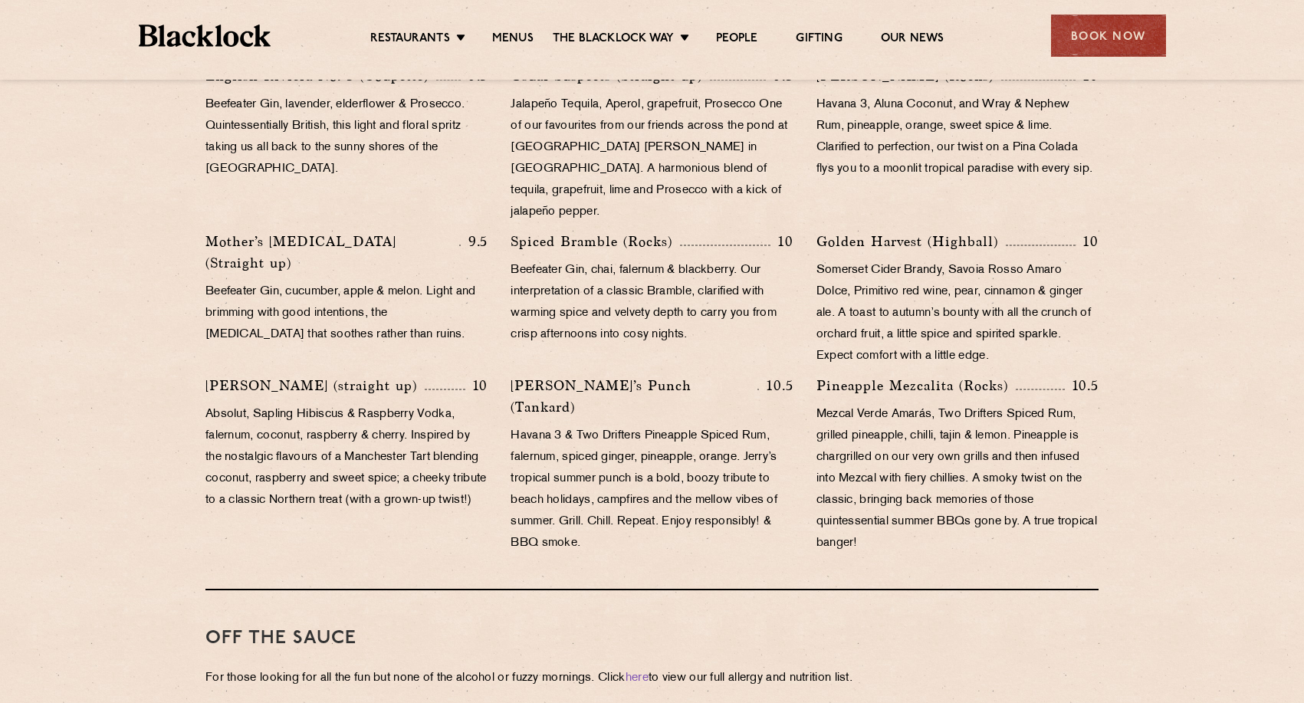
scroll to position [1006, 0]
